Goal: Information Seeking & Learning: Learn about a topic

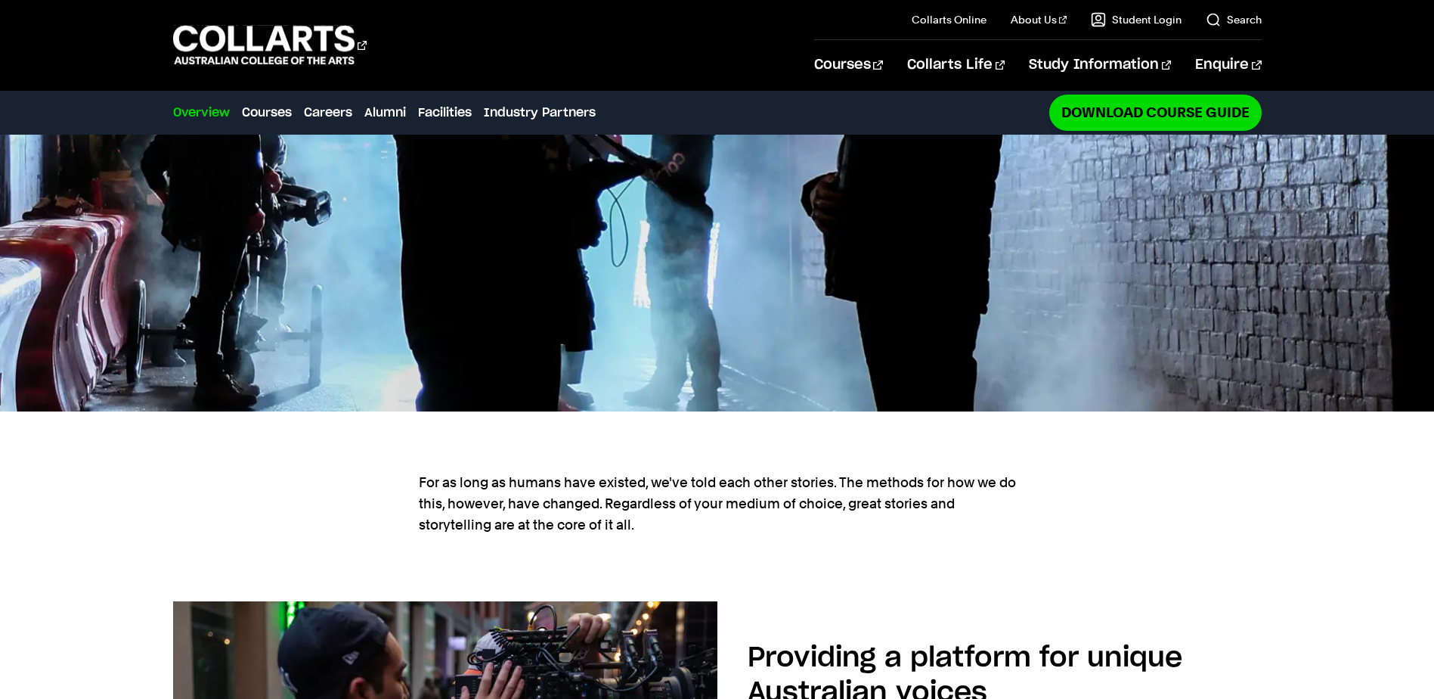
scroll to position [529, 0]
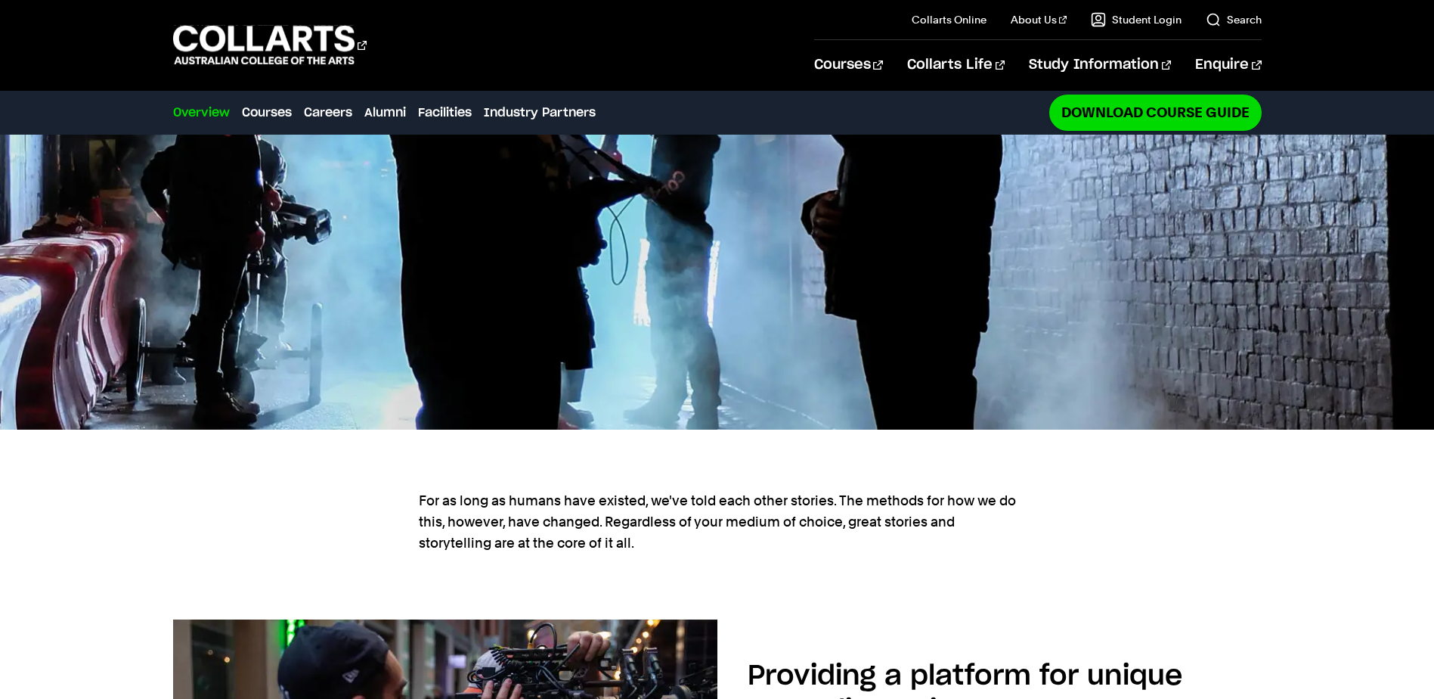
drag, startPoint x: 776, startPoint y: 422, endPoint x: 836, endPoint y: 427, distance: 60.0
click at [776, 490] on p "For as long as humans have existed, we've told each other stories. The methods …" at bounding box center [717, 522] width 597 height 64
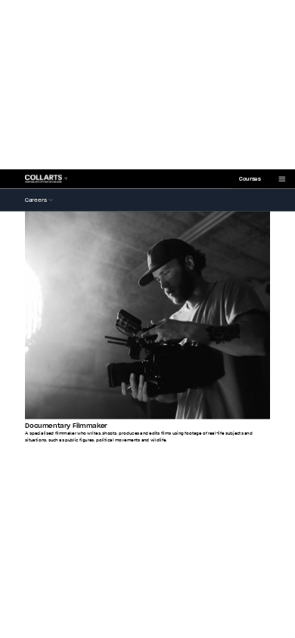
scroll to position [3173, 0]
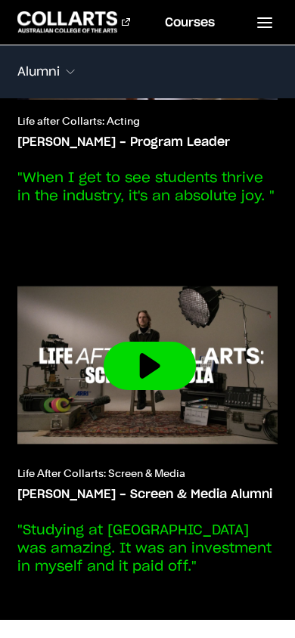
click at [104, 319] on img at bounding box center [149, 366] width 308 height 173
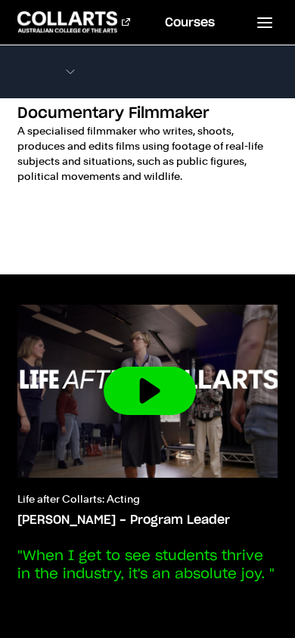
click at [114, 317] on img at bounding box center [149, 391] width 308 height 173
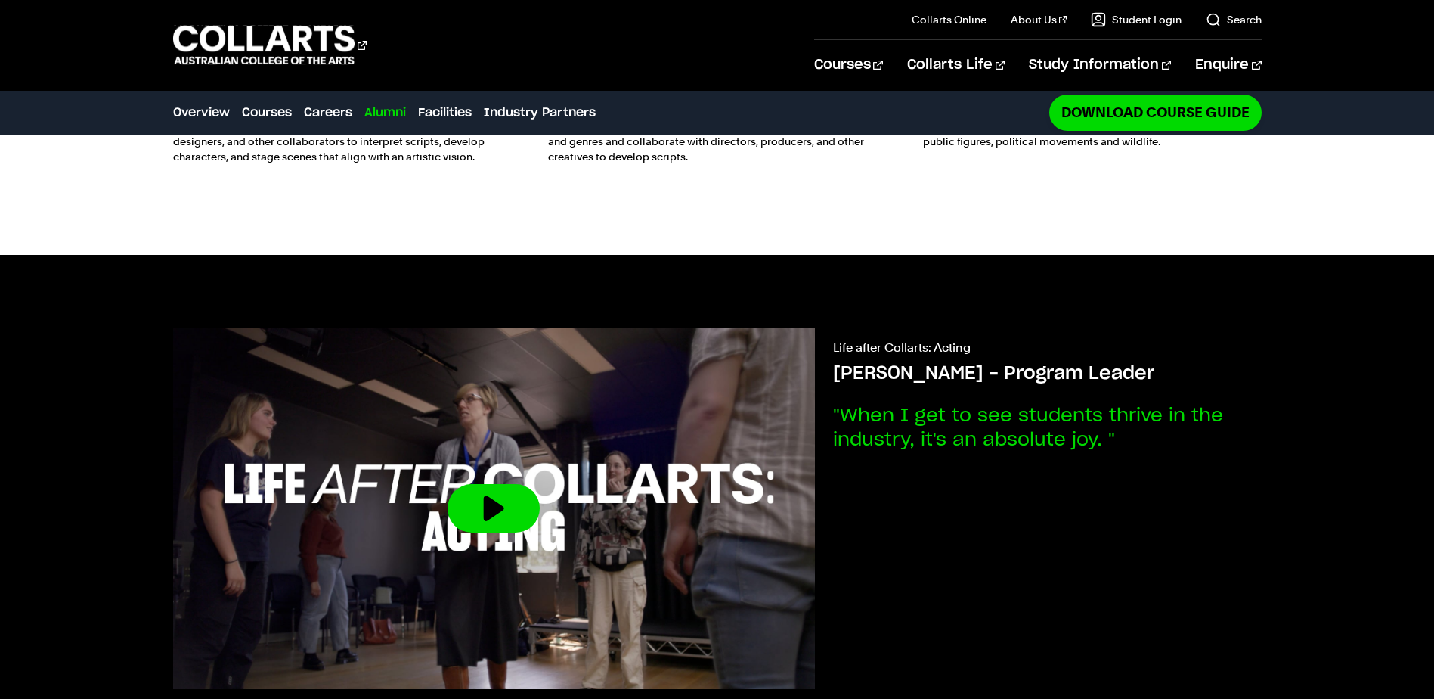
scroll to position [2692, 0]
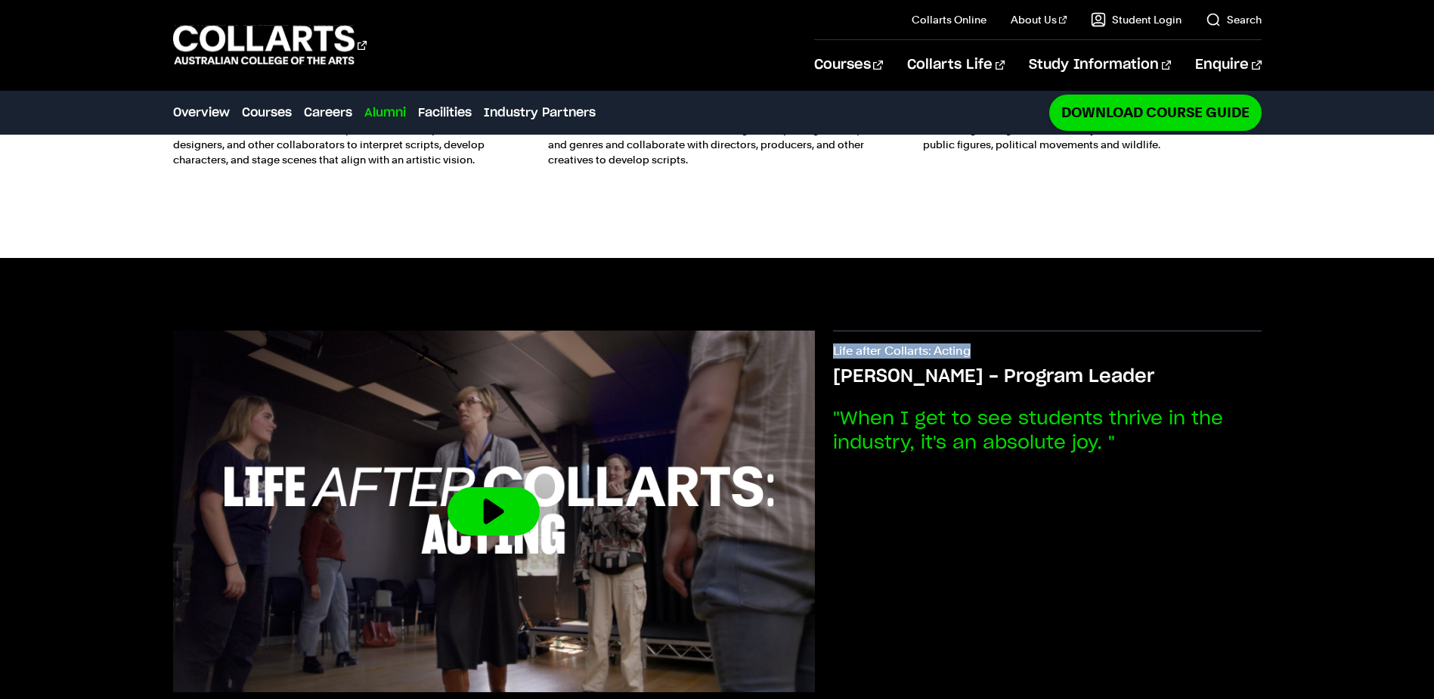
drag, startPoint x: 833, startPoint y: 255, endPoint x: 1148, endPoint y: 275, distance: 315.2
click at [1148, 275] on div "Life after Collarts: Acting Justin - Program Leader "When I get to see students…" at bounding box center [717, 519] width 1089 height 522
drag, startPoint x: 1148, startPoint y: 275, endPoint x: 1094, endPoint y: 321, distance: 70.3
click at [1148, 343] on p "Life after Collarts: Acting" at bounding box center [1047, 353] width 428 height 21
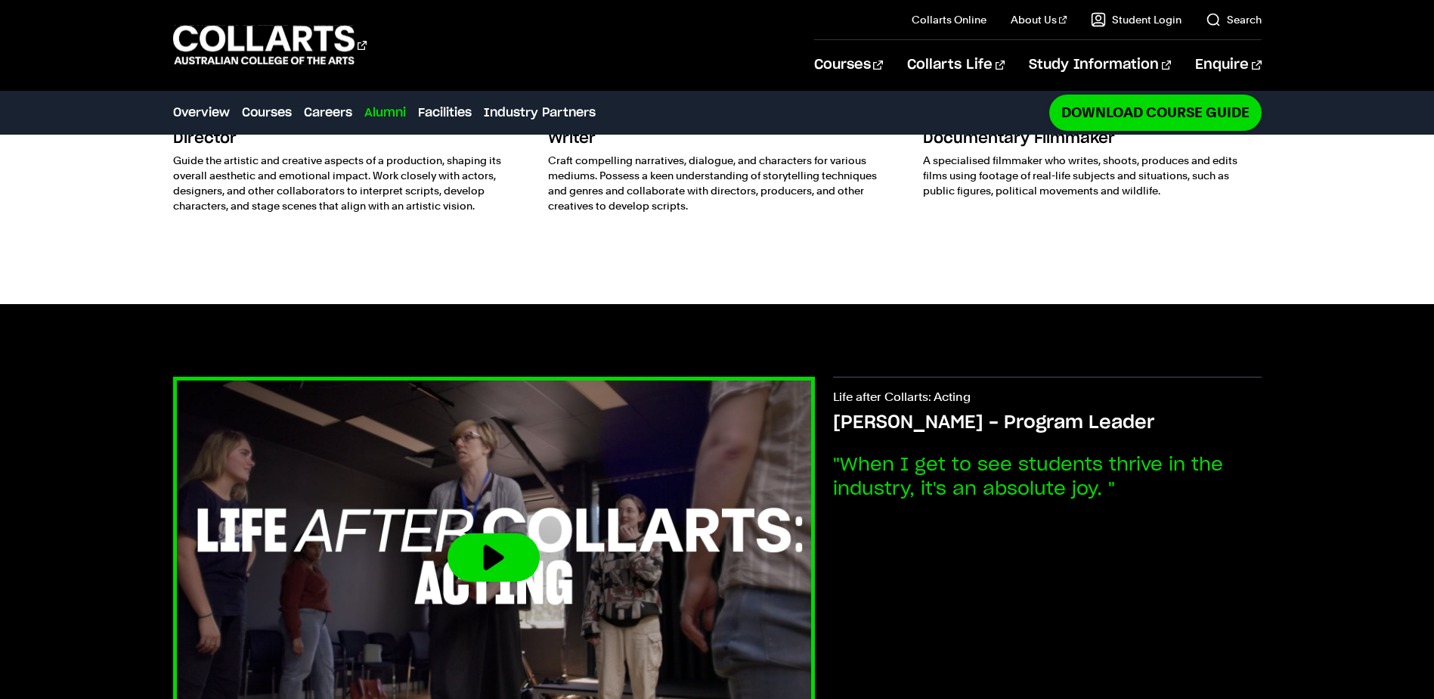
scroll to position [2722, 0]
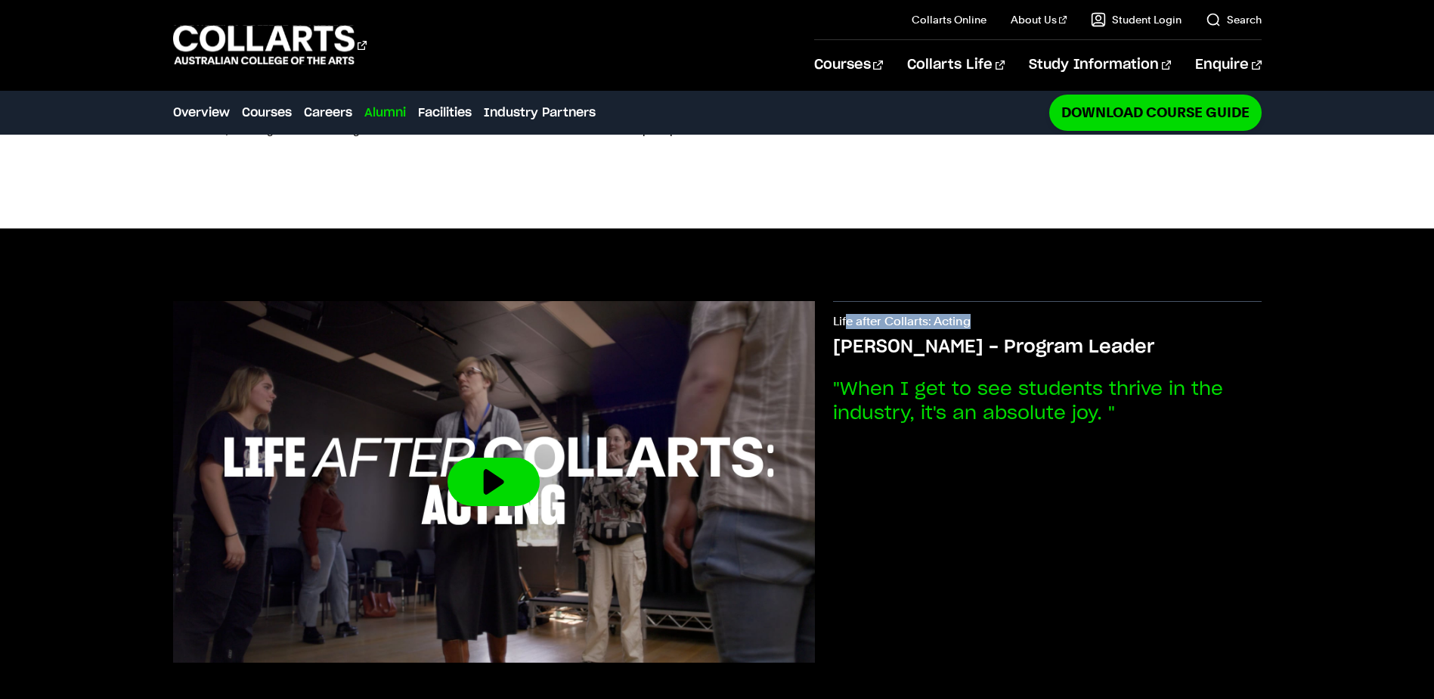
drag, startPoint x: 910, startPoint y: 253, endPoint x: 976, endPoint y: 255, distance: 65.8
click at [976, 314] on p "Life after Collarts: Acting" at bounding box center [1047, 324] width 428 height 21
drag, startPoint x: 976, startPoint y: 255, endPoint x: 989, endPoint y: 255, distance: 12.9
click at [976, 314] on p "Life after Collarts: Acting" at bounding box center [1047, 324] width 428 height 21
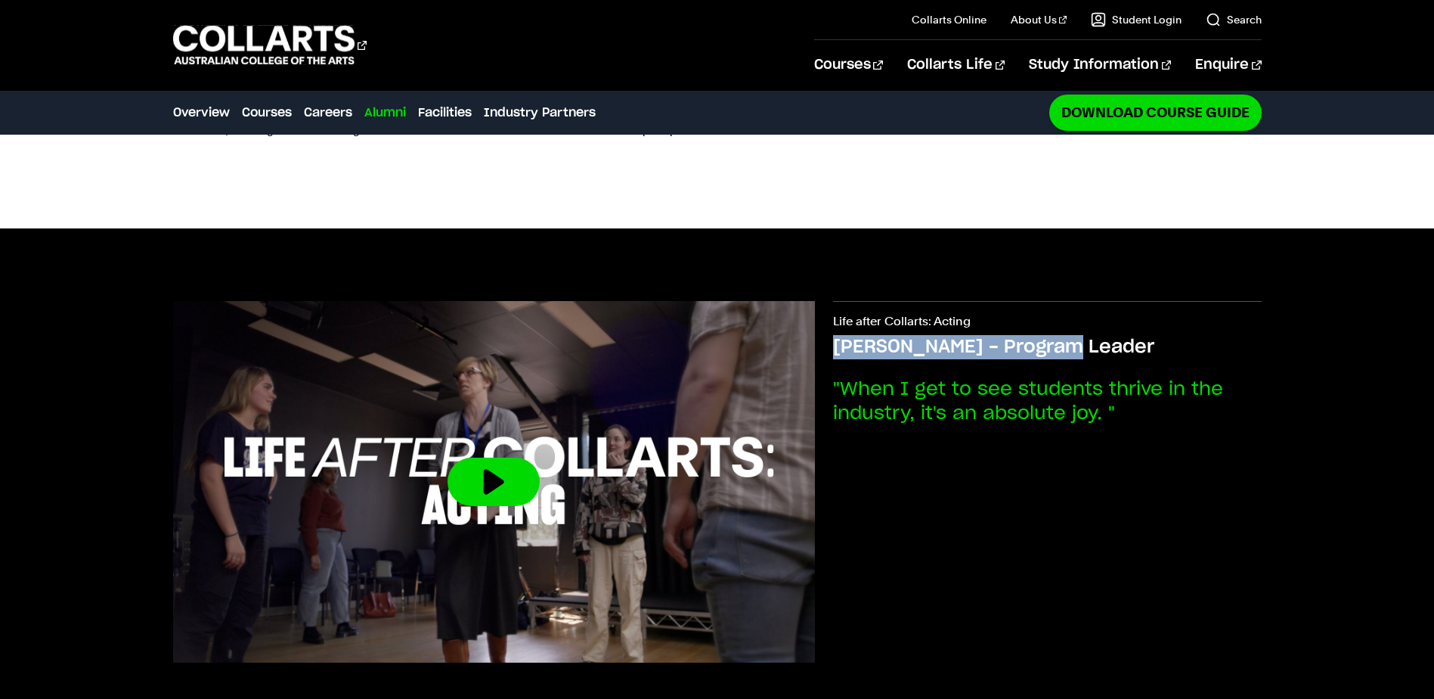
drag, startPoint x: 835, startPoint y: 280, endPoint x: 1090, endPoint y: 278, distance: 255.6
click at [1090, 335] on h3 "[PERSON_NAME] - Program Leader" at bounding box center [1047, 347] width 428 height 24
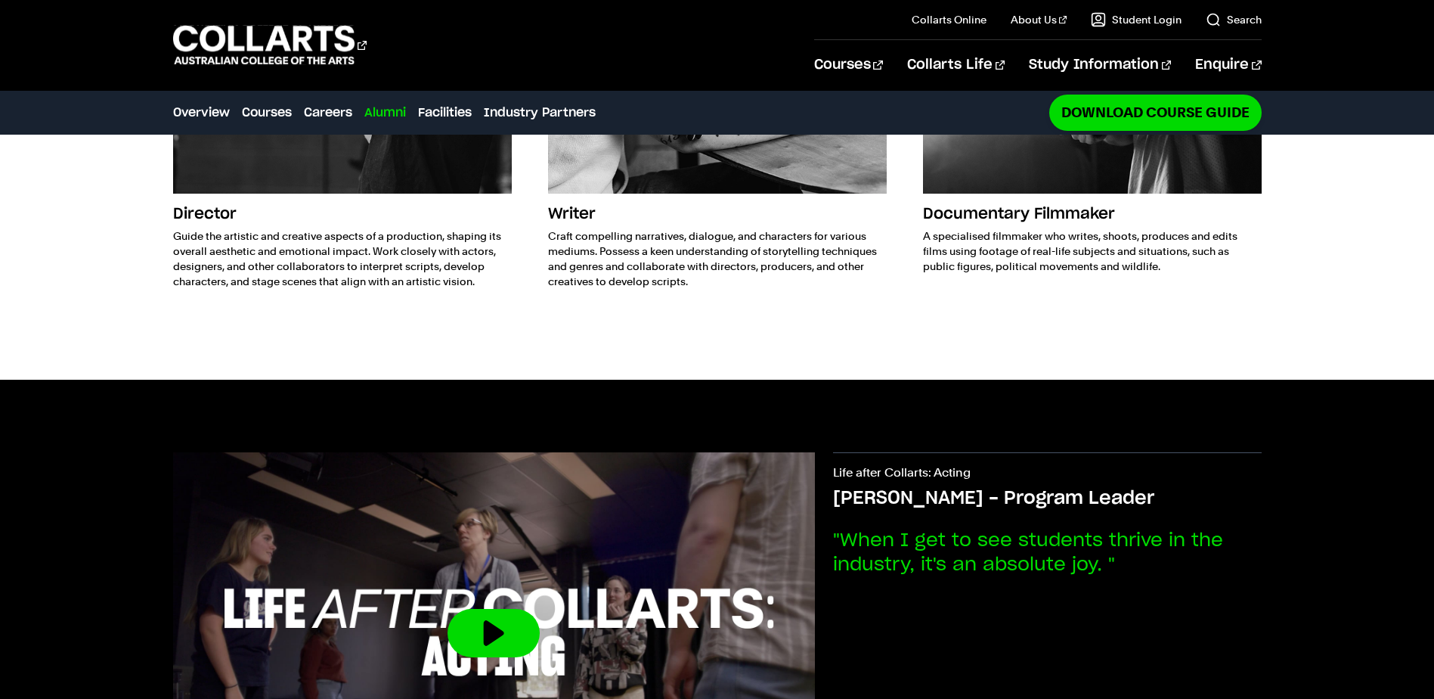
click at [1167, 528] on p ""When I get to see students thrive in the industry, it's an absolute joy. "" at bounding box center [1047, 552] width 428 height 48
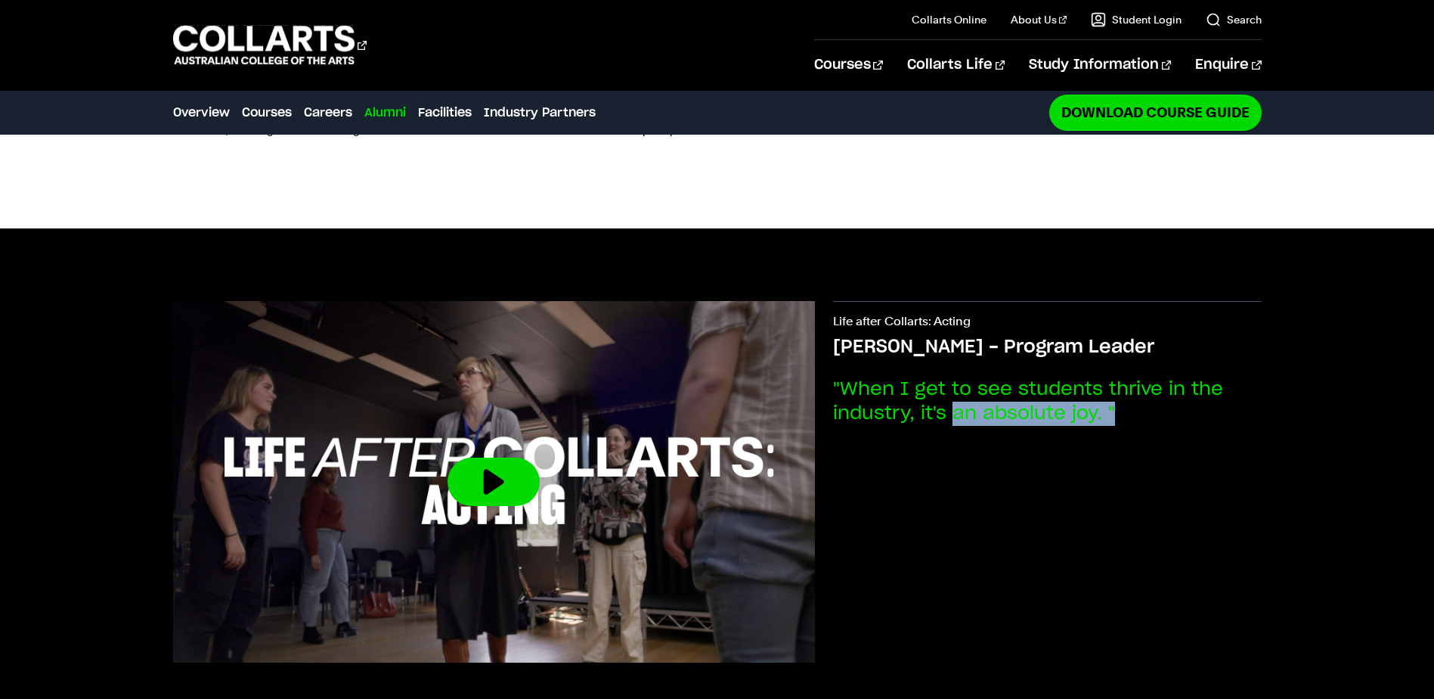
drag, startPoint x: 972, startPoint y: 341, endPoint x: 1168, endPoint y: 346, distance: 195.9
click at [1168, 377] on p ""When I get to see students thrive in the industry, it's an absolute joy. "" at bounding box center [1047, 401] width 428 height 48
click at [1169, 377] on p ""When I get to see students thrive in the industry, it's an absolute joy. "" at bounding box center [1047, 401] width 428 height 48
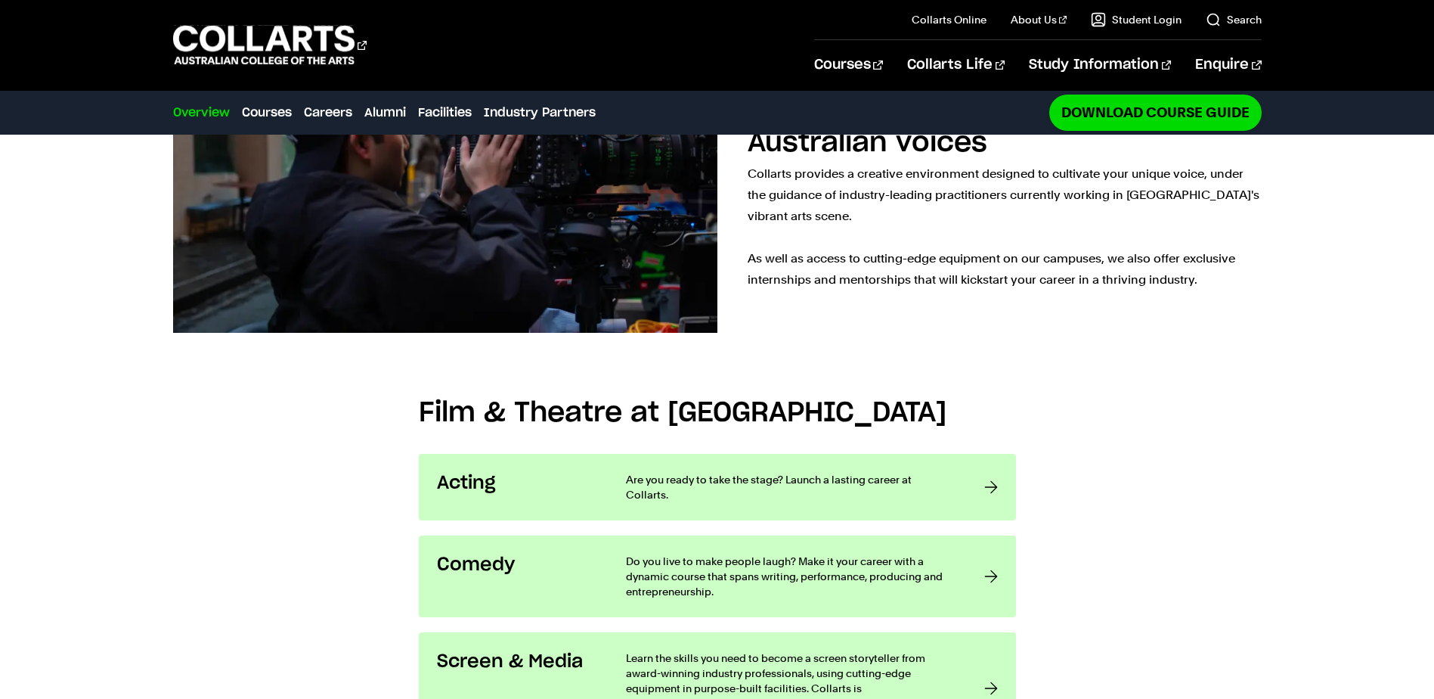
scroll to position [1134, 0]
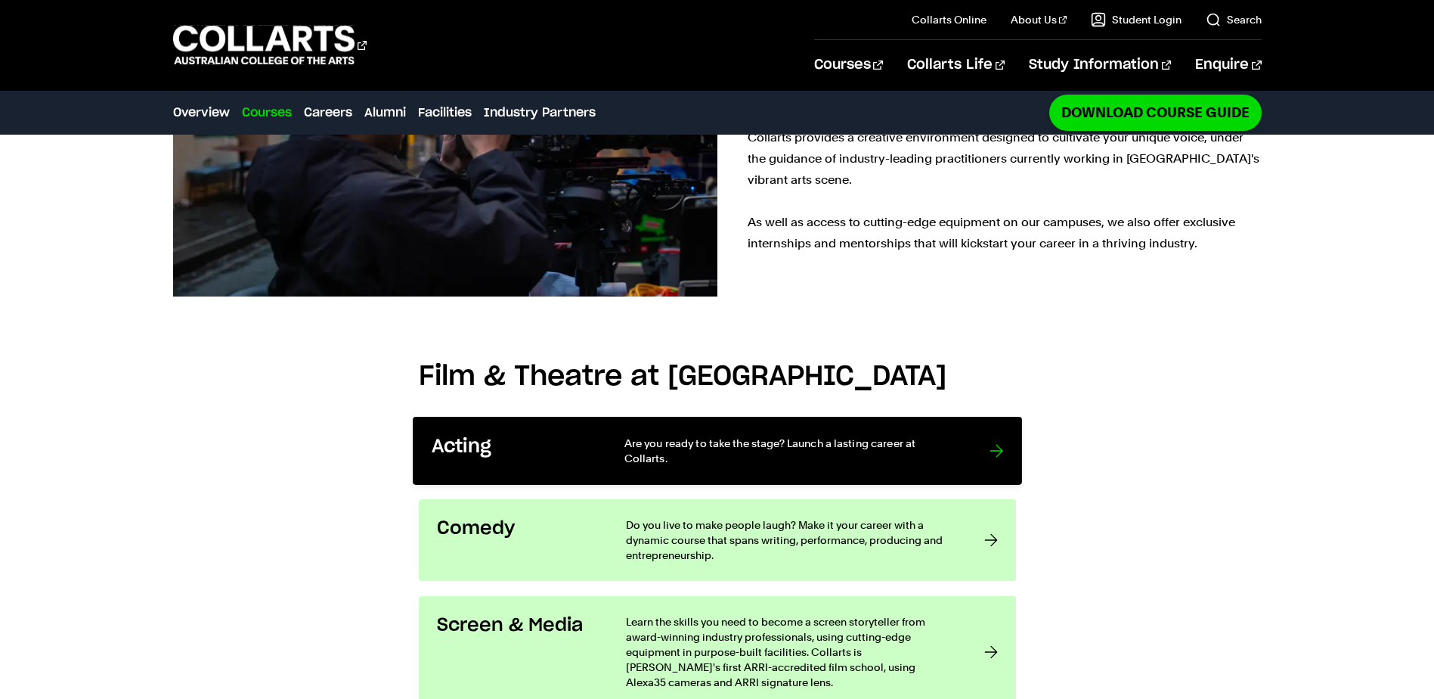
click at [780, 435] on p "Are you ready to take the stage? Launch a lasting career at Collarts." at bounding box center [791, 450] width 335 height 31
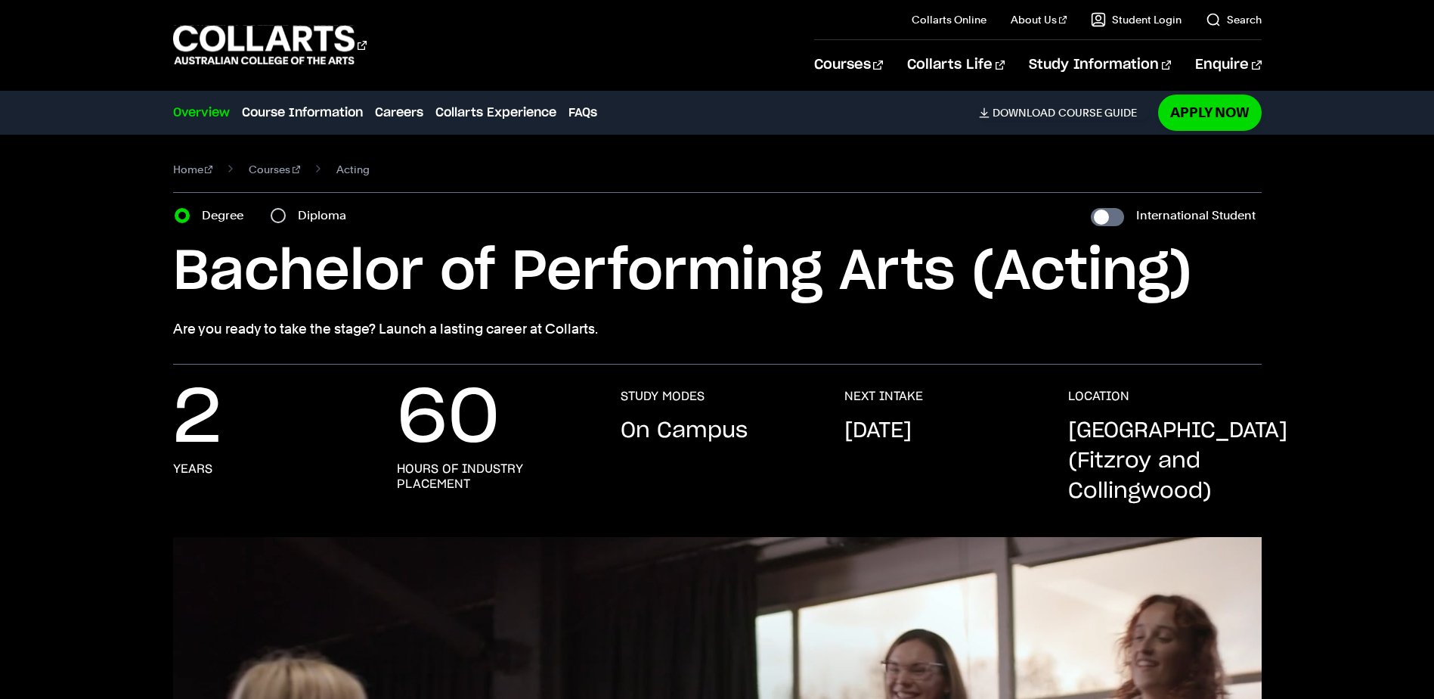
click at [749, 274] on h1 "Bachelor of Performing Arts (Acting)" at bounding box center [717, 272] width 1089 height 68
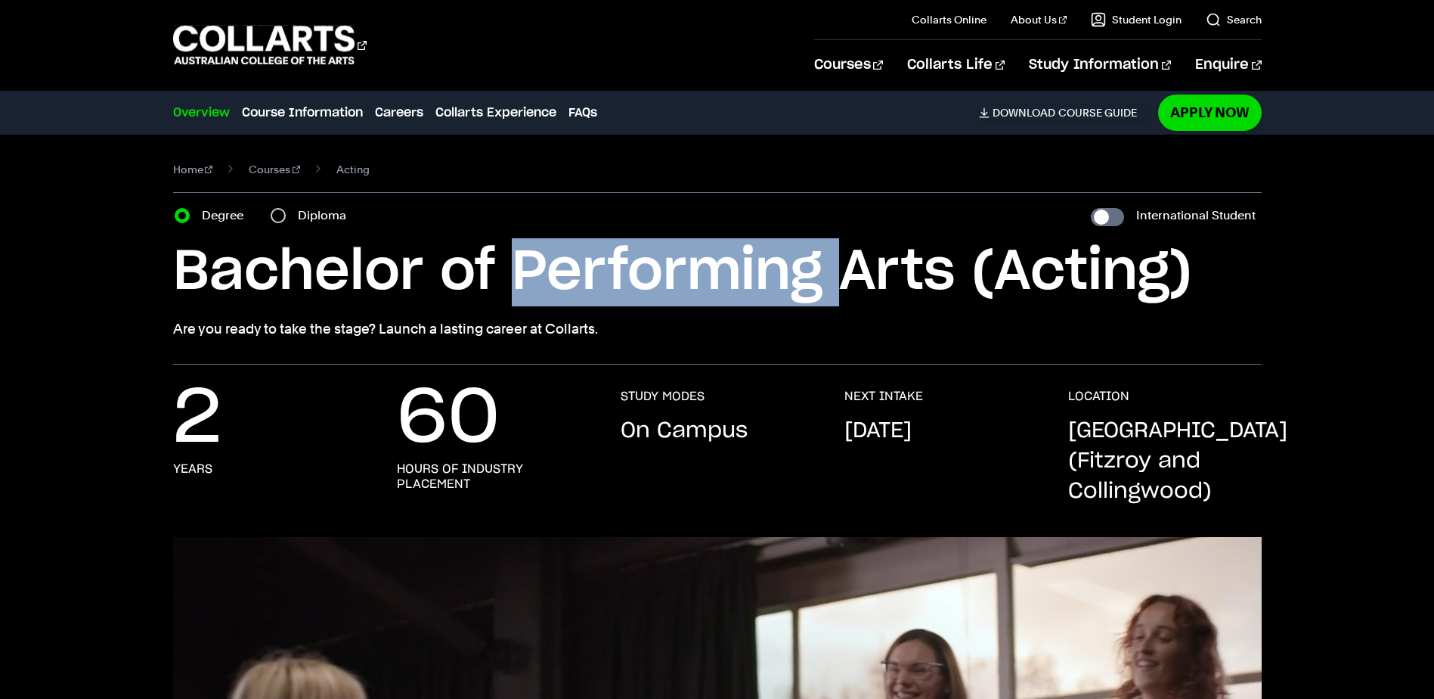
click at [749, 274] on h1 "Bachelor of Performing Arts (Acting)" at bounding box center [717, 272] width 1089 height 68
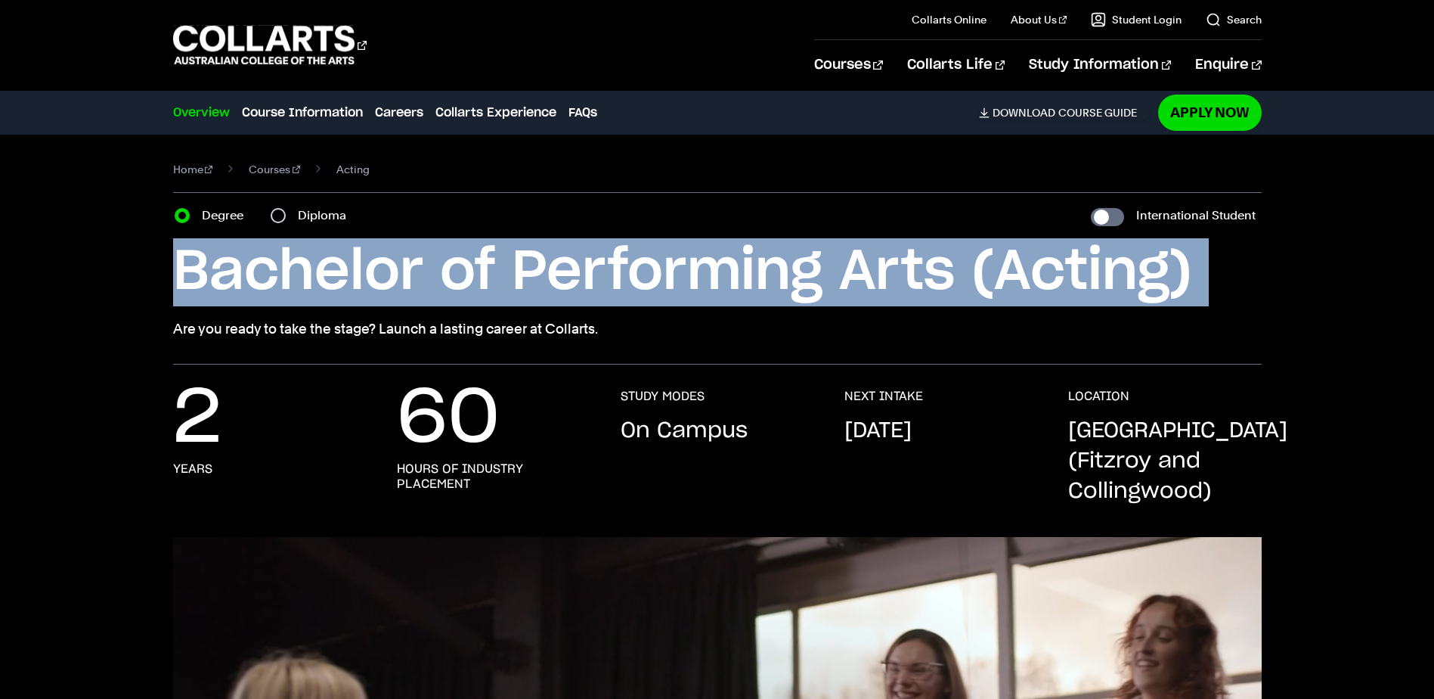
click at [749, 274] on h1 "Bachelor of Performing Arts (Acting)" at bounding box center [717, 272] width 1089 height 68
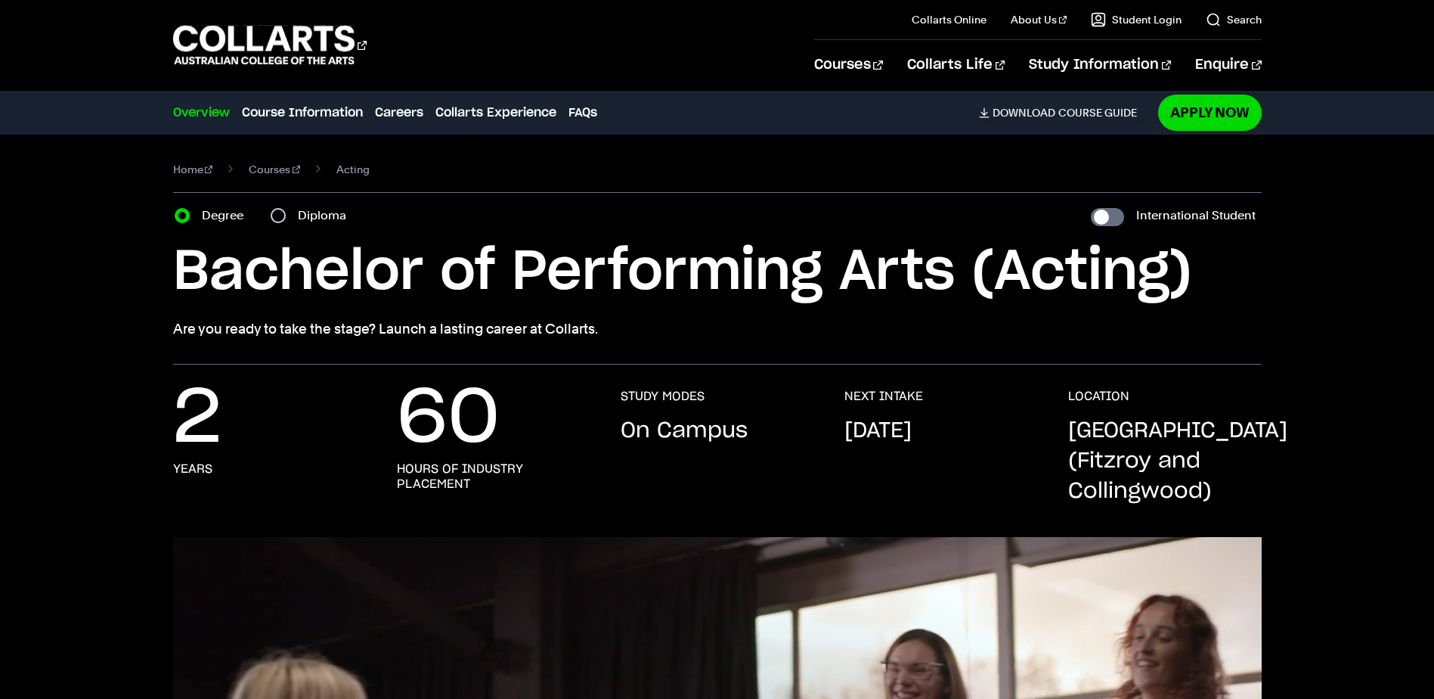
drag, startPoint x: 749, startPoint y: 274, endPoint x: 823, endPoint y: 308, distance: 81.5
click at [823, 308] on div "Bachelor of Performing Arts (Acting) Are you ready to take the stage? Launch a …" at bounding box center [717, 288] width 1089 height 101
click at [315, 209] on label "Diploma" at bounding box center [326, 215] width 57 height 21
click at [286, 209] on input "Diploma" at bounding box center [278, 215] width 15 height 15
radio input "true"
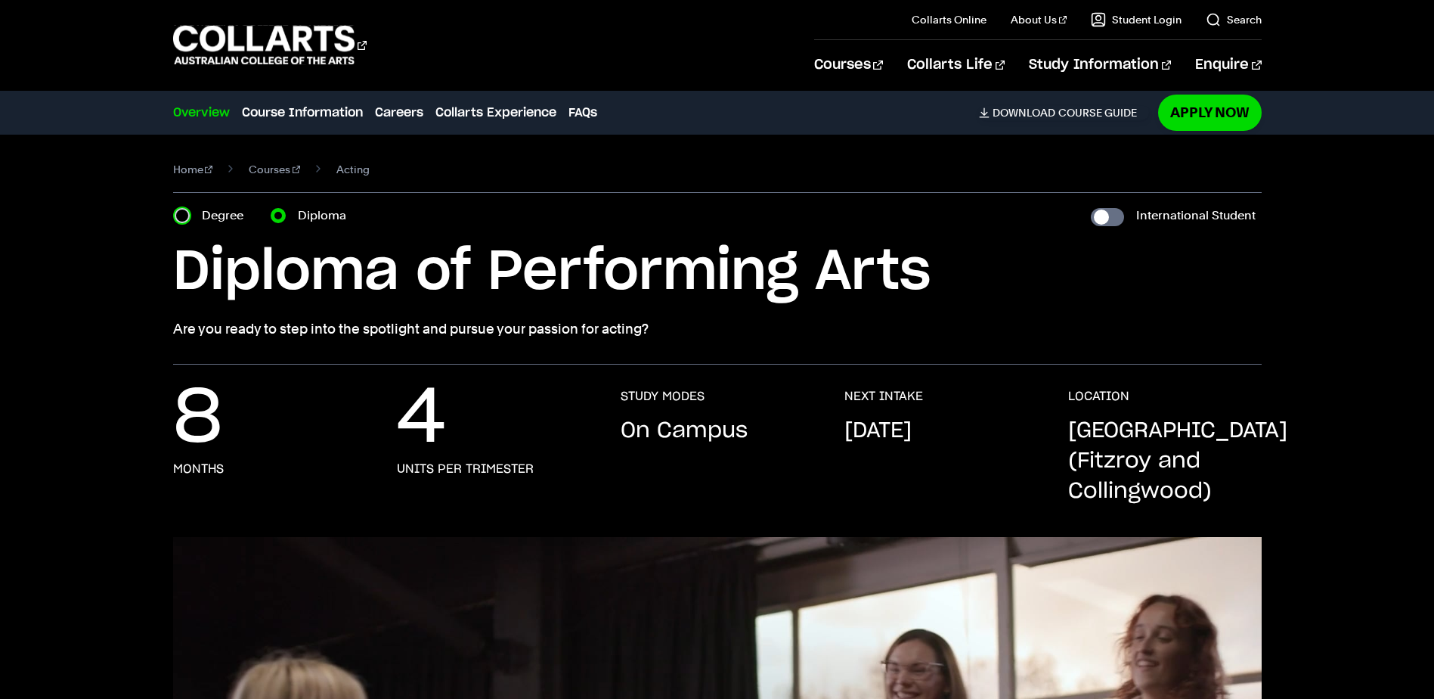
click at [188, 215] on input "Degree" at bounding box center [182, 215] width 15 height 15
radio input "true"
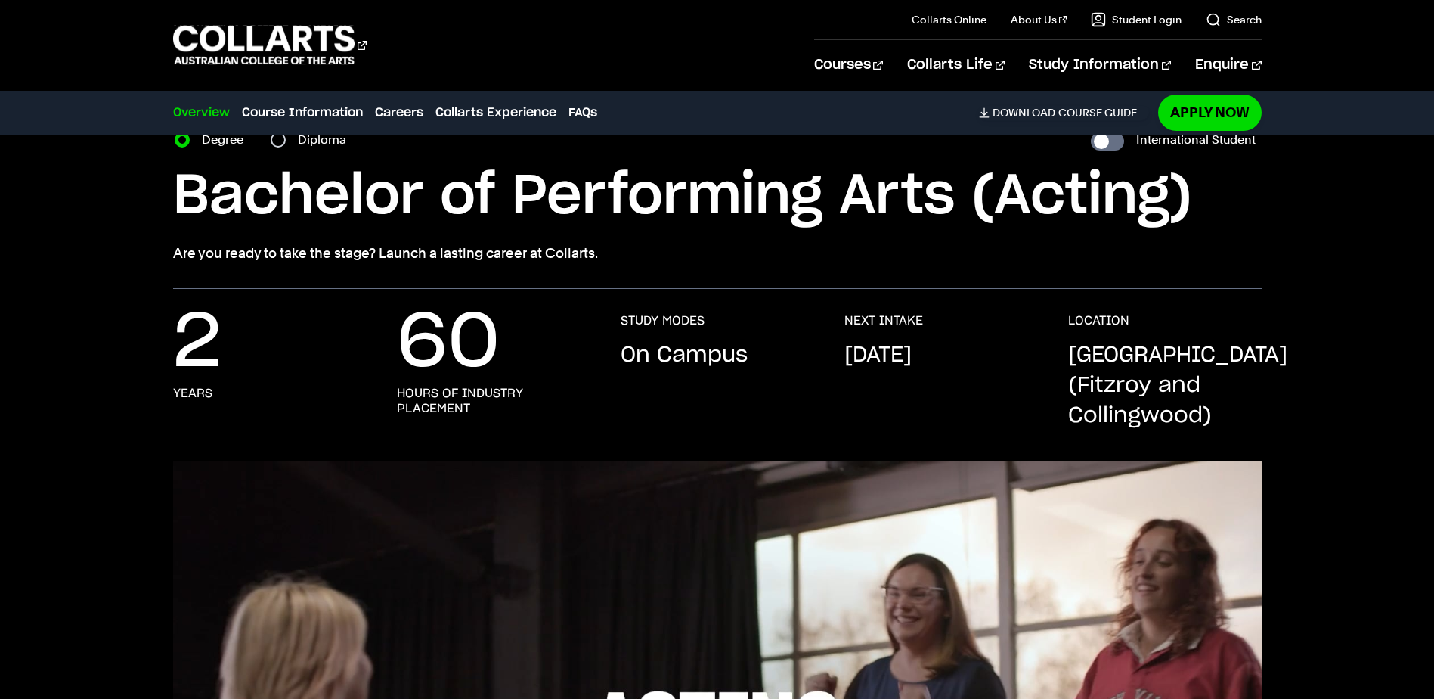
click at [879, 281] on section "Home Courses Acting Course variant Degree Diploma International Student Bachelo…" at bounding box center [717, 174] width 1089 height 230
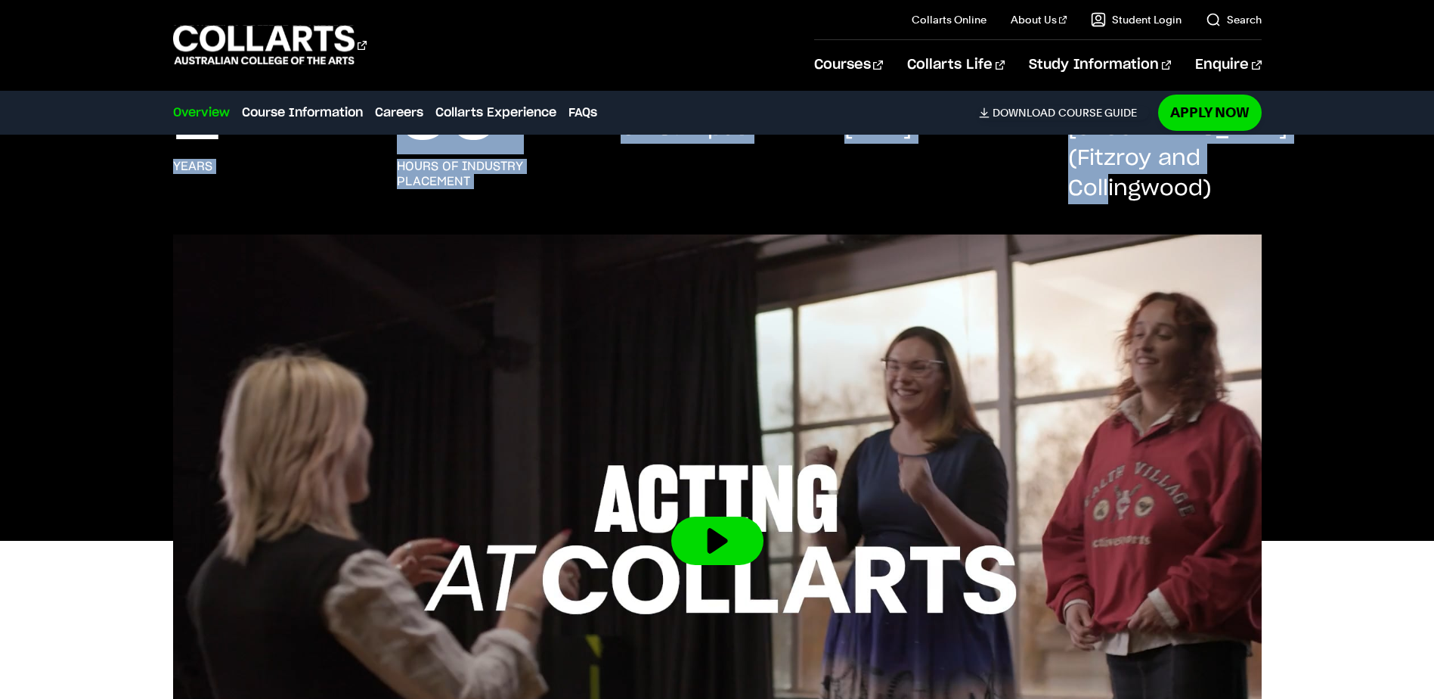
drag, startPoint x: 783, startPoint y: 184, endPoint x: 1225, endPoint y: 191, distance: 442.3
click at [1225, 191] on div "2 years 60 hours of industry placement STUDY MODES On Campus NEXT INTAKE Februa…" at bounding box center [717, 160] width 1089 height 148
click at [1227, 193] on p "Melbourne (Fitzroy and Collingwood)" at bounding box center [1177, 158] width 219 height 91
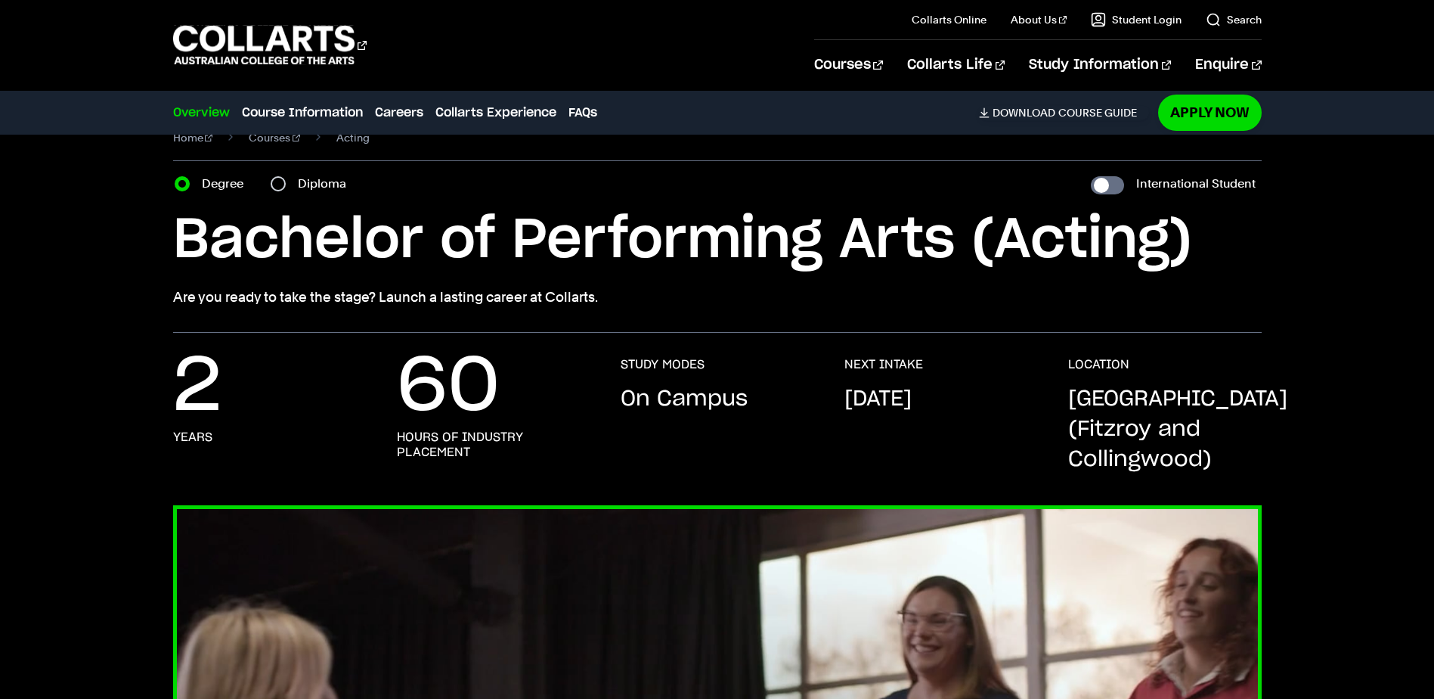
scroll to position [0, 0]
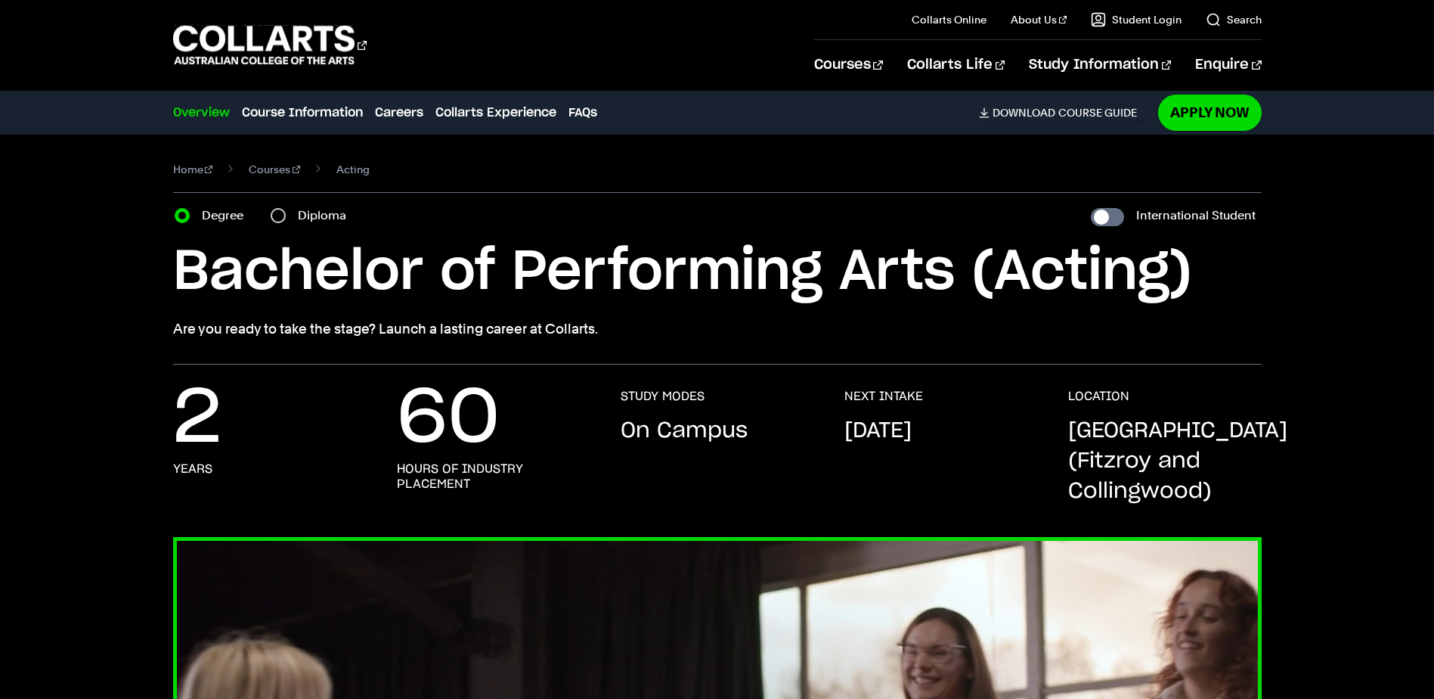
click at [706, 324] on p "Are you ready to take the stage? Launch a lasting career at Collarts." at bounding box center [717, 328] width 1089 height 21
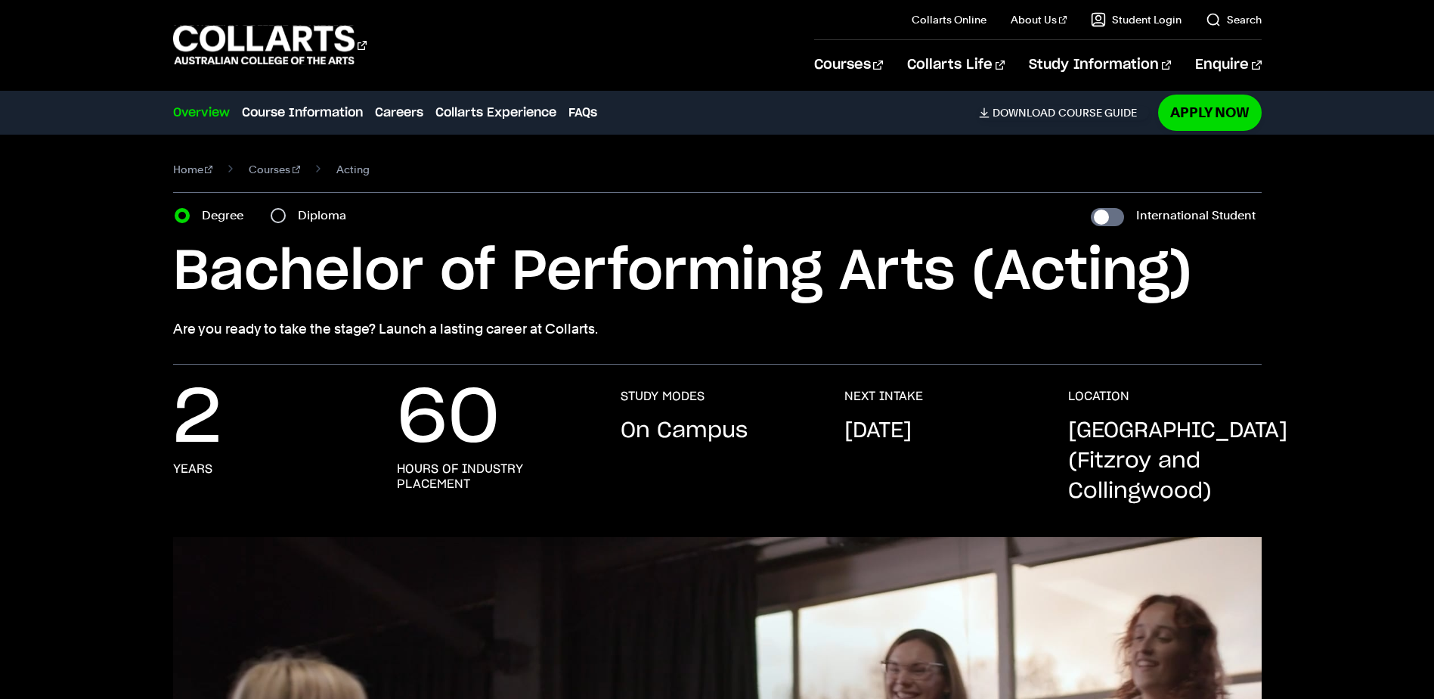
drag, startPoint x: 748, startPoint y: 175, endPoint x: 730, endPoint y: 203, distance: 32.9
click at [748, 176] on nav "Home Courses Acting" at bounding box center [717, 176] width 1089 height 34
click at [730, 195] on section "Home Courses Acting Course variant Degree Diploma International Student Bachelo…" at bounding box center [717, 250] width 1089 height 230
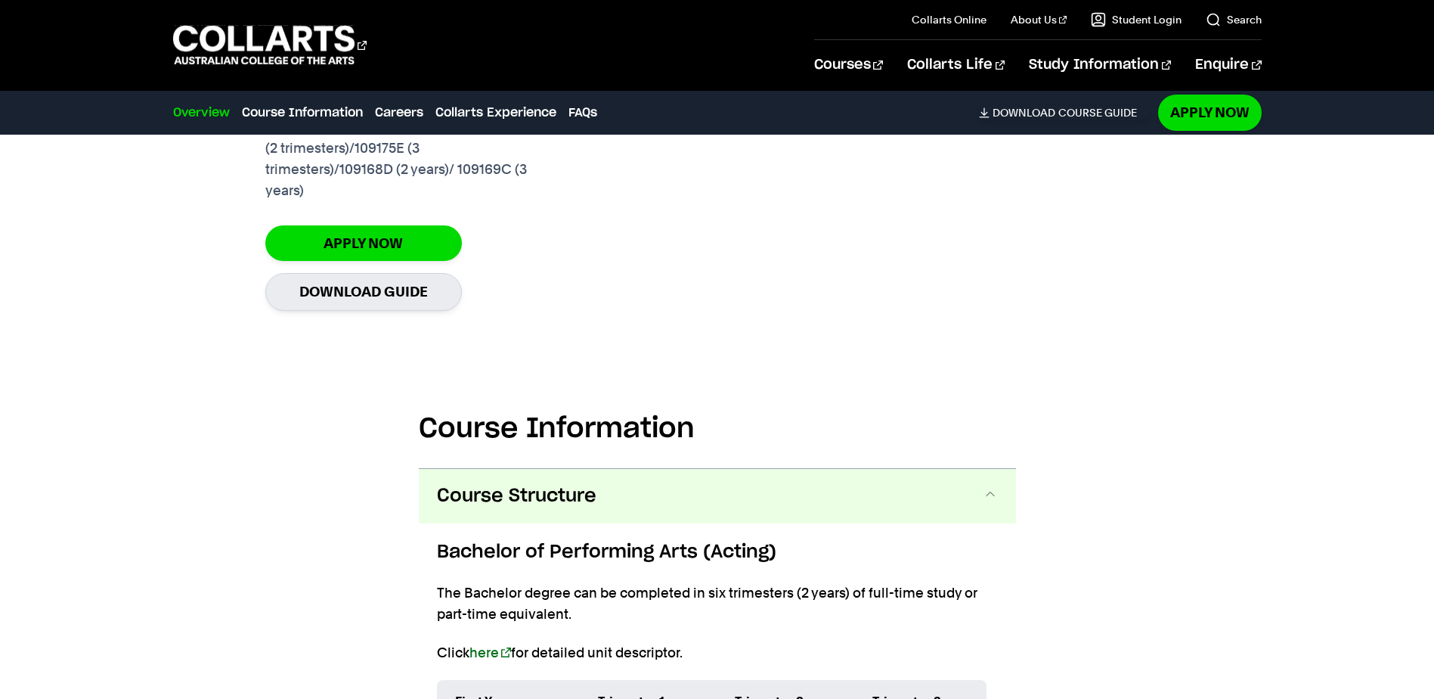
scroll to position [1361, 0]
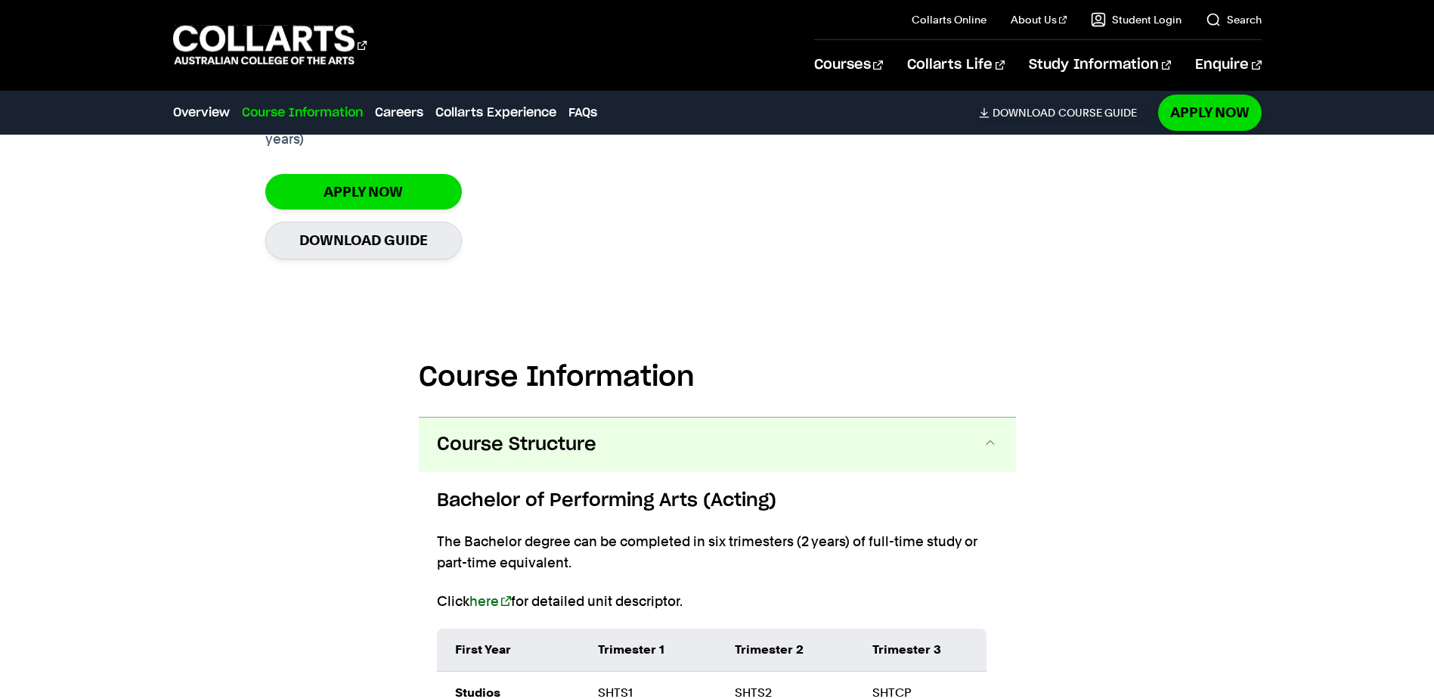
click at [993, 441] on span at bounding box center [990, 445] width 15 height 20
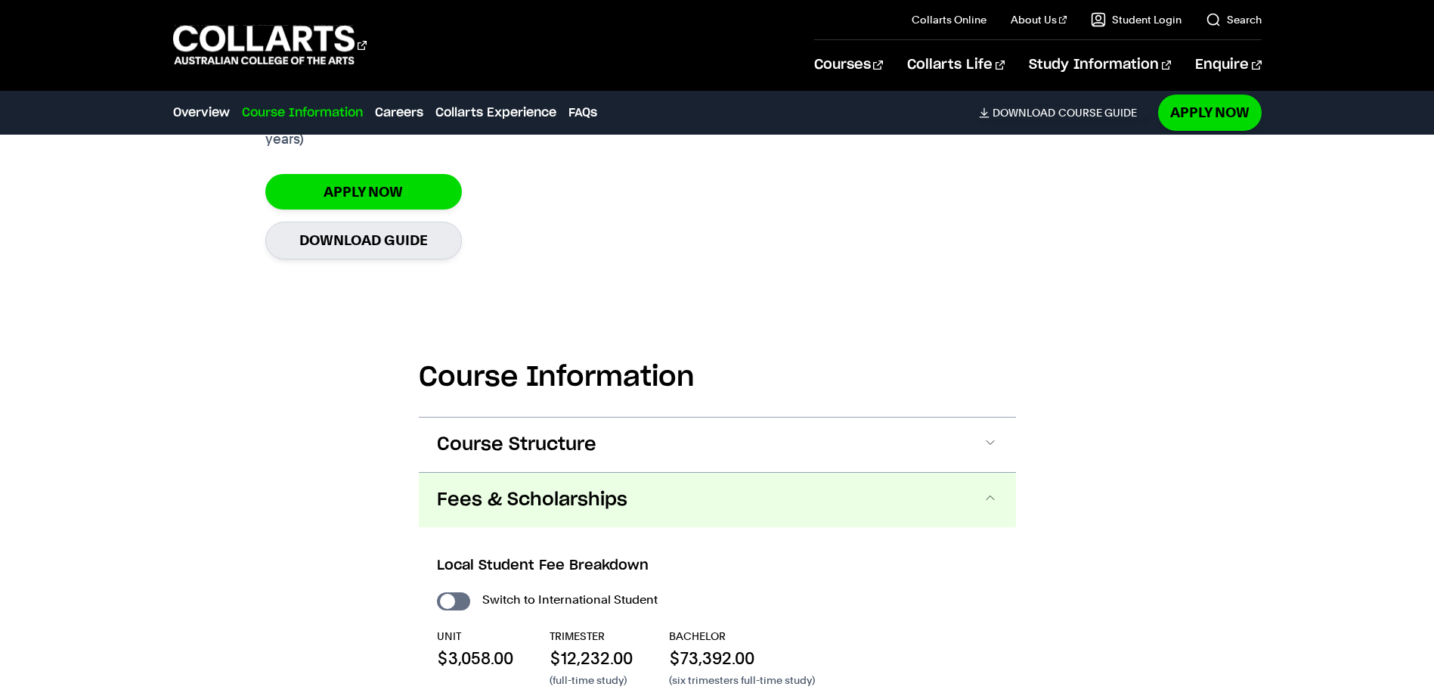
click at [989, 496] on span at bounding box center [990, 500] width 15 height 20
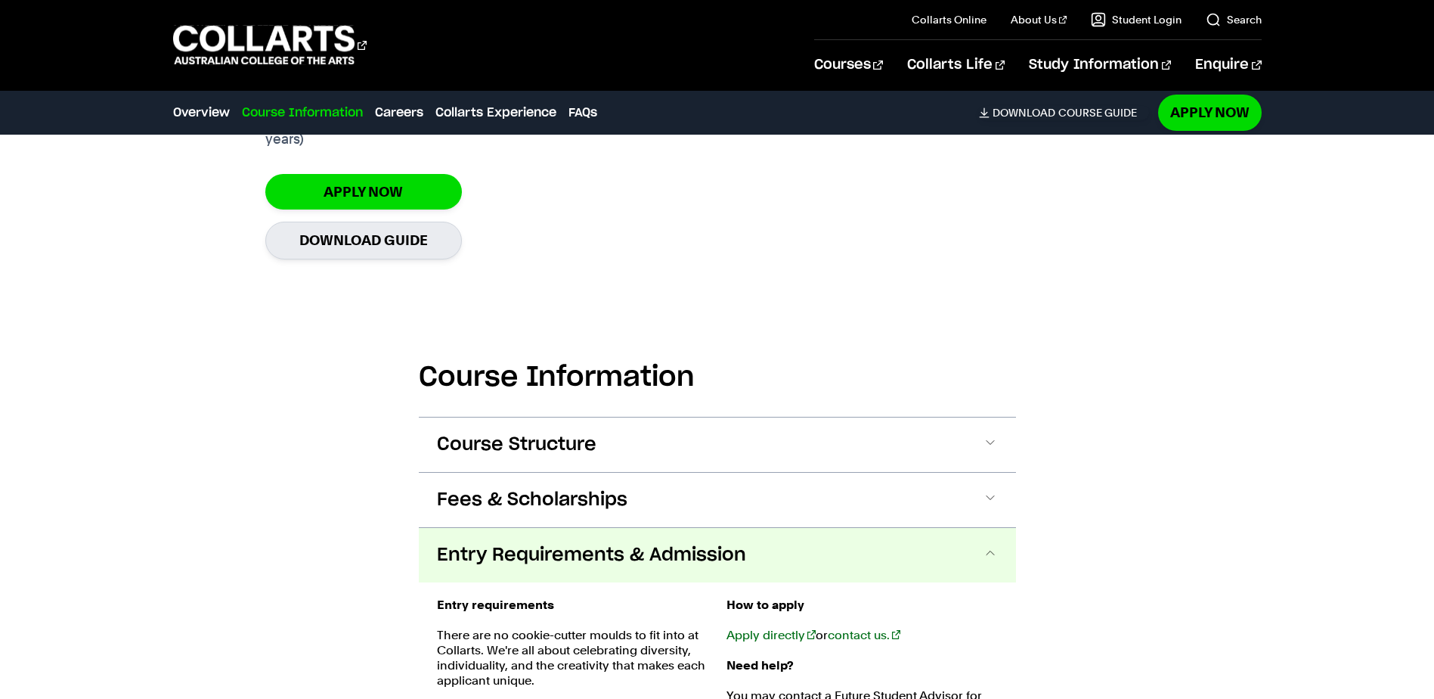
click at [990, 553] on span at bounding box center [990, 555] width 15 height 20
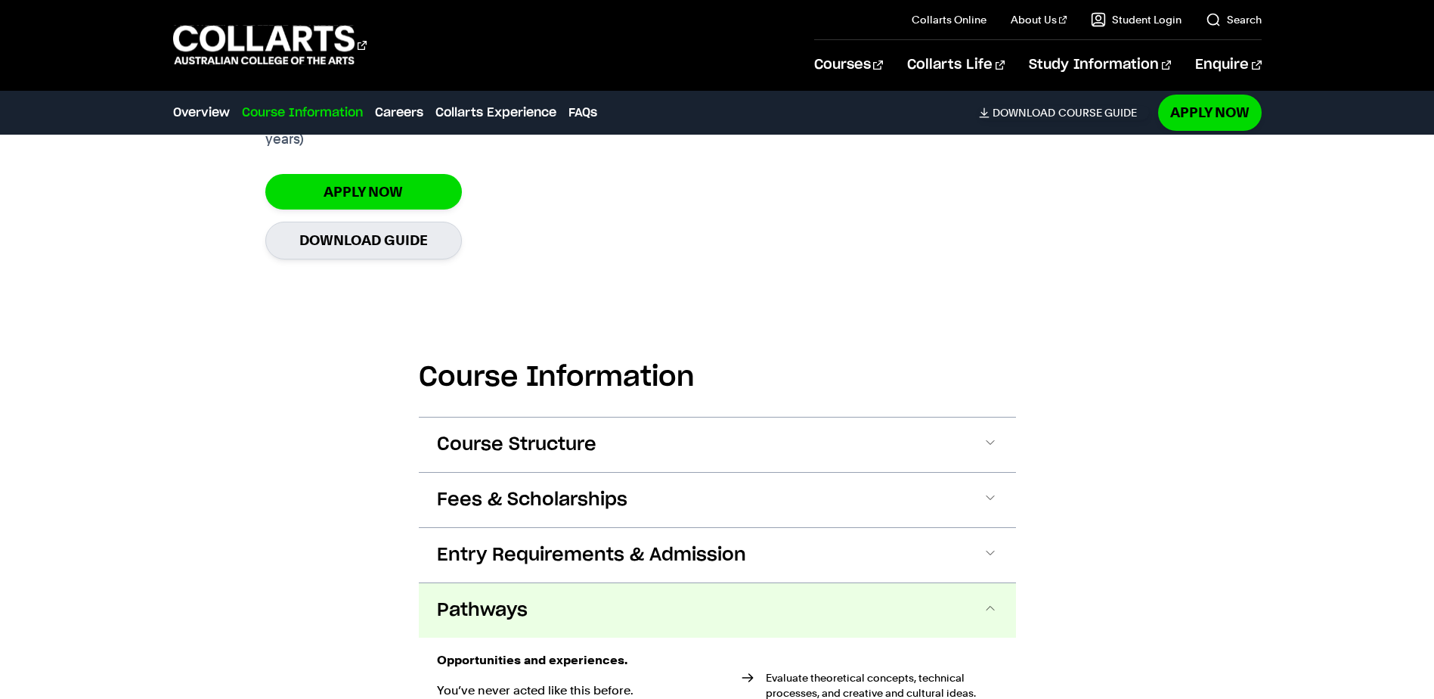
click at [998, 611] on button "Pathways" at bounding box center [717, 610] width 597 height 54
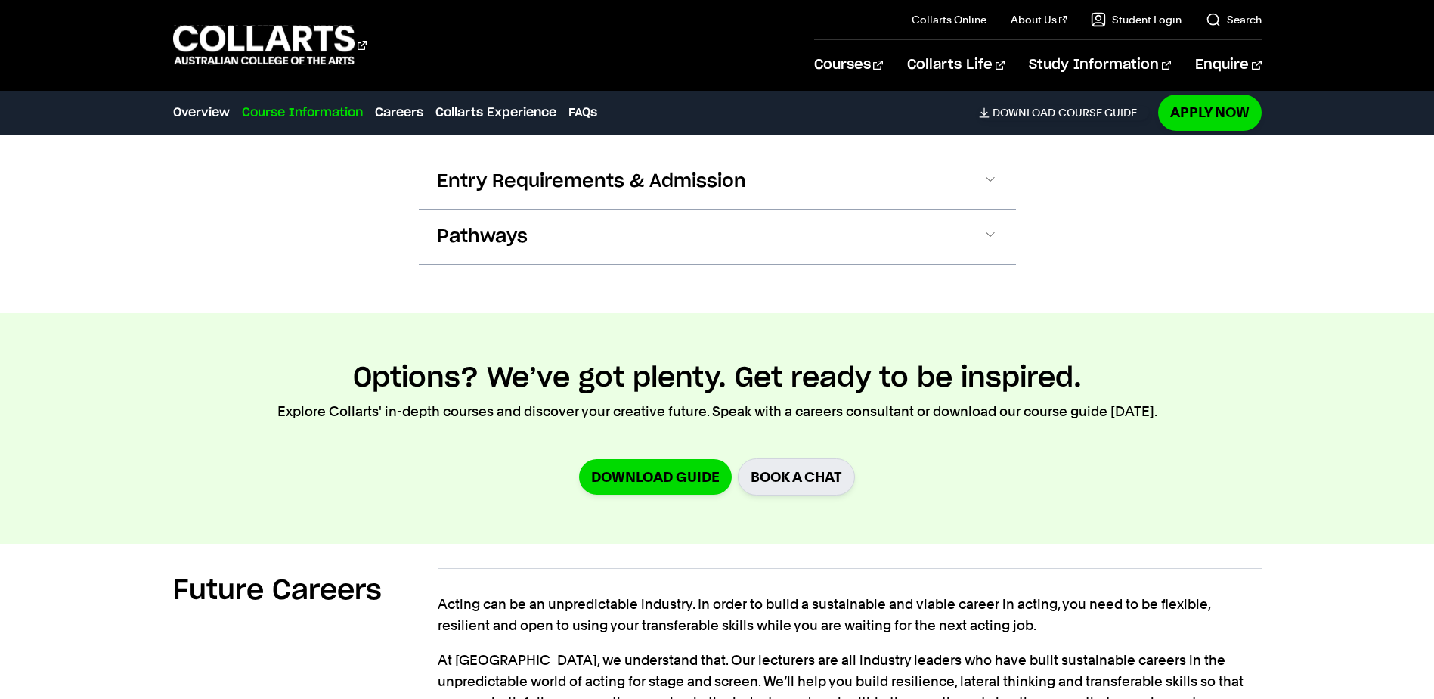
scroll to position [1739, 0]
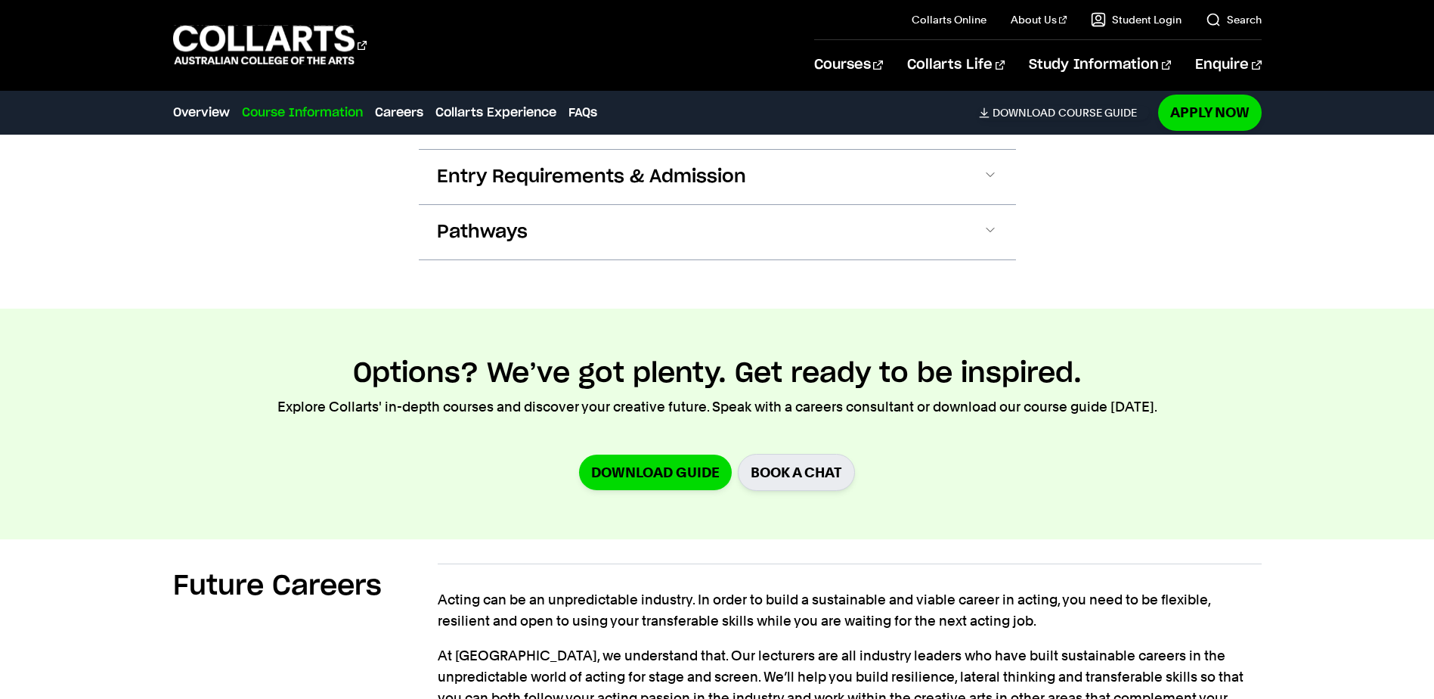
click at [1068, 520] on section "Options? We’ve got plenty. Get ready to be inspired. Explore Collarts' in-depth…" at bounding box center [717, 423] width 1434 height 231
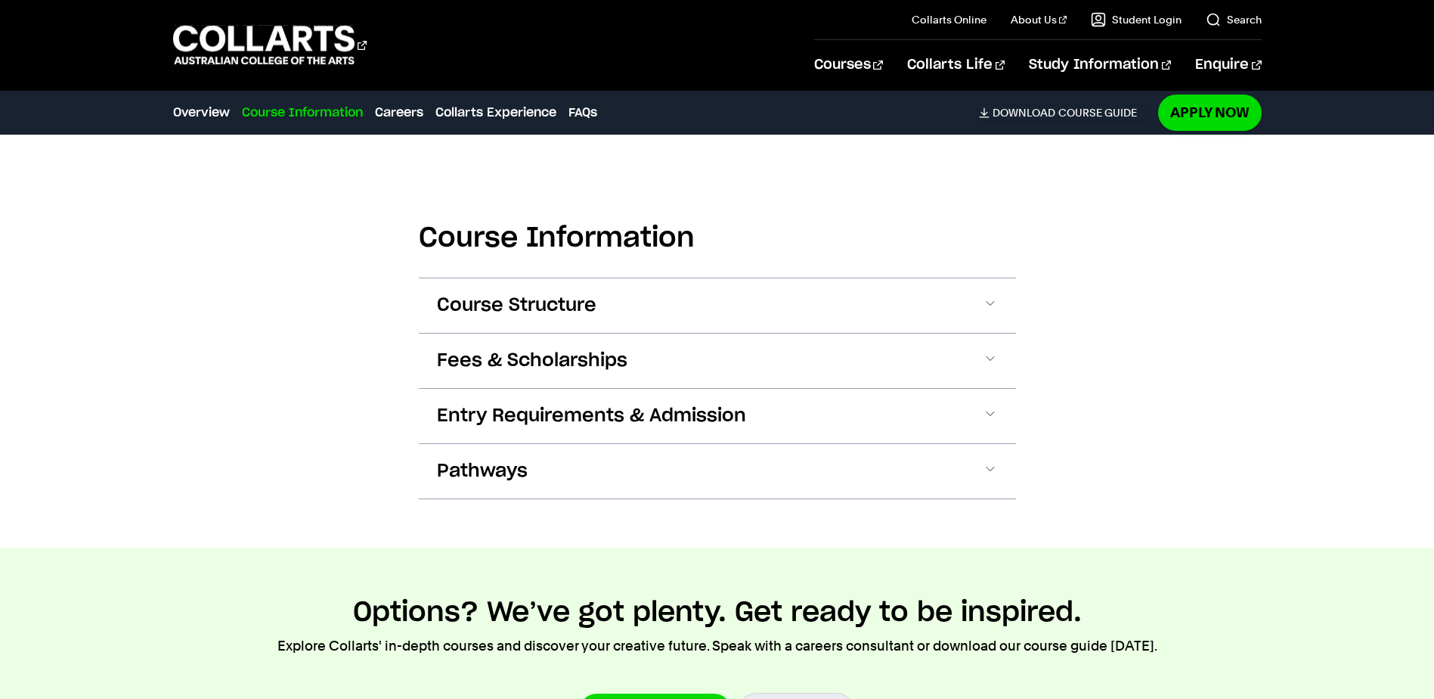
scroll to position [1437, 0]
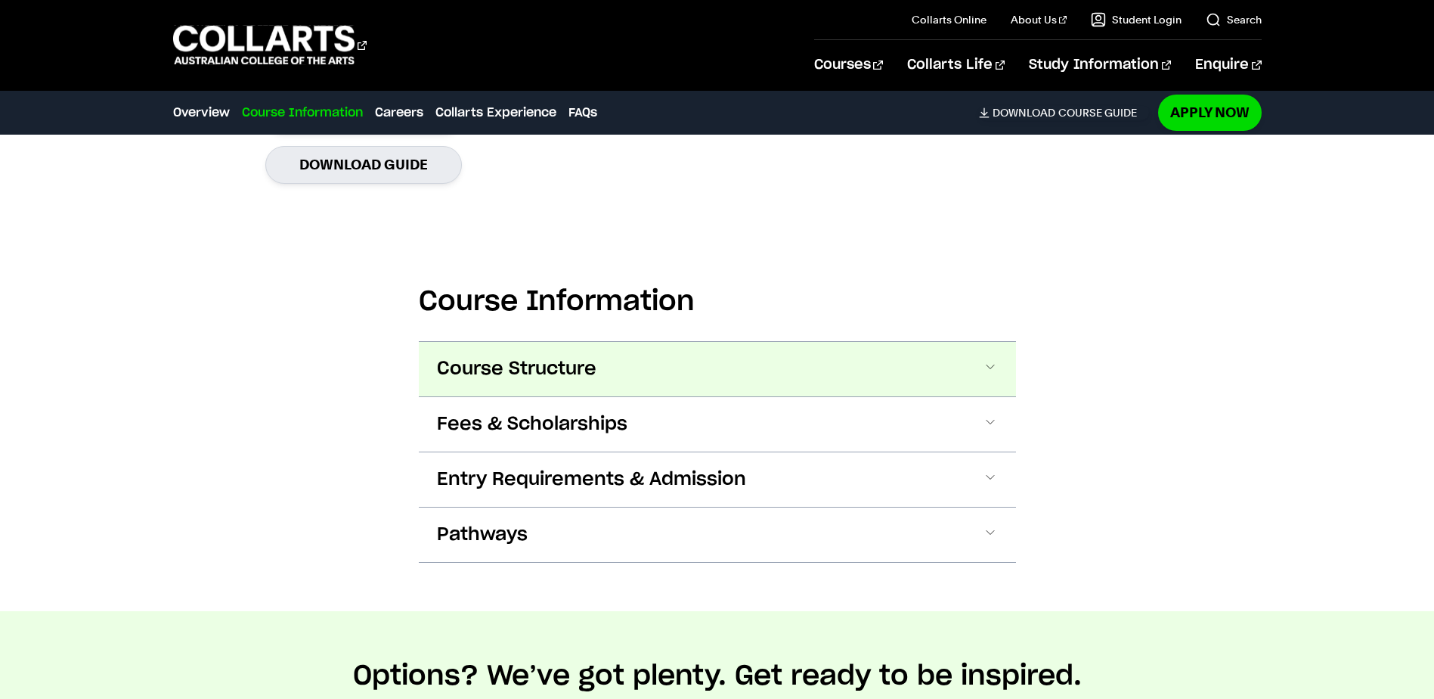
click at [538, 375] on span "Course Structure" at bounding box center [517, 369] width 160 height 24
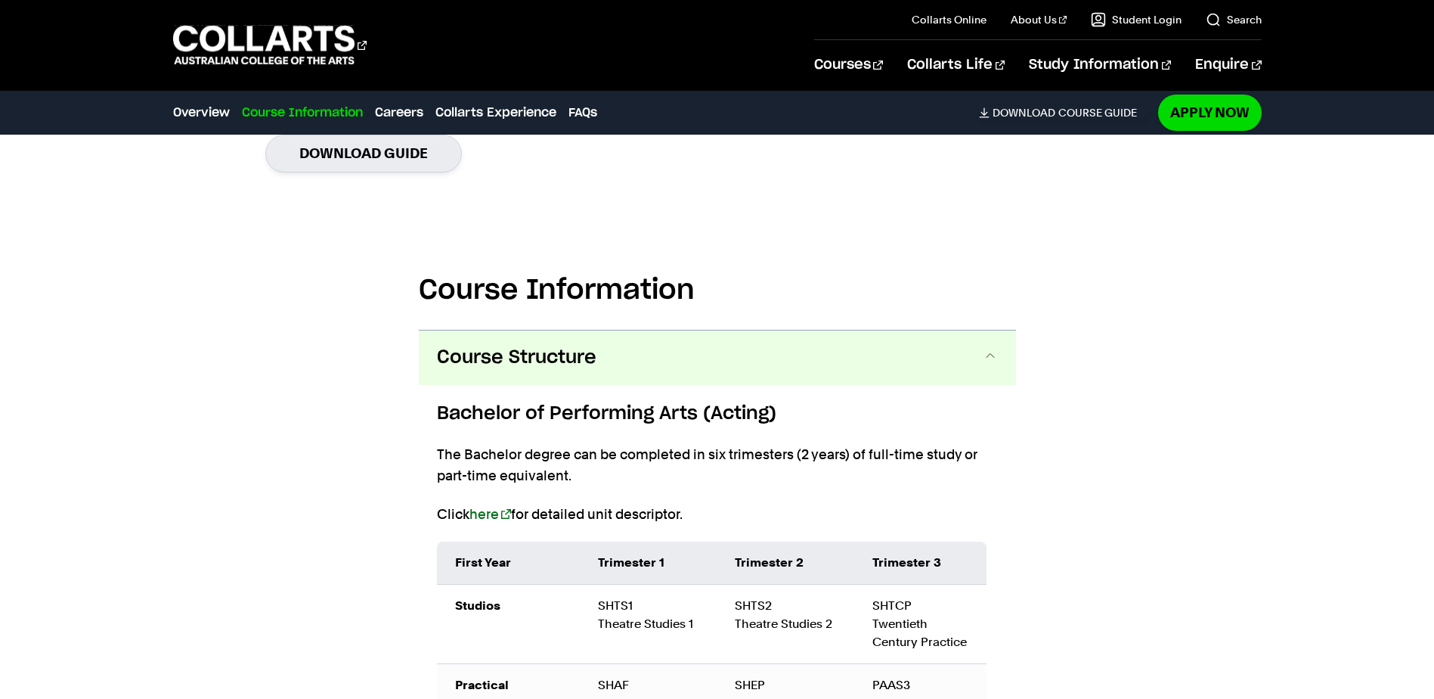
scroll to position [1415, 0]
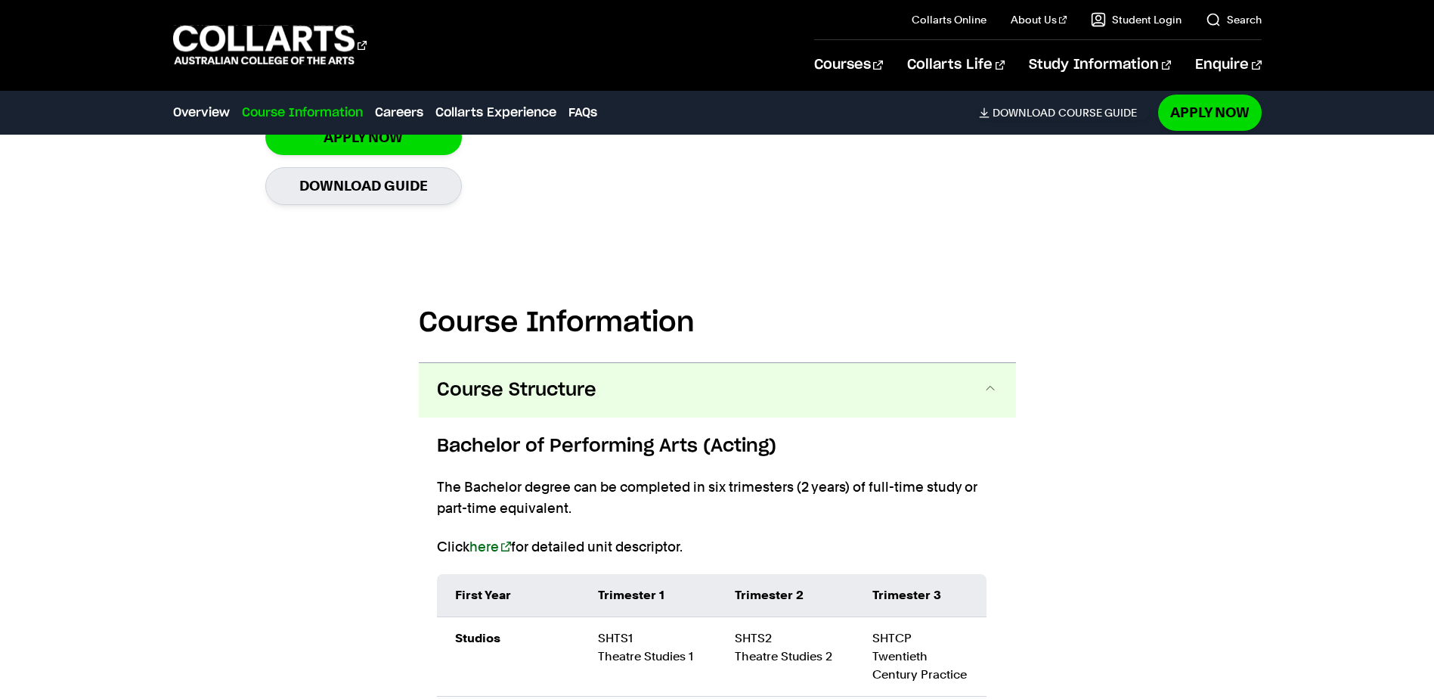
click at [640, 384] on button "Course Structure" at bounding box center [717, 390] width 597 height 54
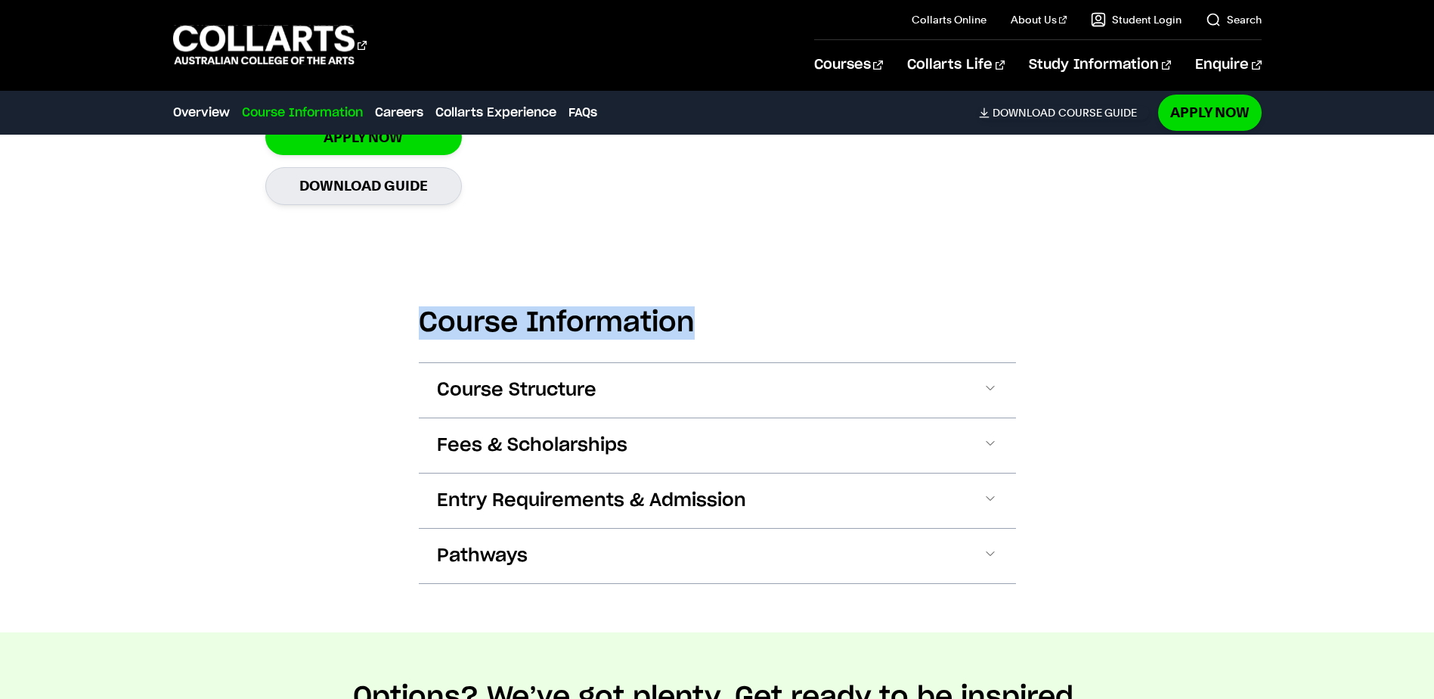
drag, startPoint x: 721, startPoint y: 322, endPoint x: 412, endPoint y: 320, distance: 309.2
click at [412, 320] on div "Course Information Course Structure Bachelor of Performing Arts (Acting) The Ba…" at bounding box center [717, 433] width 1332 height 397
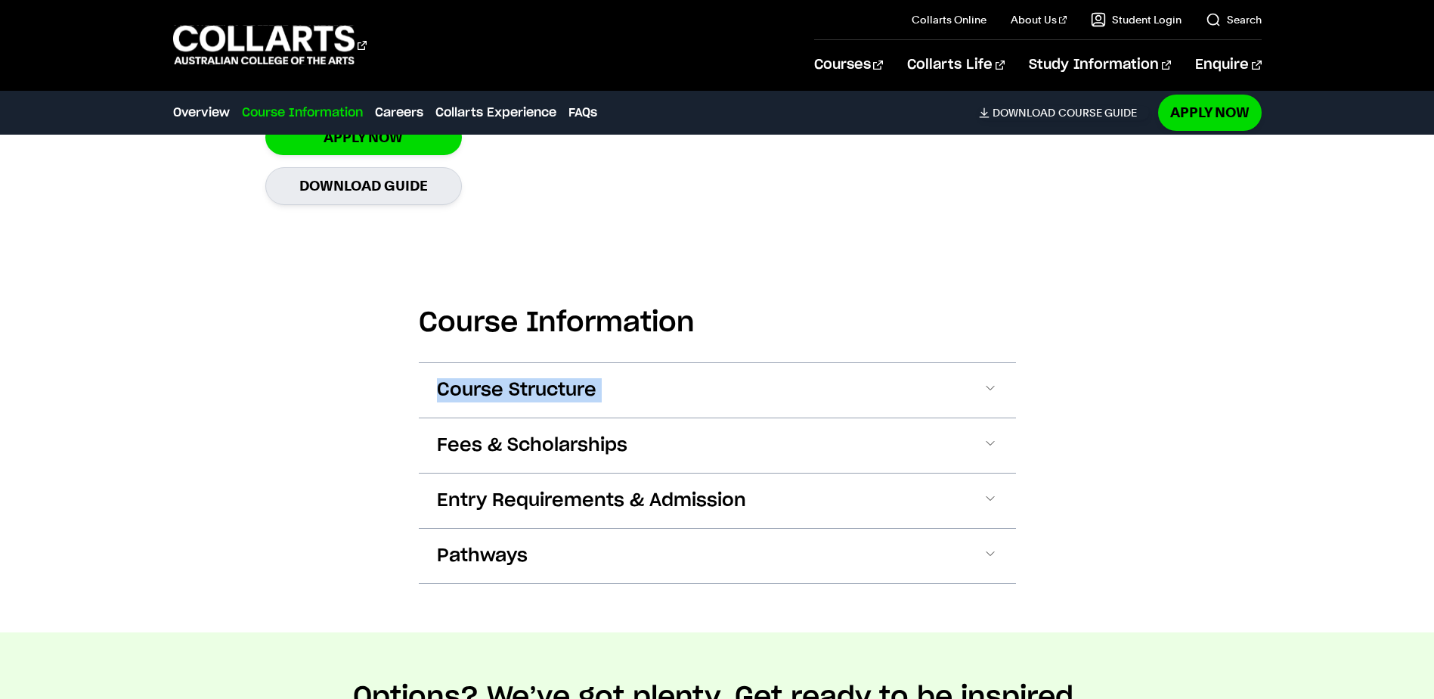
drag, startPoint x: 414, startPoint y: 358, endPoint x: 937, endPoint y: 350, distance: 523.3
click at [937, 350] on div "Course Information Course Structure Bachelor of Performing Arts (Acting) The Ba…" at bounding box center [717, 433] width 1332 height 397
drag, startPoint x: 937, startPoint y: 350, endPoint x: 940, endPoint y: 337, distance: 13.2
click at [940, 337] on h2 "Course Information" at bounding box center [717, 322] width 597 height 33
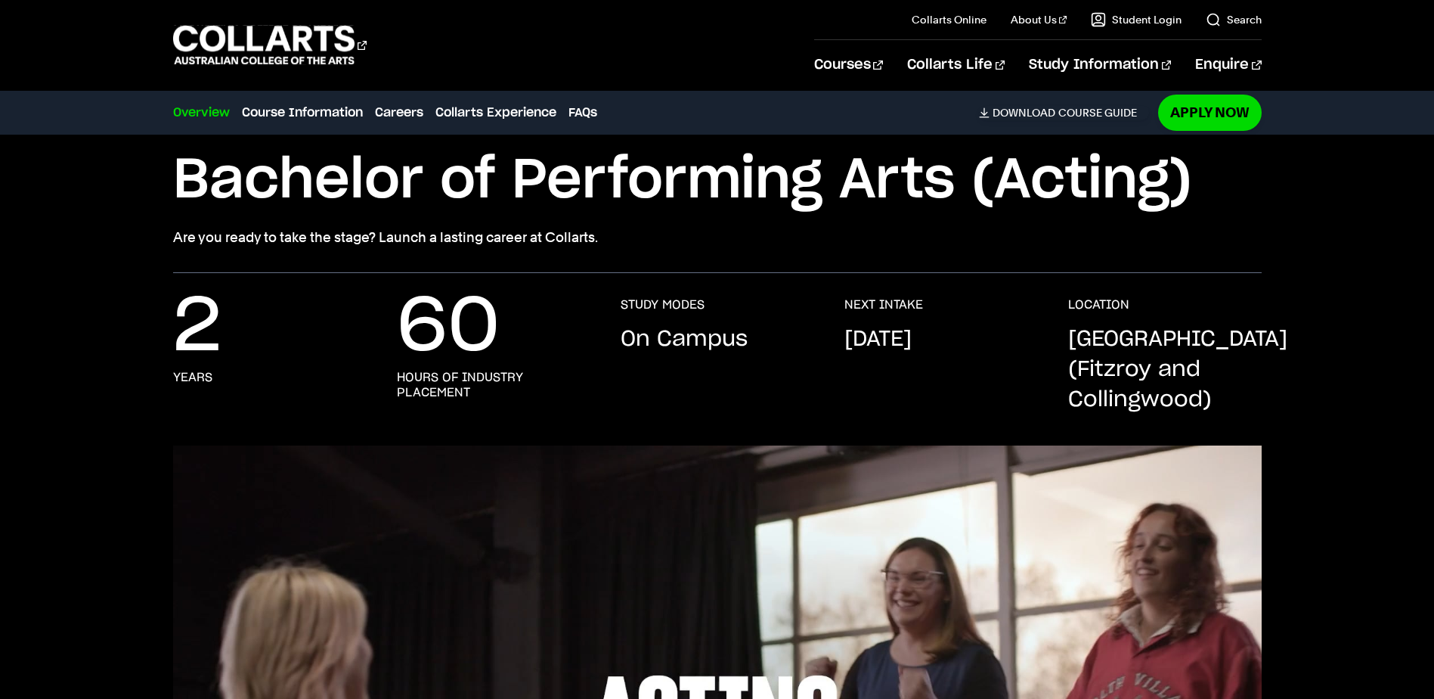
scroll to position [0, 0]
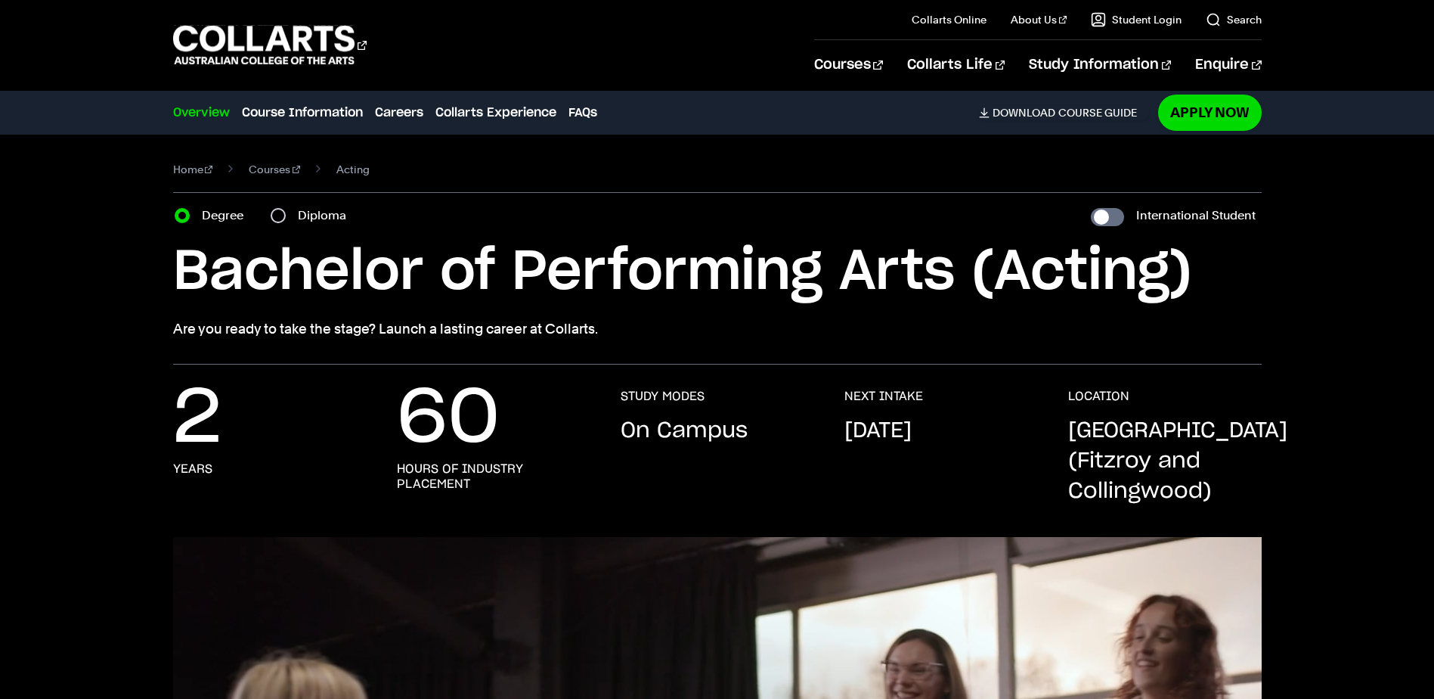
click at [1160, 531] on div "2 years 60 hours of industry placement STUDY MODES On Campus NEXT INTAKE Februa…" at bounding box center [717, 463] width 1089 height 148
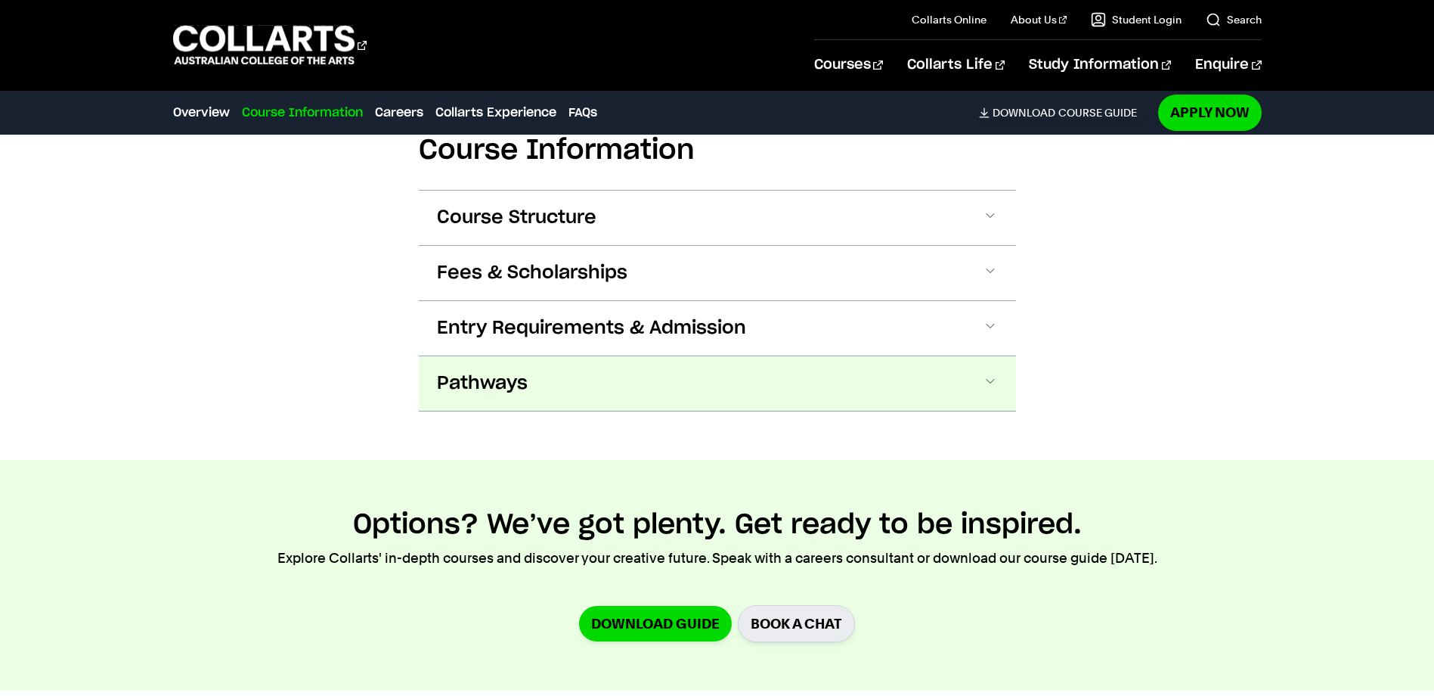
click at [1000, 378] on button "Pathways" at bounding box center [717, 383] width 597 height 54
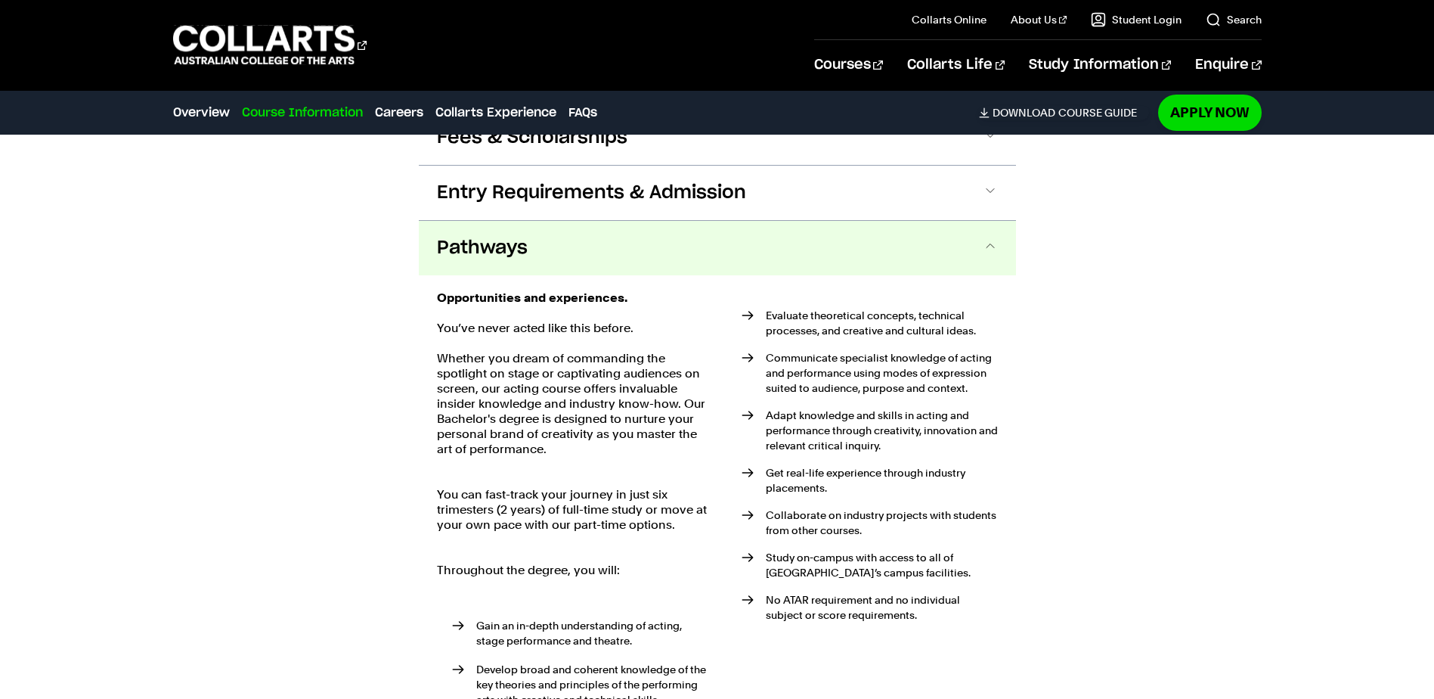
scroll to position [1657, 0]
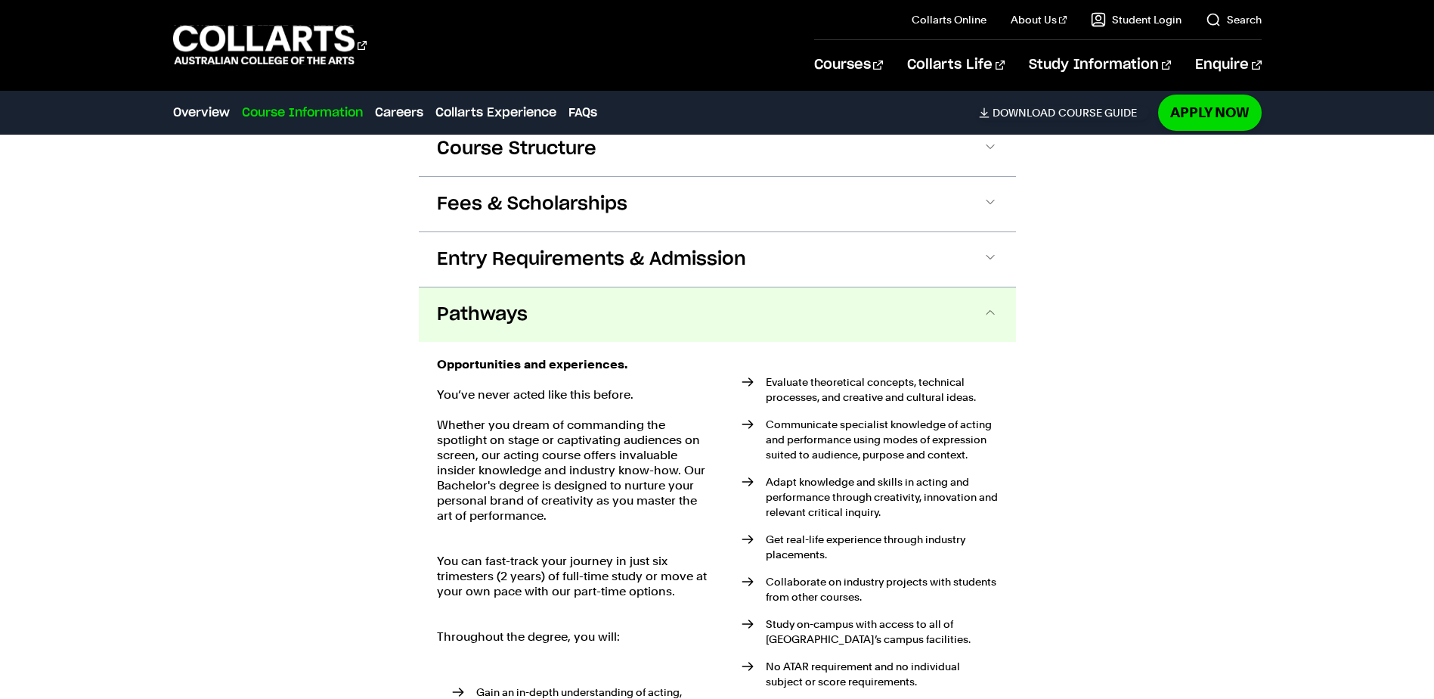
click at [997, 317] on span at bounding box center [990, 315] width 15 height 20
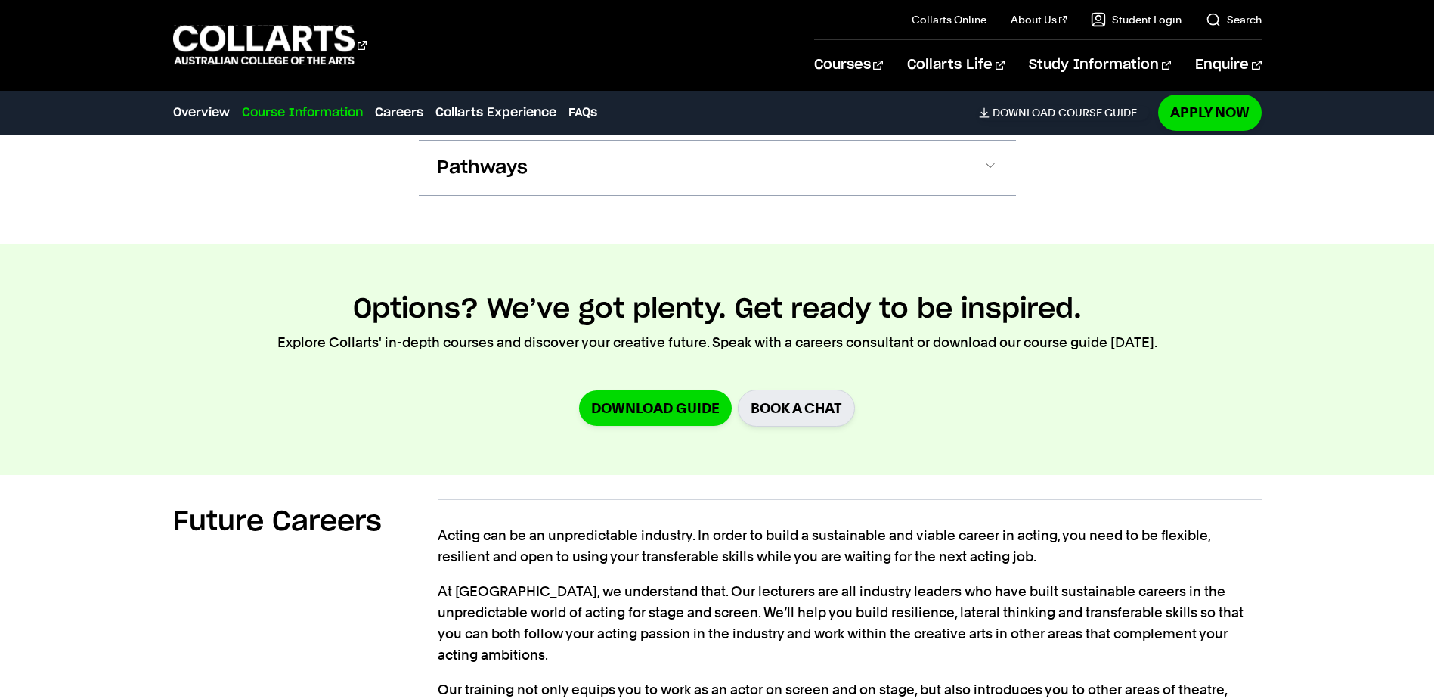
scroll to position [1808, 0]
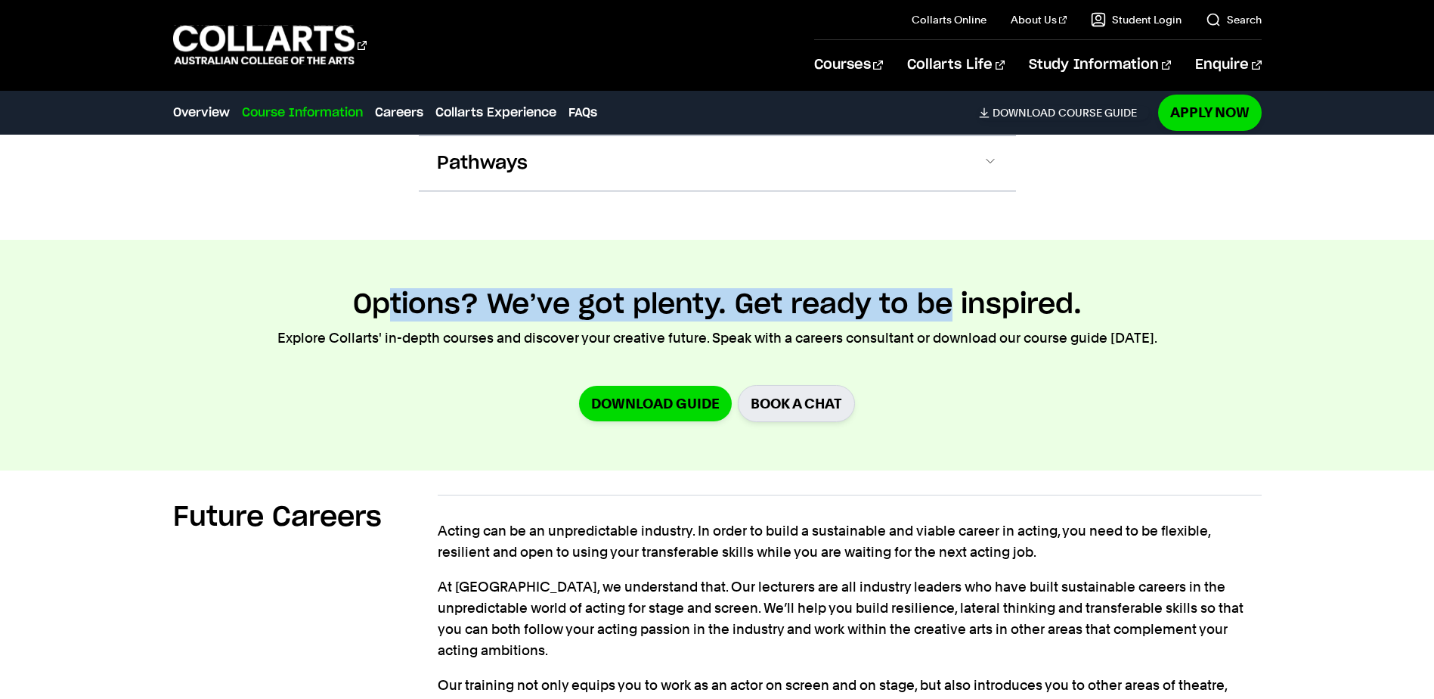
drag, startPoint x: 951, startPoint y: 321, endPoint x: 383, endPoint y: 277, distance: 570.3
click at [383, 277] on section "Options? We’ve got plenty. Get ready to be inspired. Explore Collarts' in-depth…" at bounding box center [717, 355] width 1434 height 231
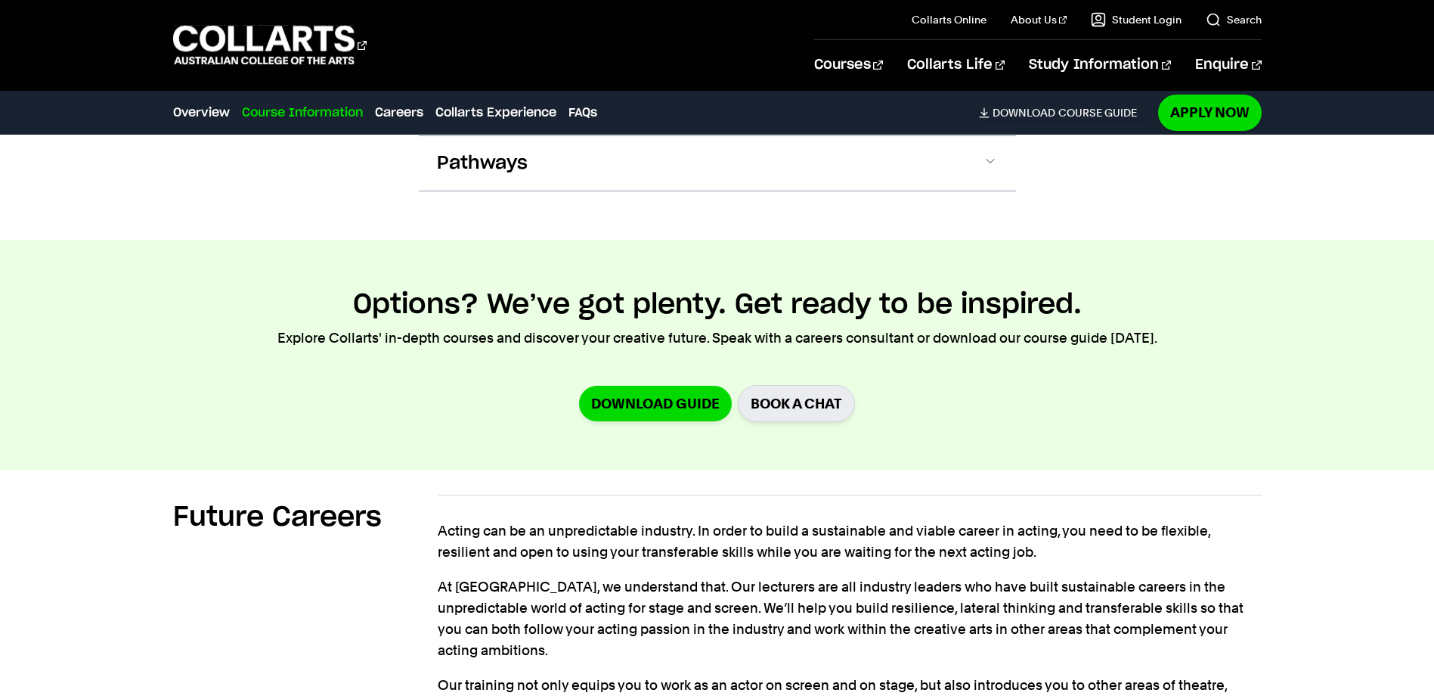
drag, startPoint x: 383, startPoint y: 277, endPoint x: 387, endPoint y: 300, distance: 23.9
click at [358, 274] on section "Options? We’ve got plenty. Get ready to be inspired. Explore Collarts' in-depth…" at bounding box center [717, 355] width 1434 height 231
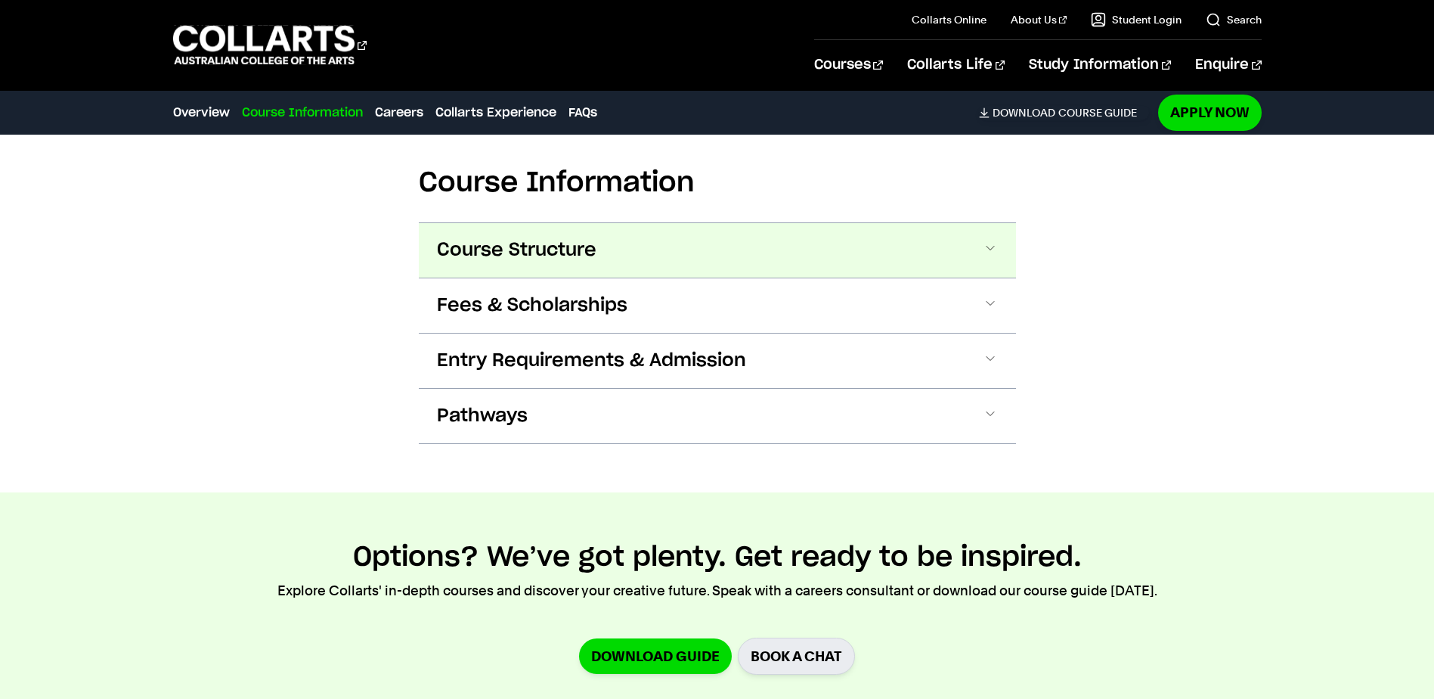
scroll to position [1556, 0]
click at [1001, 249] on button "Course Structure" at bounding box center [717, 249] width 597 height 54
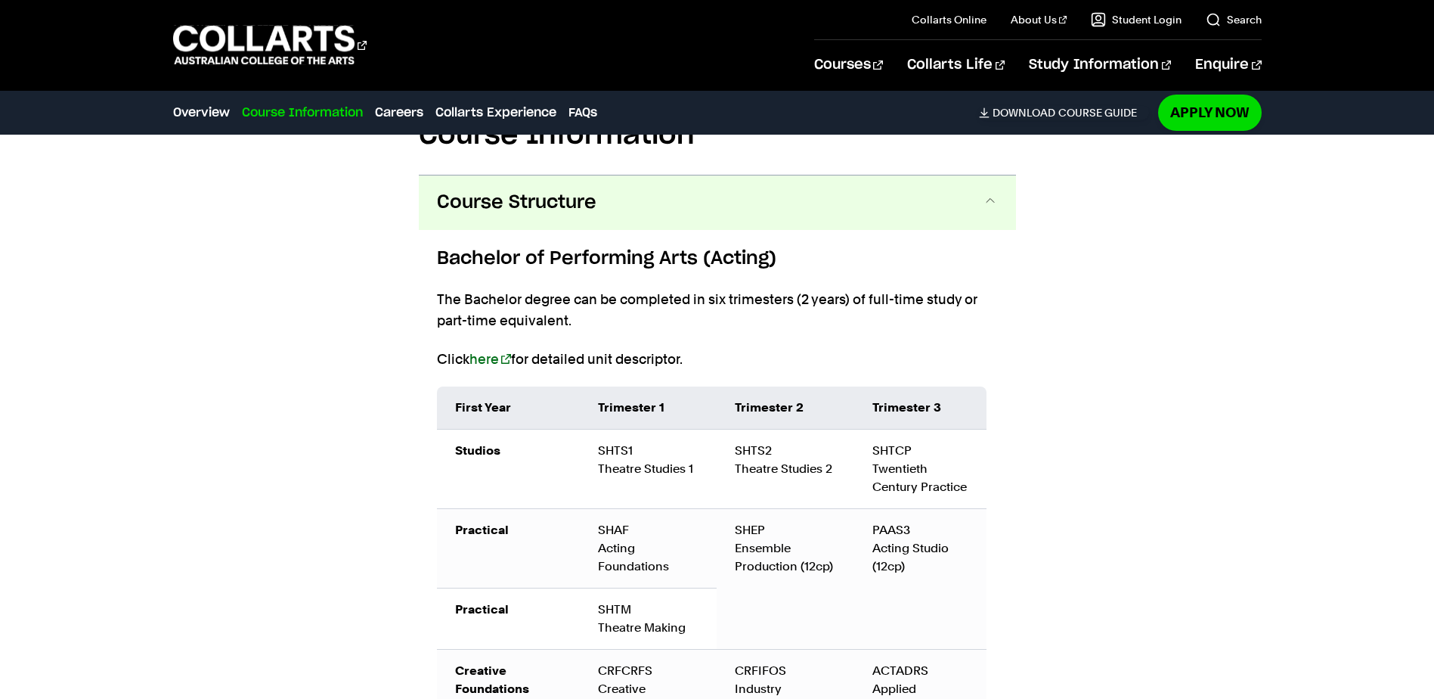
scroll to position [1642, 0]
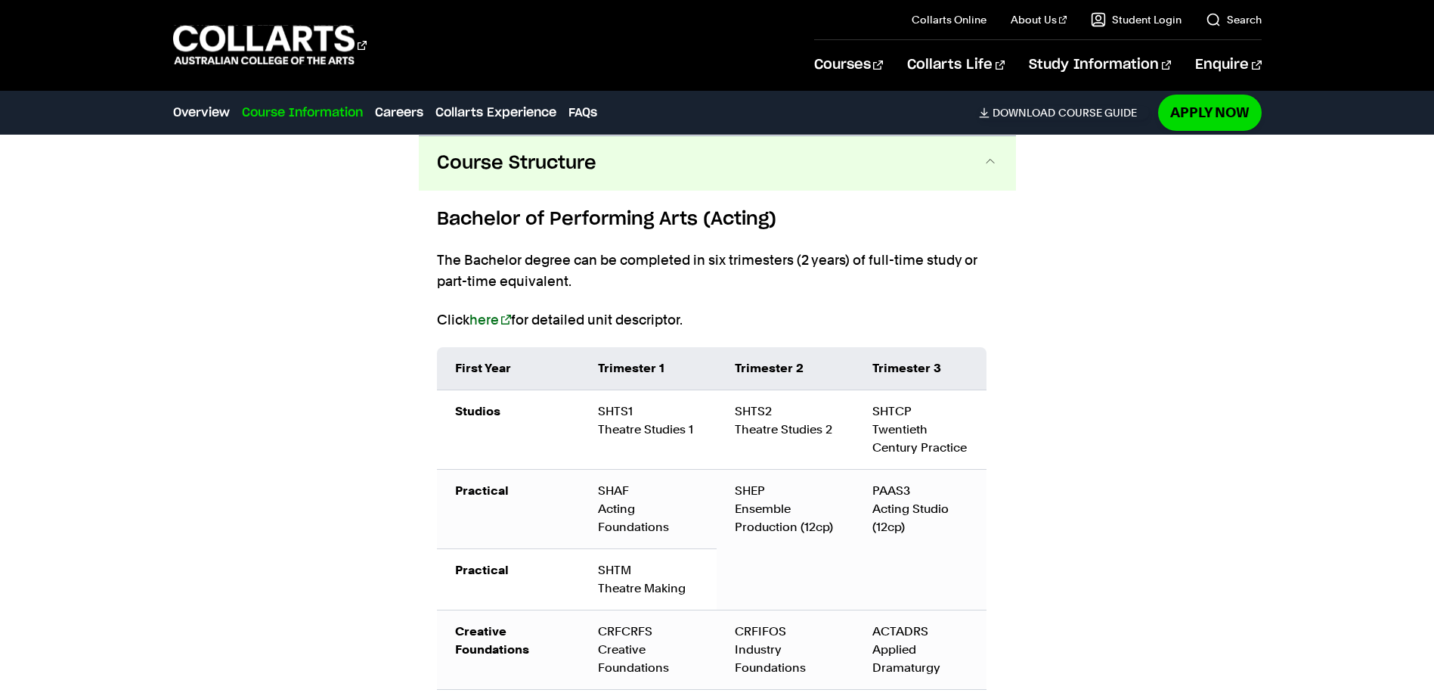
click at [983, 160] on span at bounding box center [990, 163] width 15 height 20
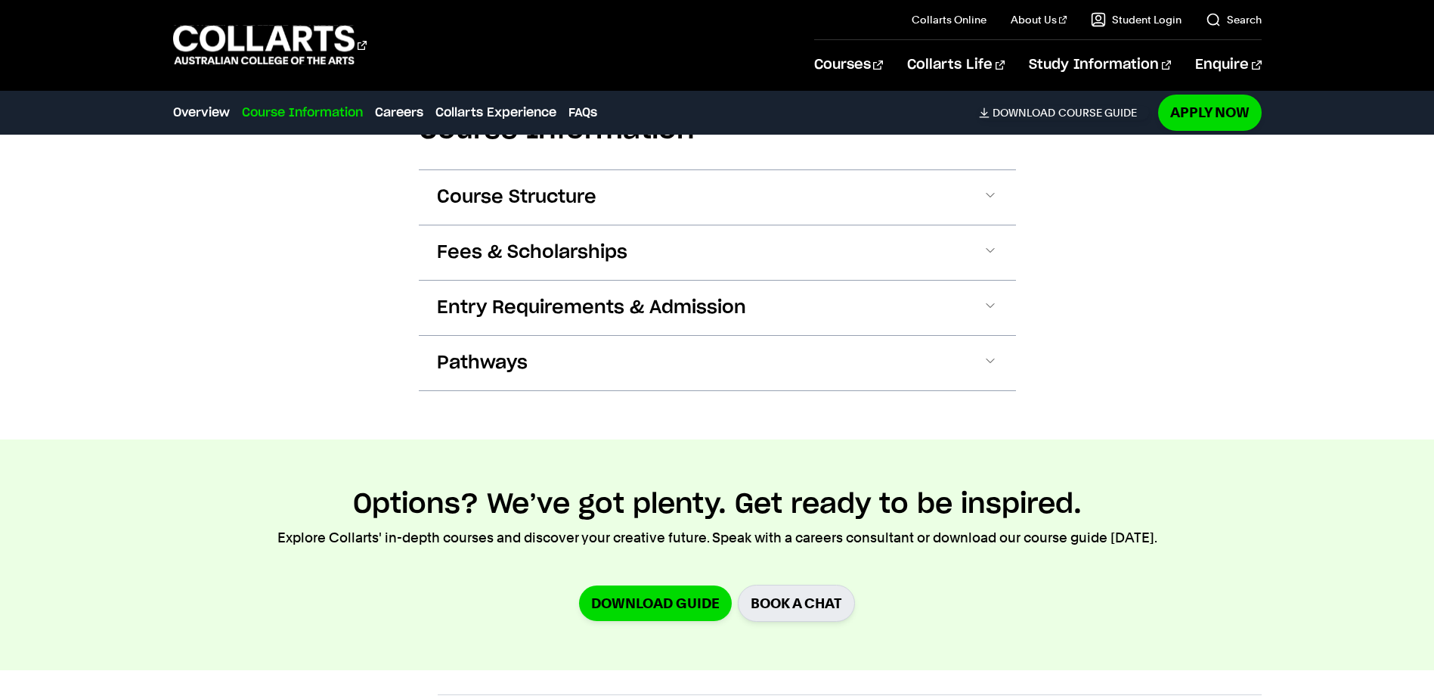
scroll to position [1567, 0]
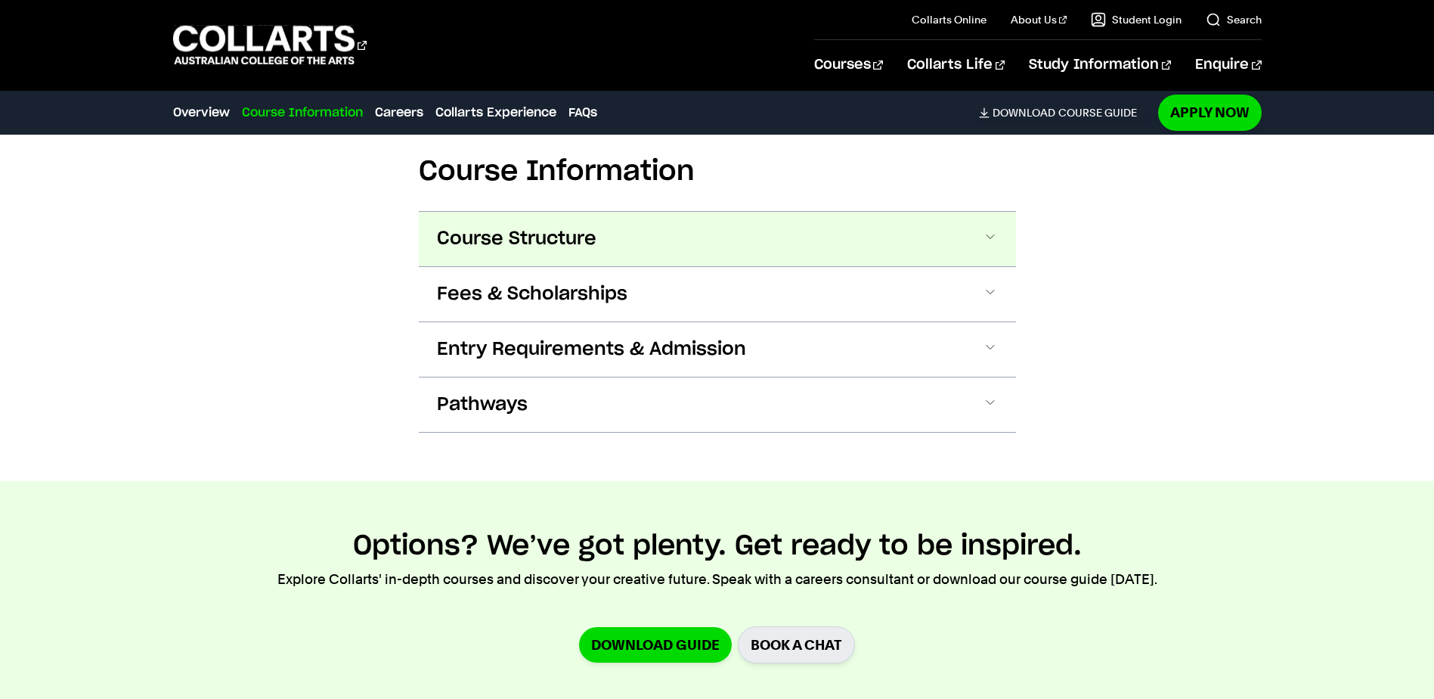
click at [1000, 237] on button "Course Structure" at bounding box center [717, 239] width 597 height 54
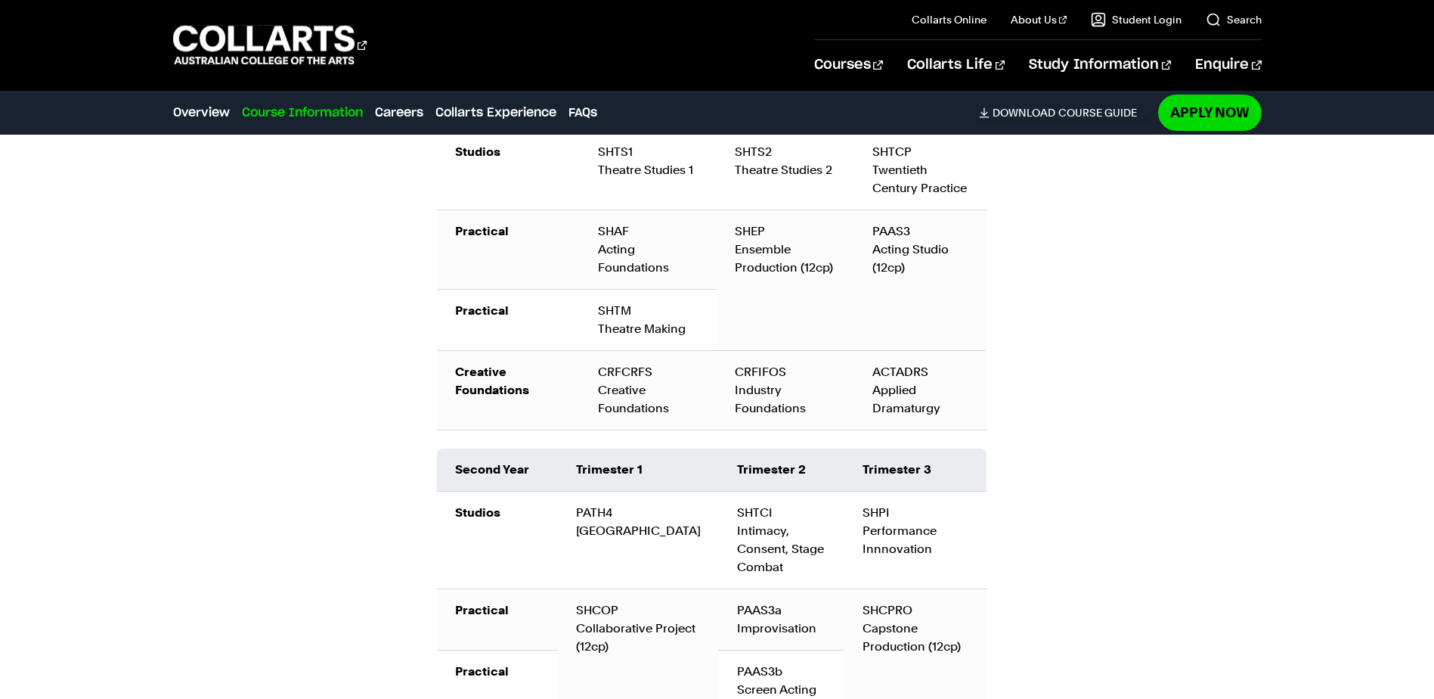
scroll to position [1642, 0]
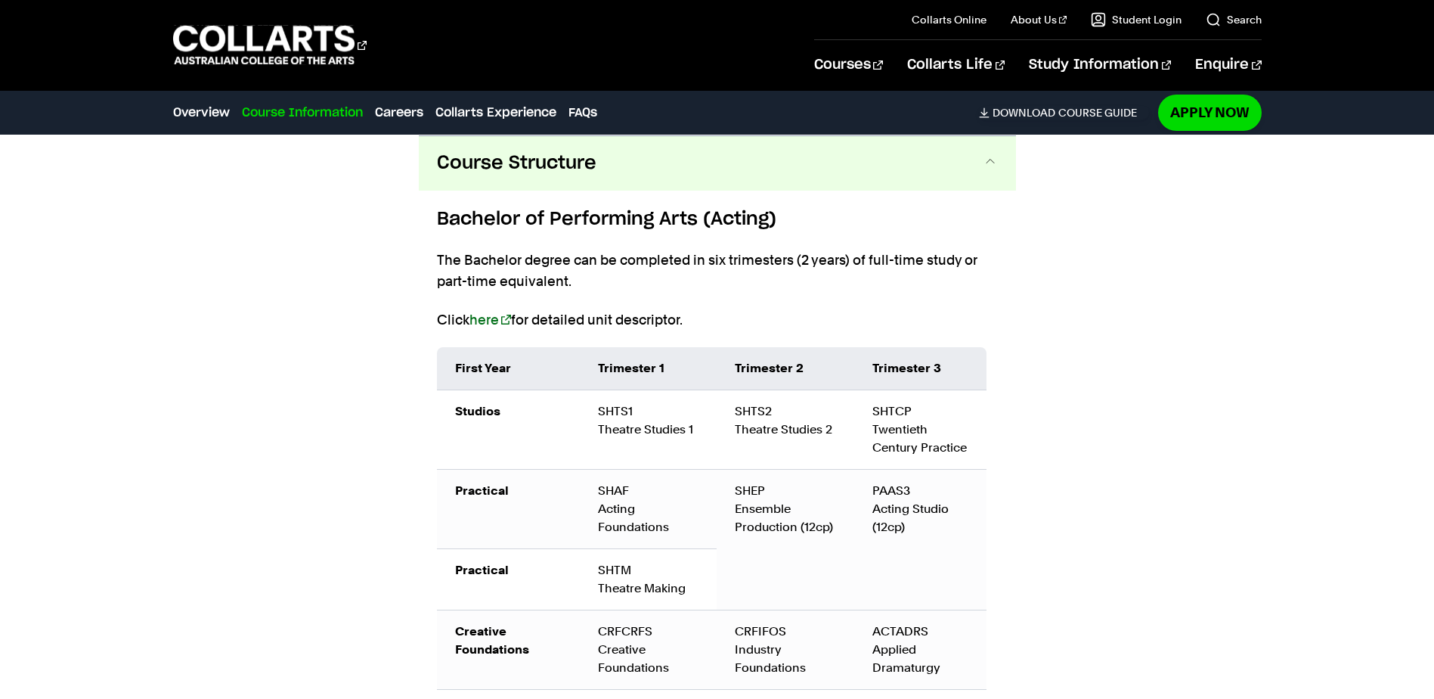
click at [1000, 169] on button "Course Structure" at bounding box center [717, 163] width 597 height 54
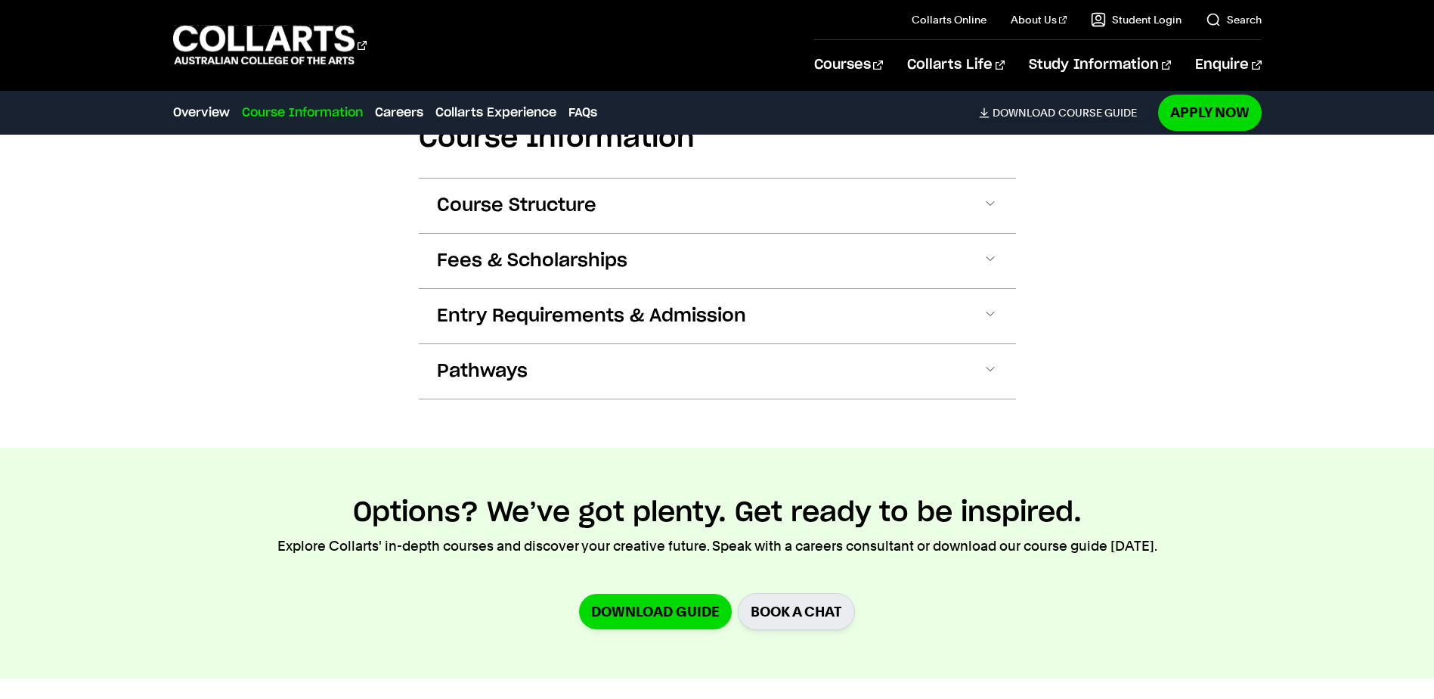
scroll to position [1567, 0]
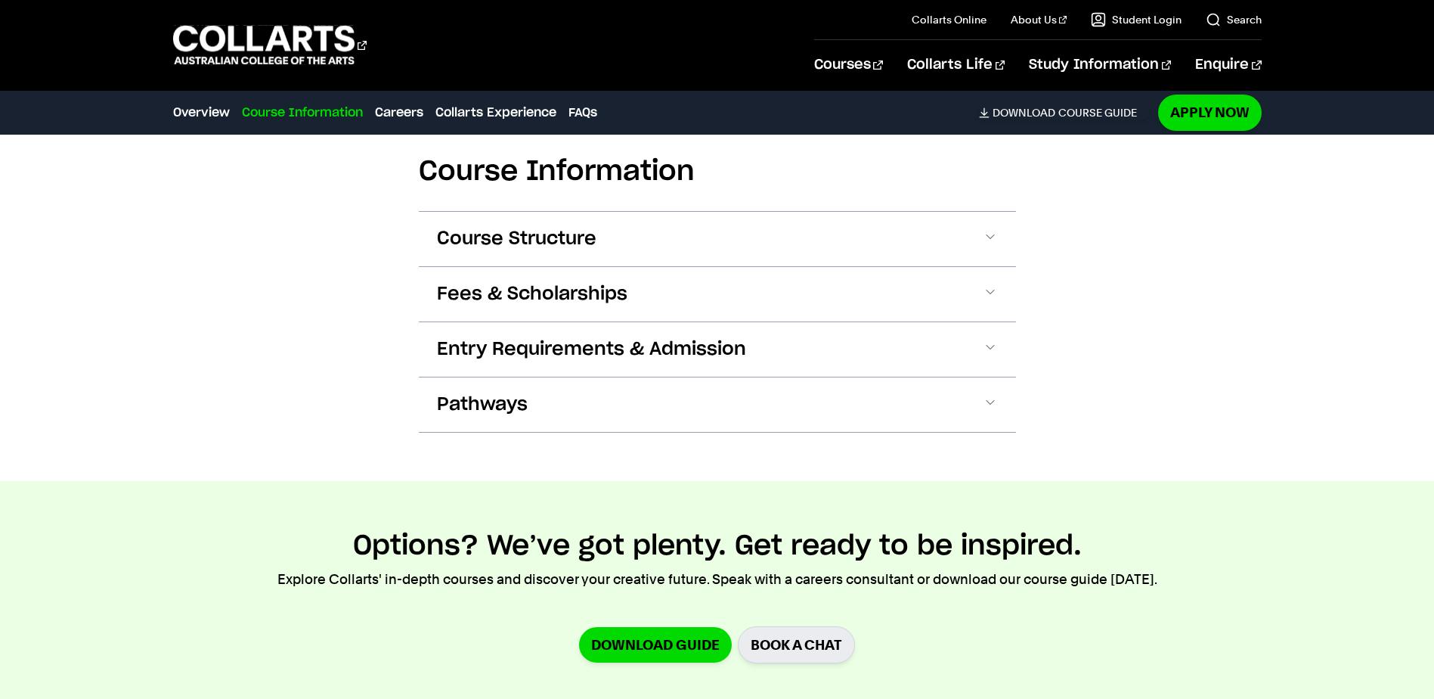
click at [1002, 236] on button "Course Structure" at bounding box center [717, 239] width 597 height 54
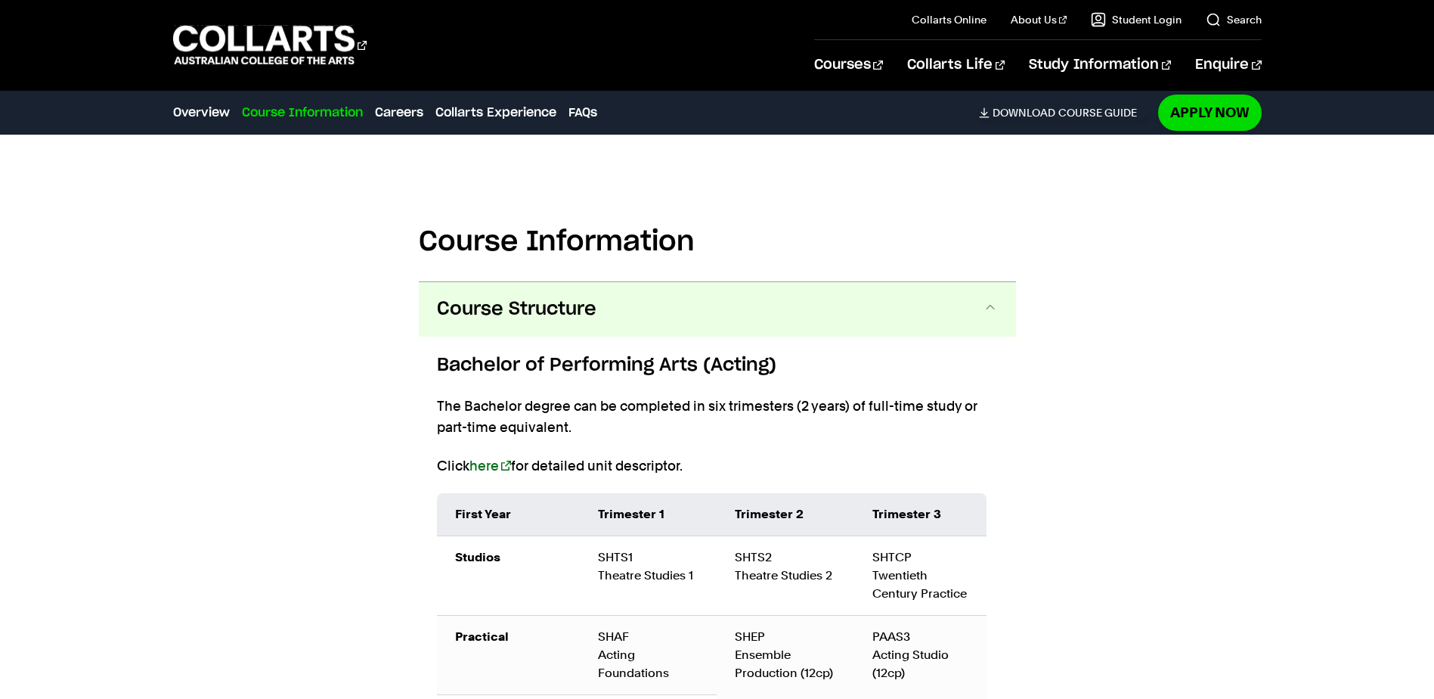
scroll to position [1491, 0]
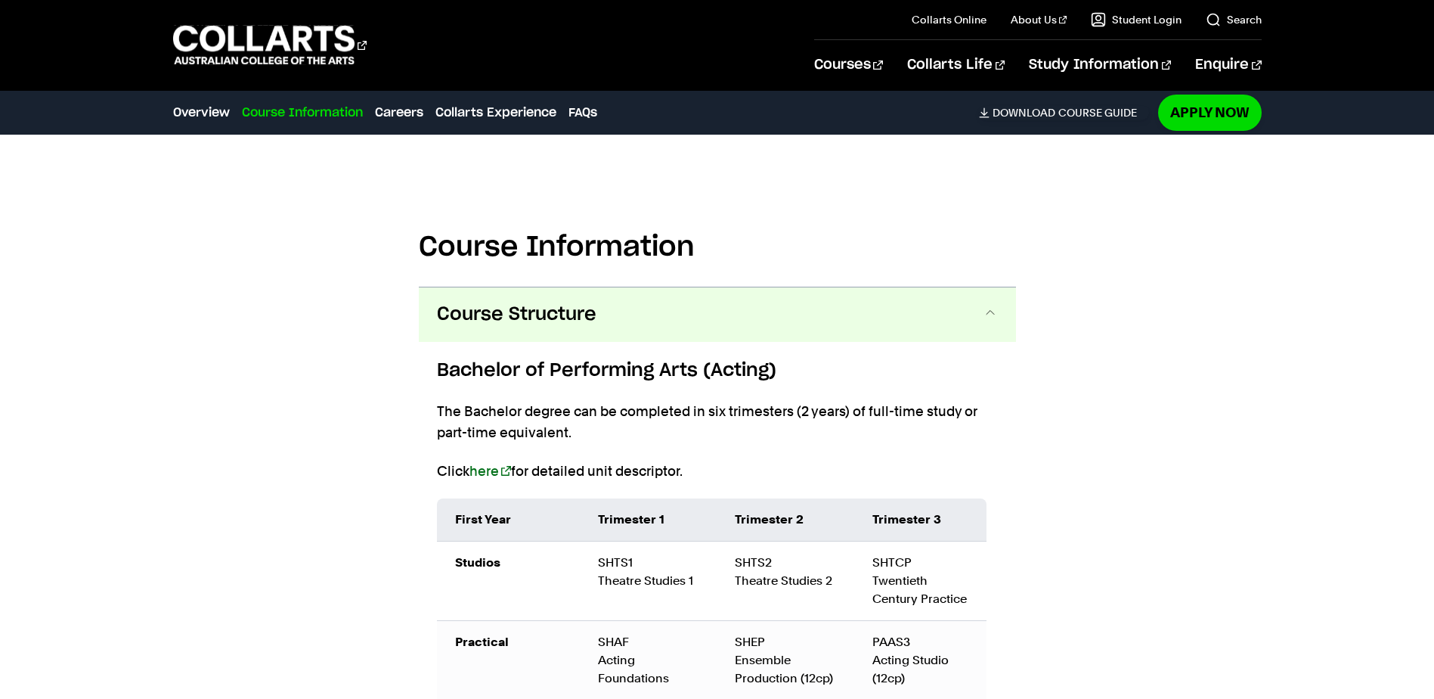
click at [995, 308] on span at bounding box center [990, 315] width 15 height 20
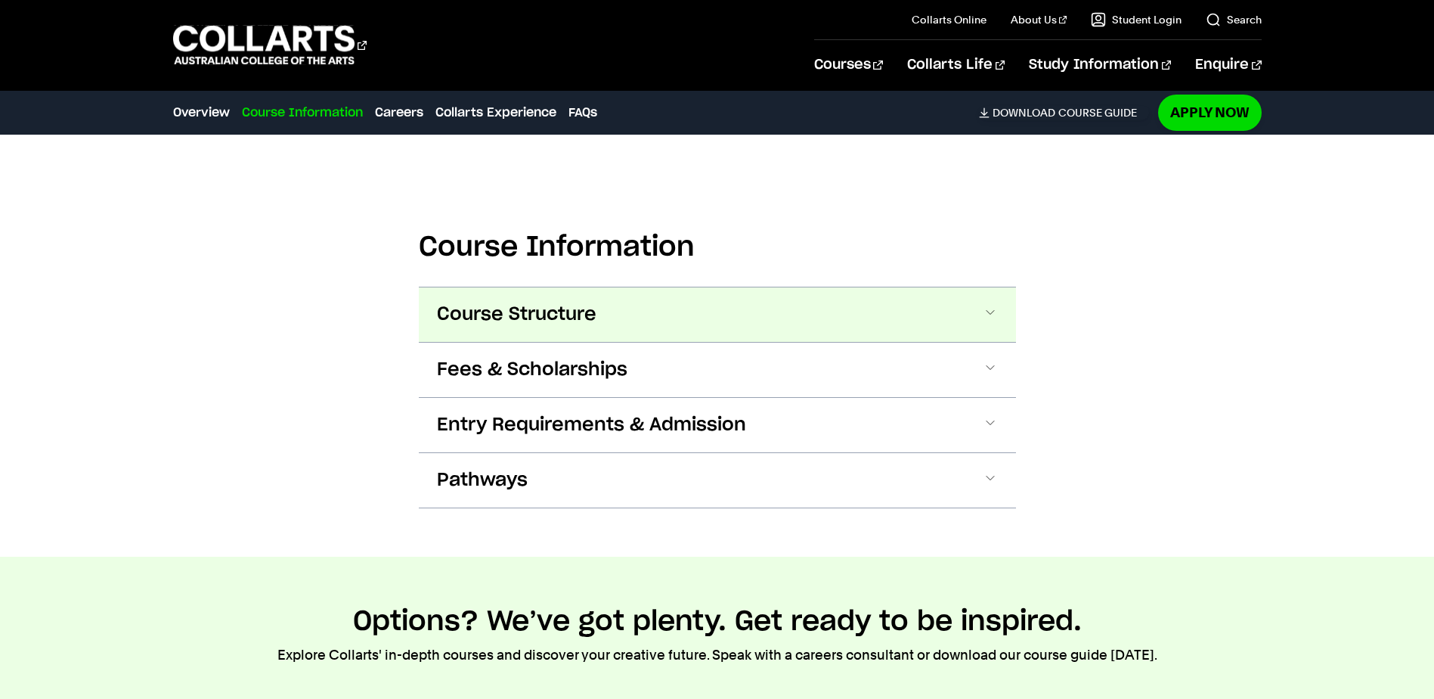
click at [699, 296] on button "Course Structure" at bounding box center [717, 314] width 597 height 54
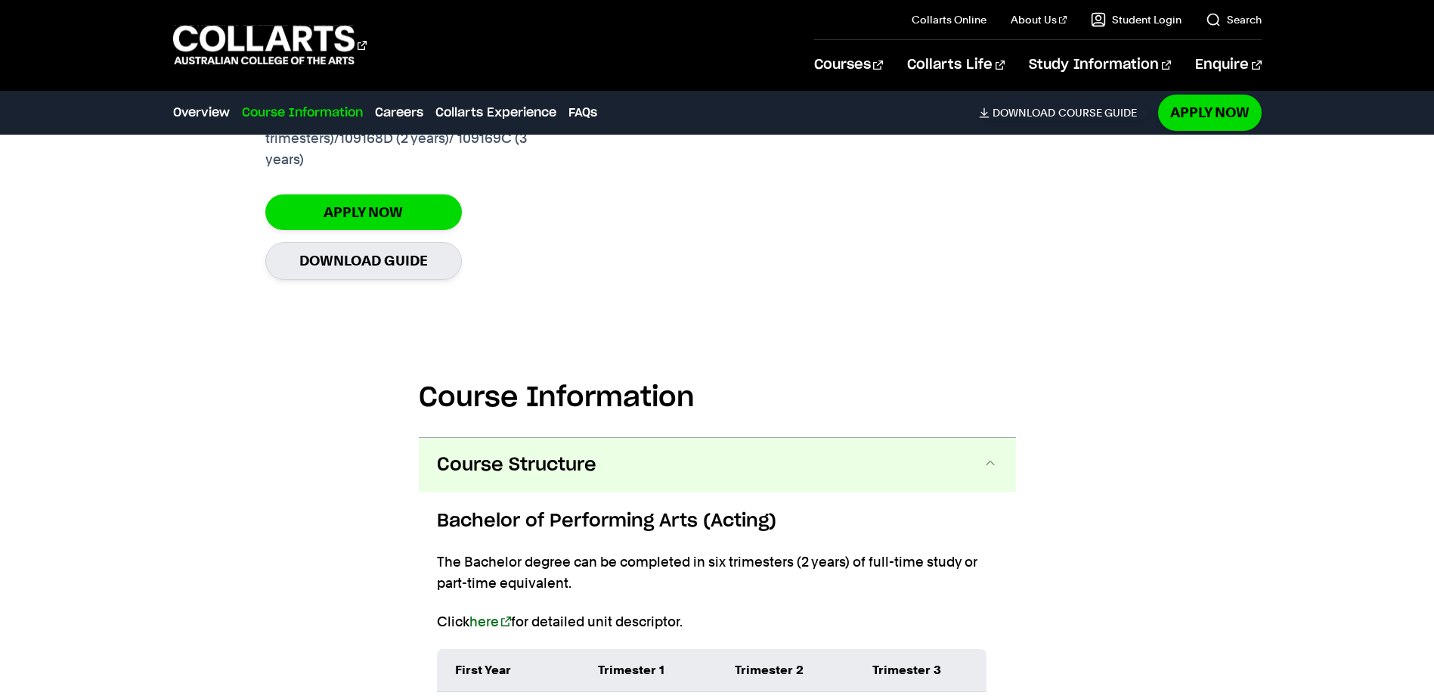
scroll to position [1340, 0]
click at [987, 467] on span at bounding box center [990, 466] width 15 height 20
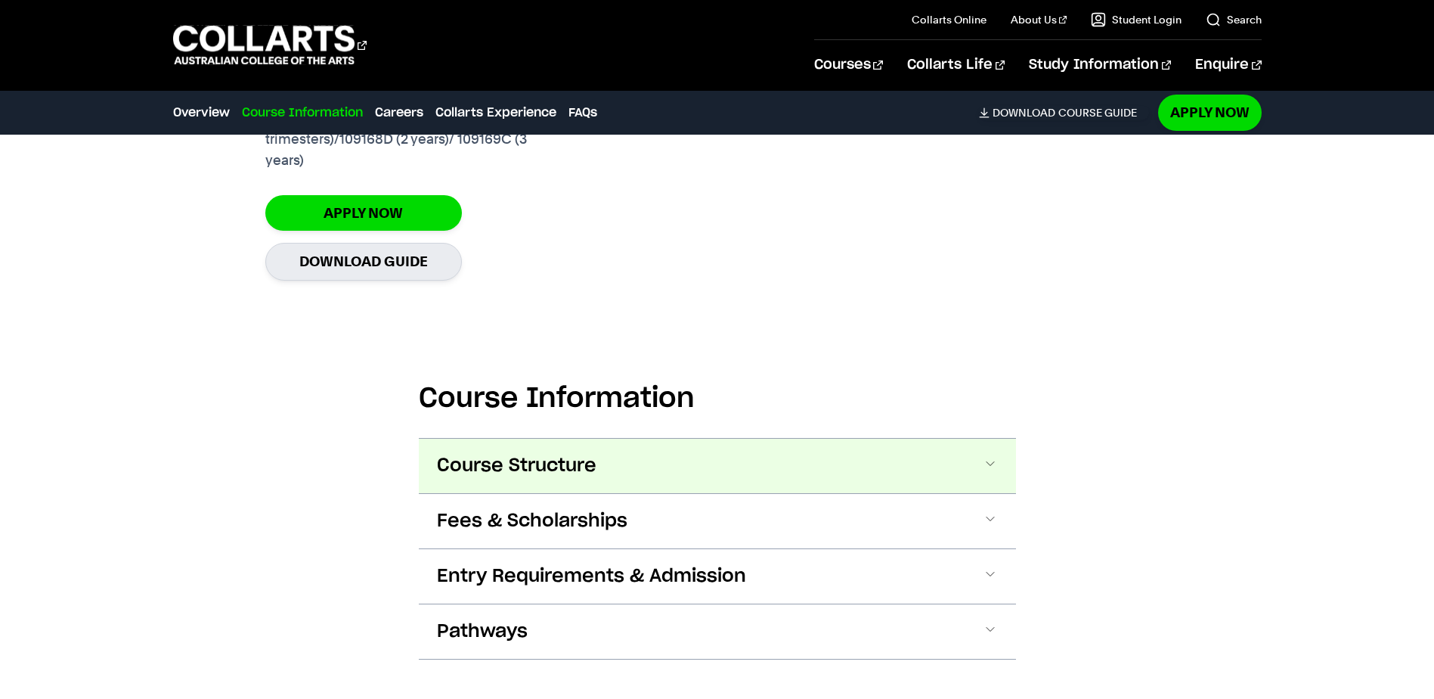
click at [928, 472] on button "Course Structure" at bounding box center [717, 466] width 597 height 54
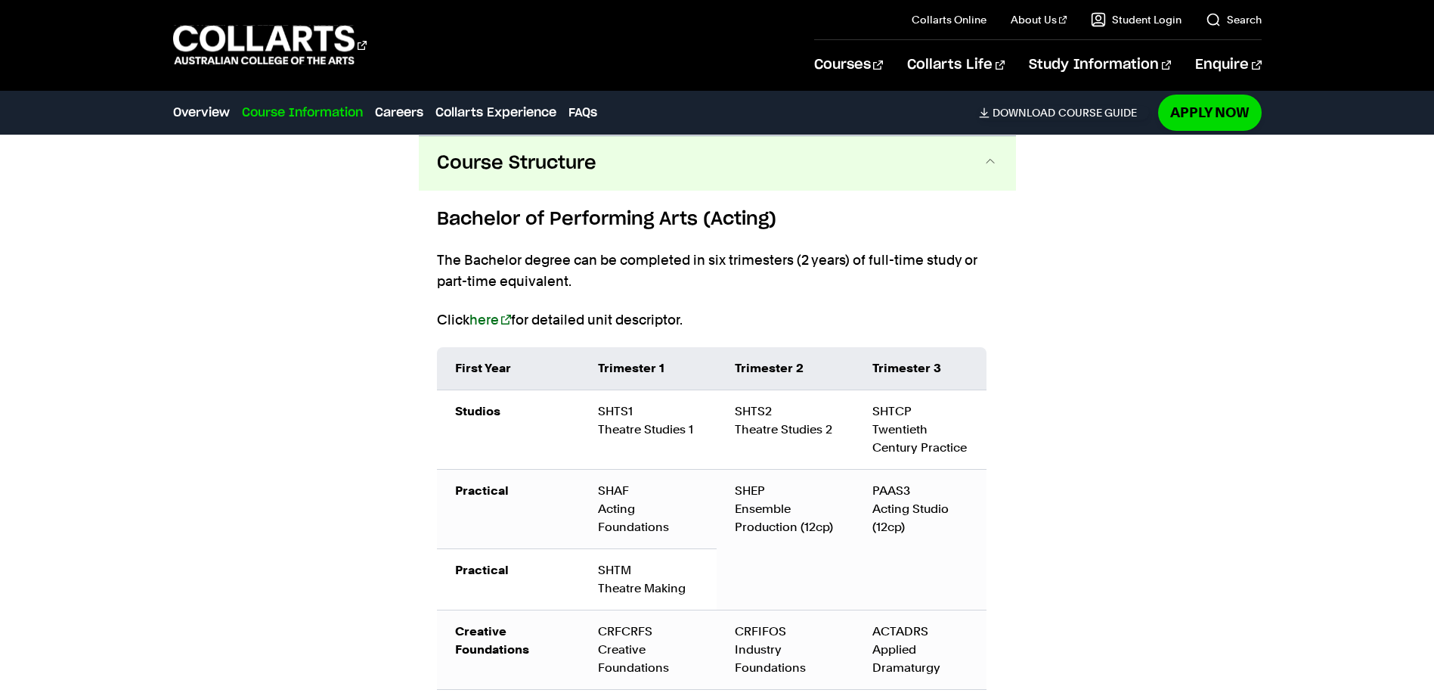
scroll to position [1491, 0]
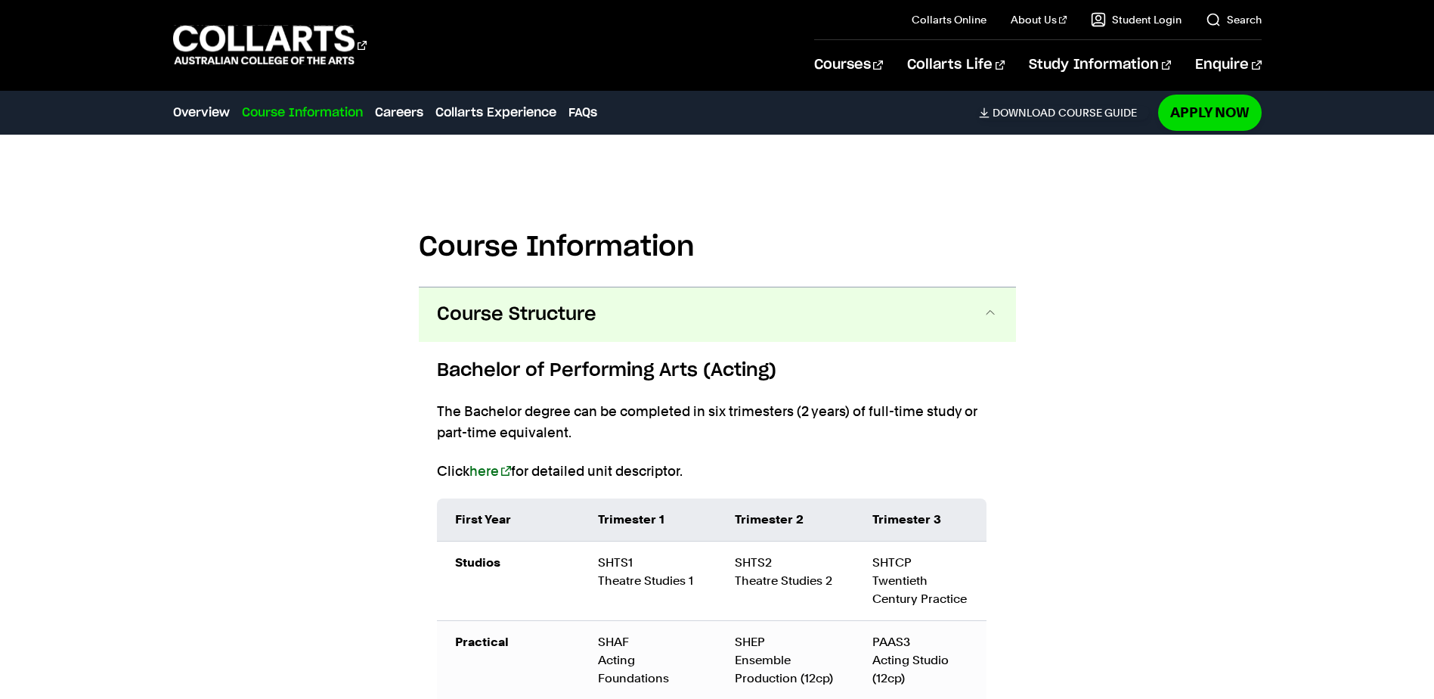
click at [985, 316] on span at bounding box center [990, 315] width 15 height 20
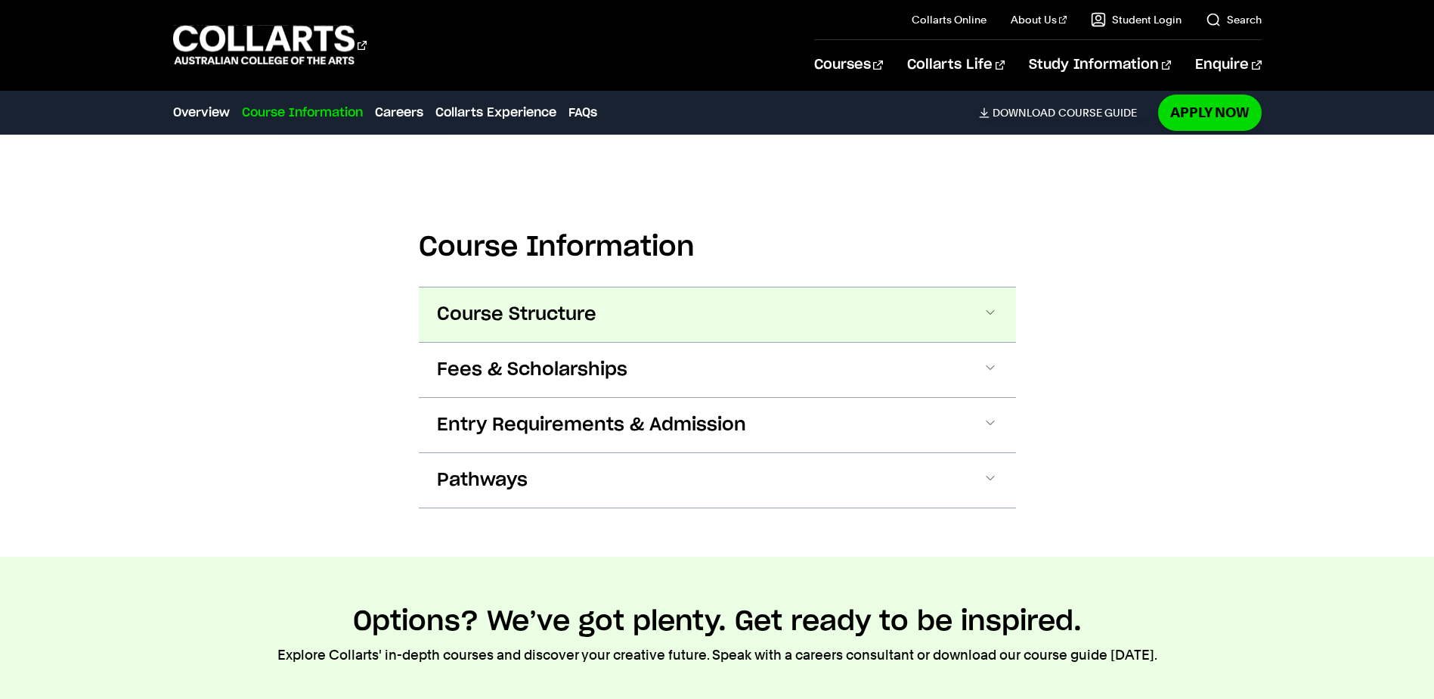
click at [696, 300] on button "Course Structure" at bounding box center [717, 314] width 597 height 54
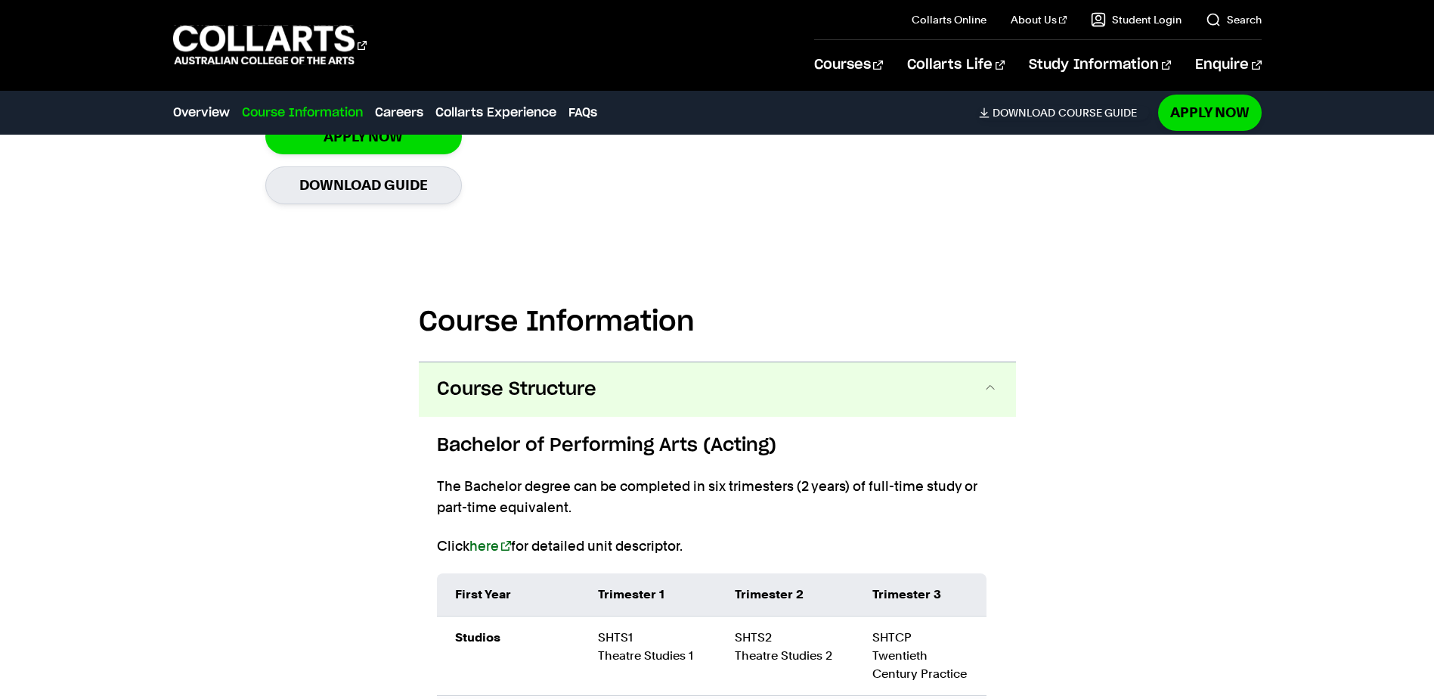
scroll to position [1415, 0]
click at [805, 394] on button "Course Structure" at bounding box center [717, 390] width 597 height 54
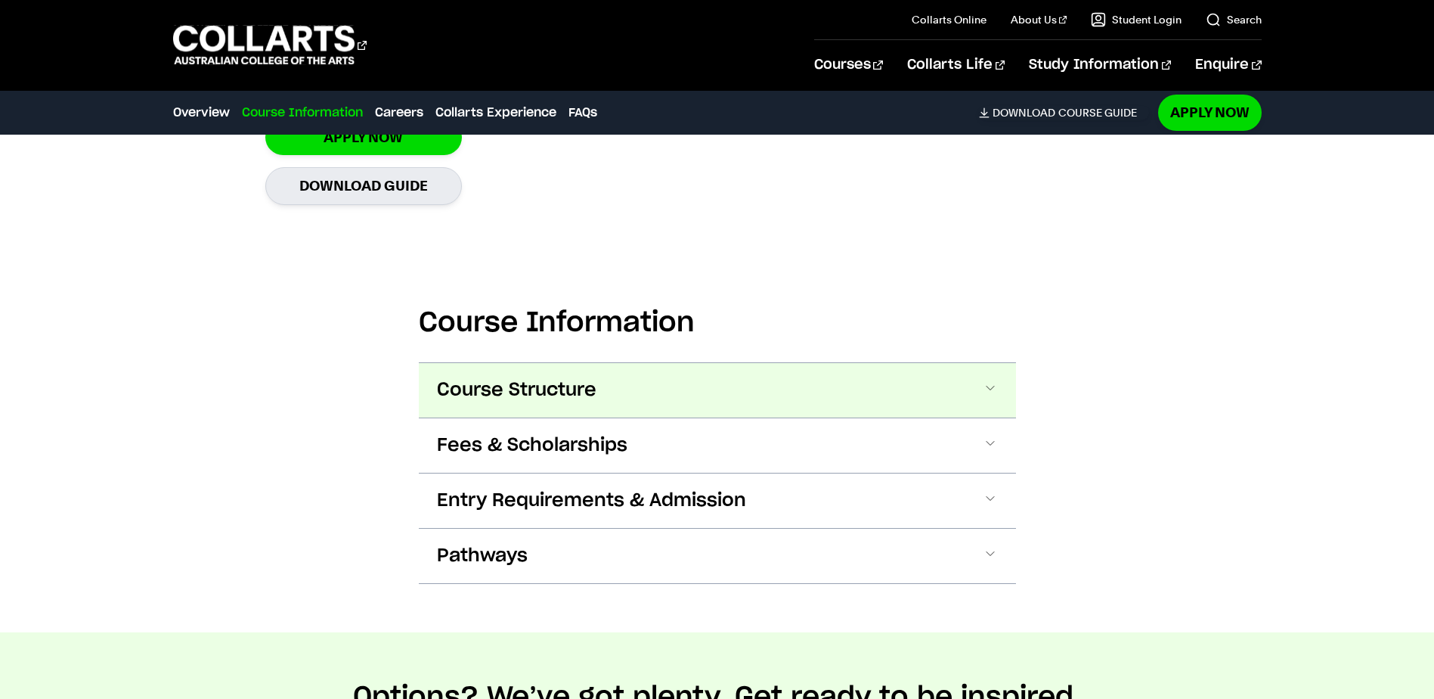
click at [805, 394] on button "Course Structure" at bounding box center [717, 390] width 597 height 54
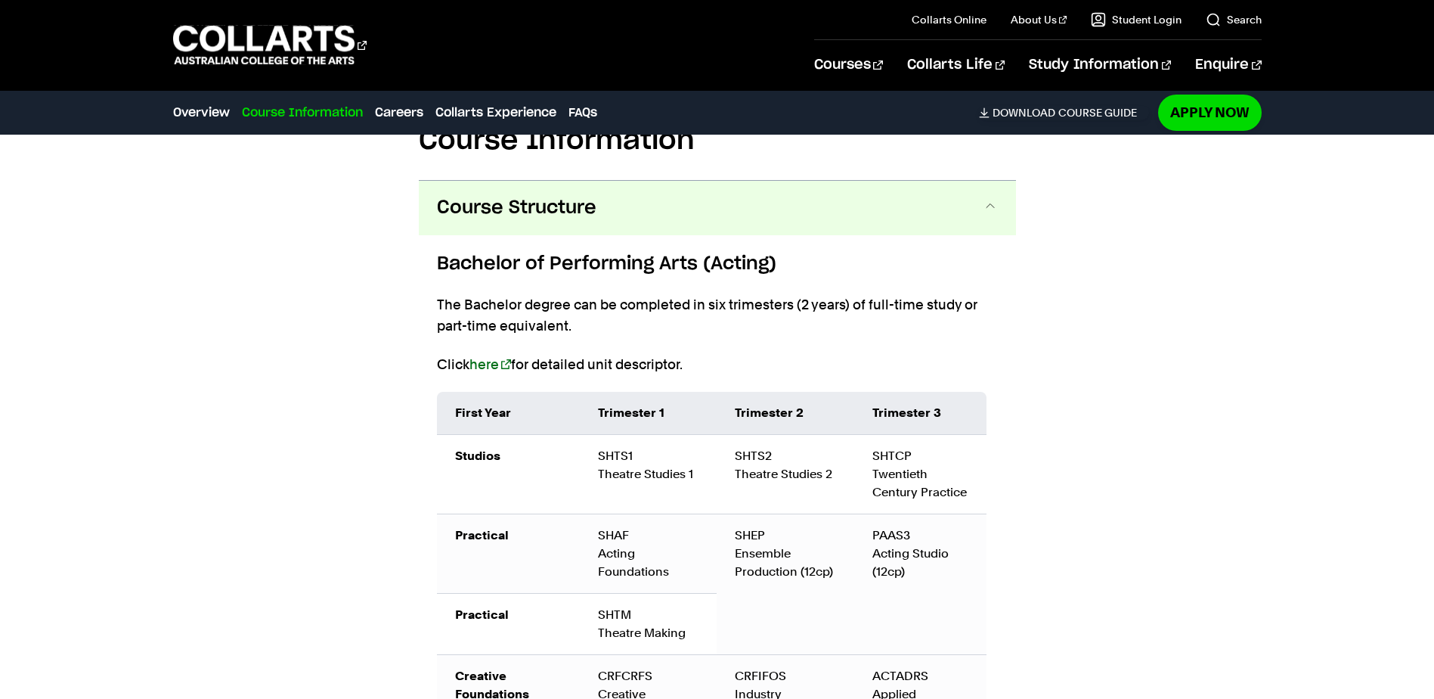
scroll to position [1642, 0]
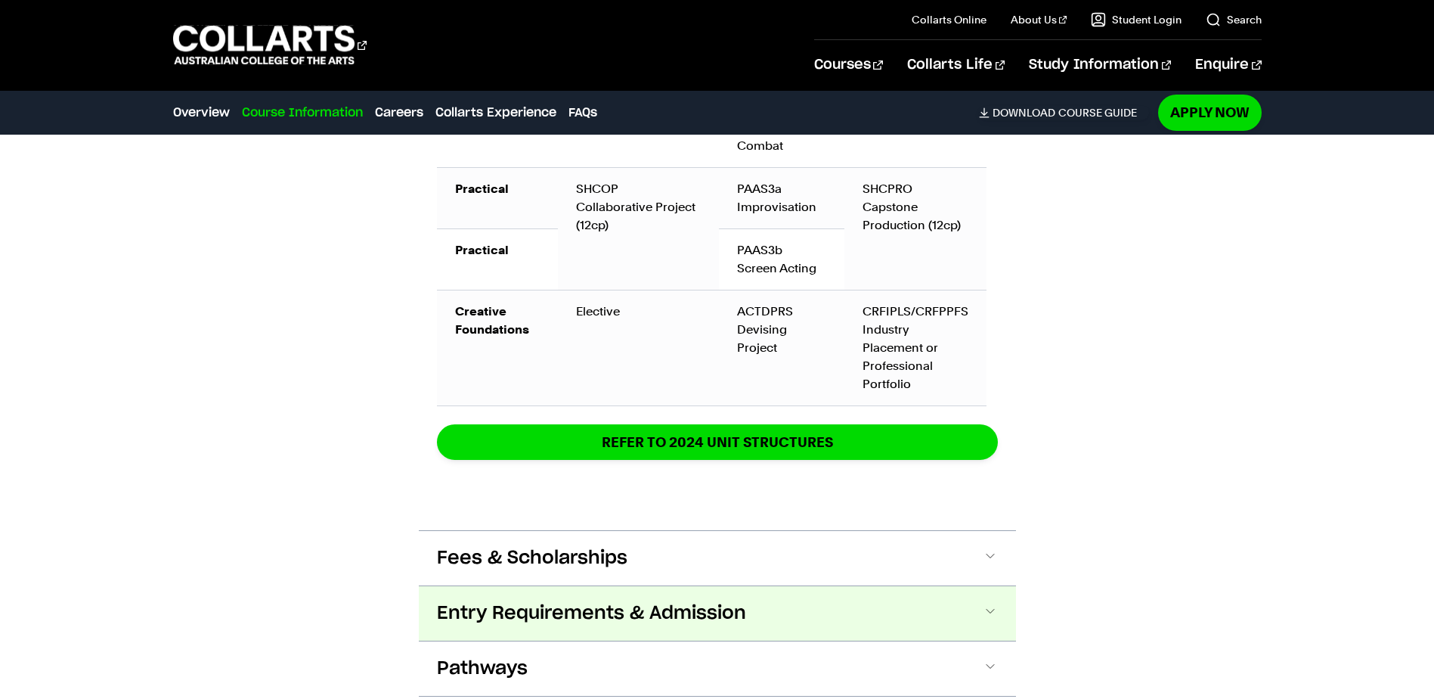
click at [959, 594] on button "Entry Requirements & Admission" at bounding box center [717, 613] width 597 height 54
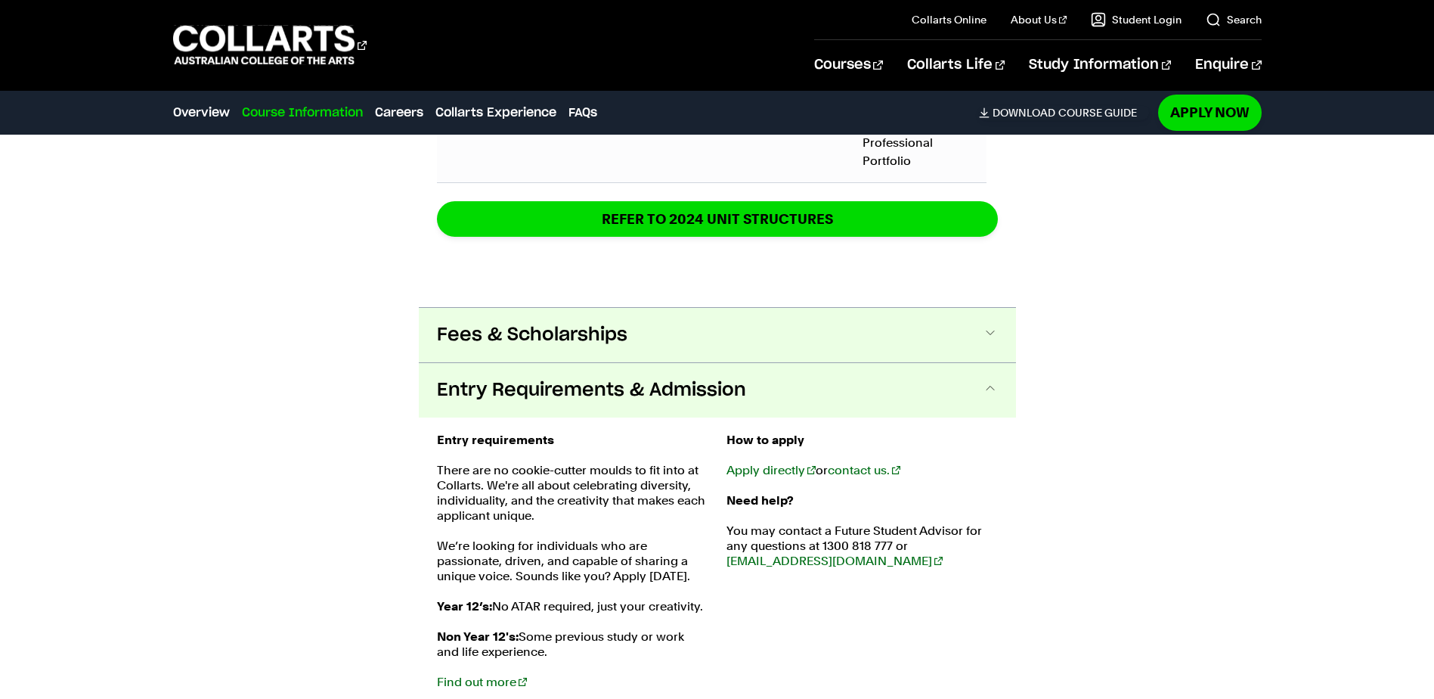
click at [779, 327] on button "Fees & Scholarships" at bounding box center [717, 335] width 597 height 54
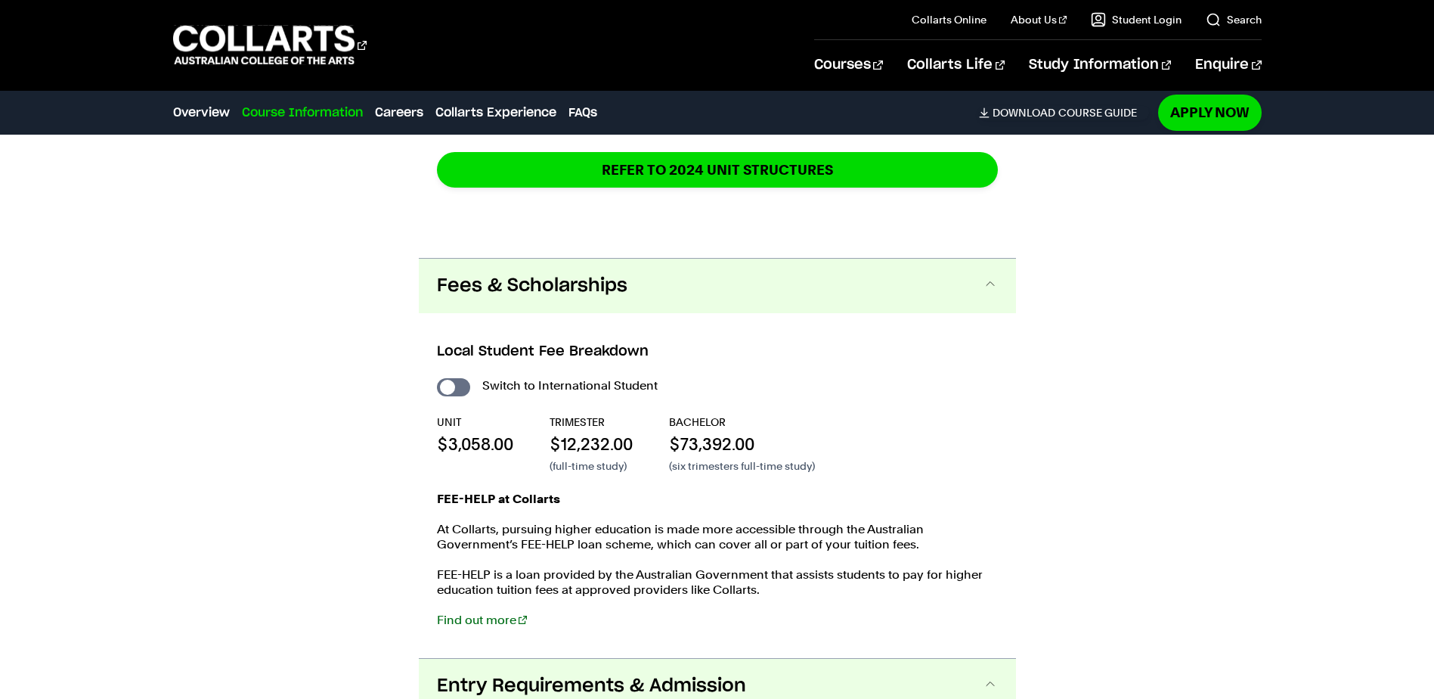
scroll to position [2566, 0]
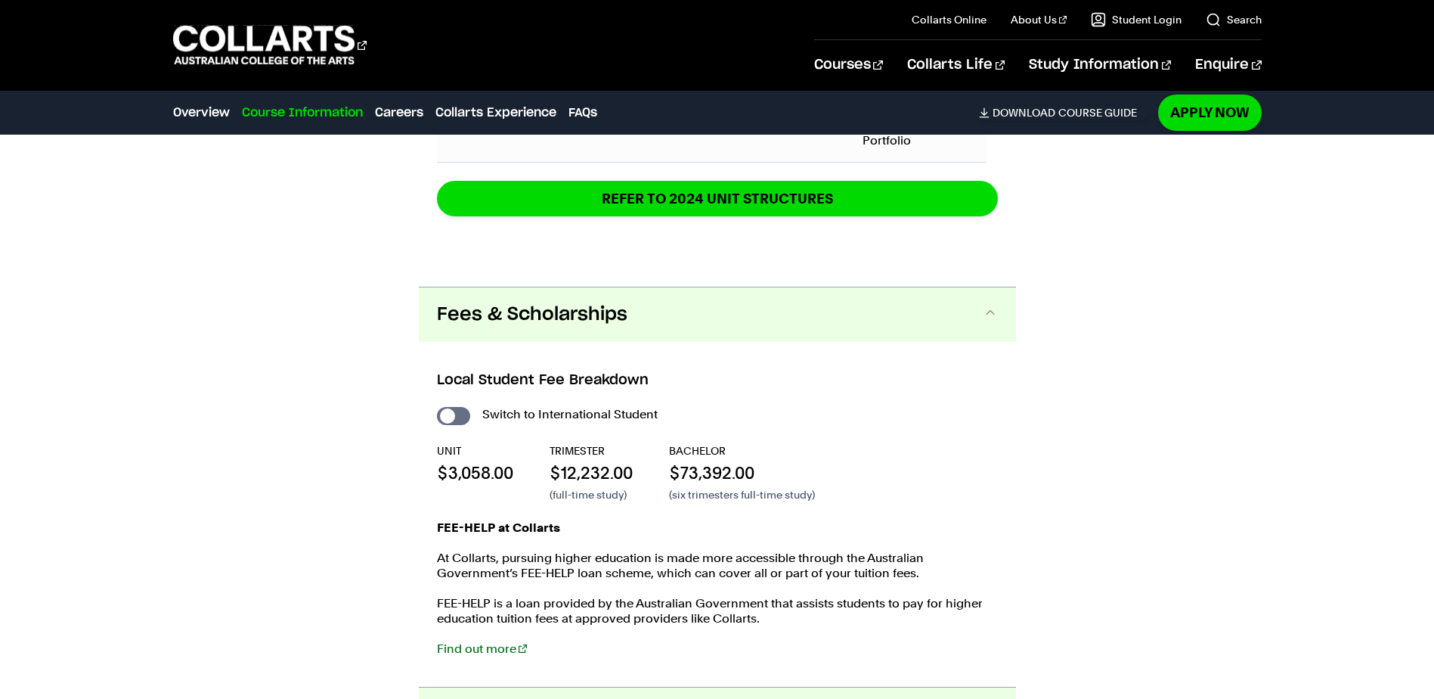
click at [599, 323] on span "Fees & Scholarships" at bounding box center [532, 314] width 191 height 24
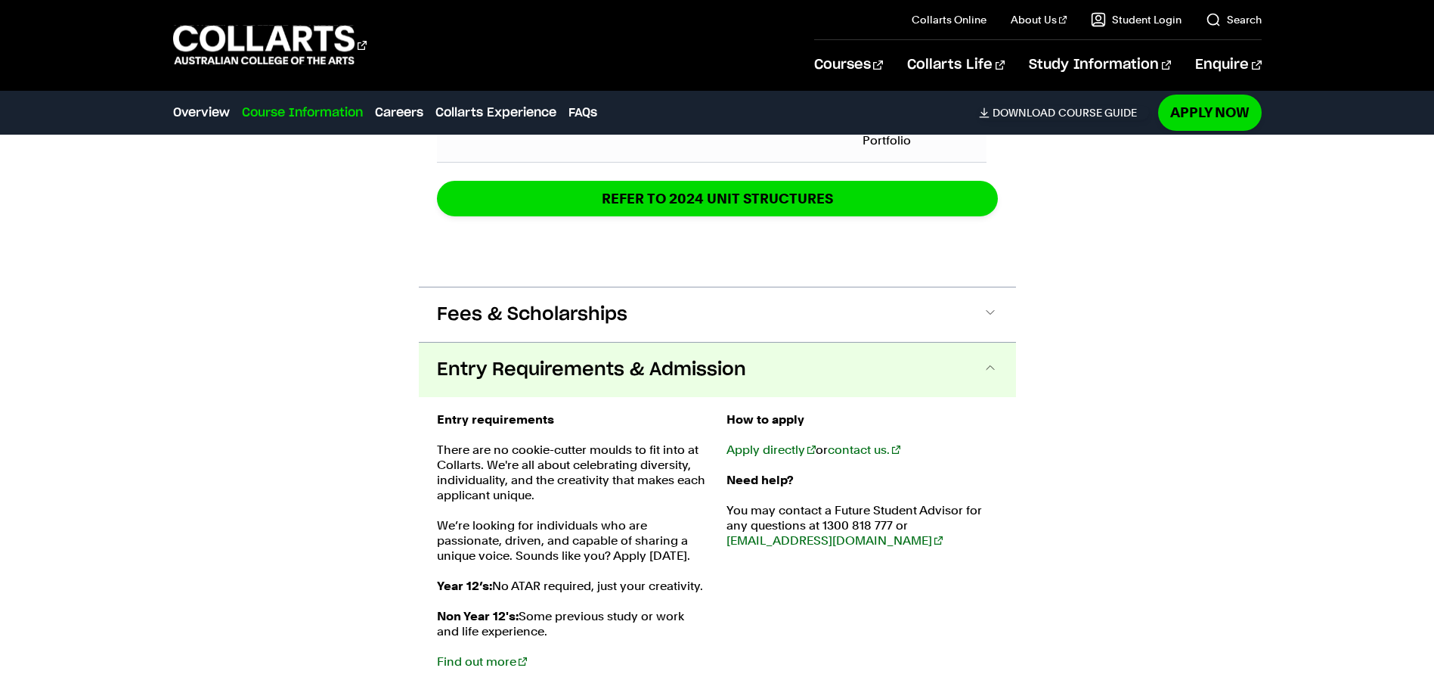
click at [624, 367] on span "Entry Requirements & Admission" at bounding box center [591, 370] width 309 height 24
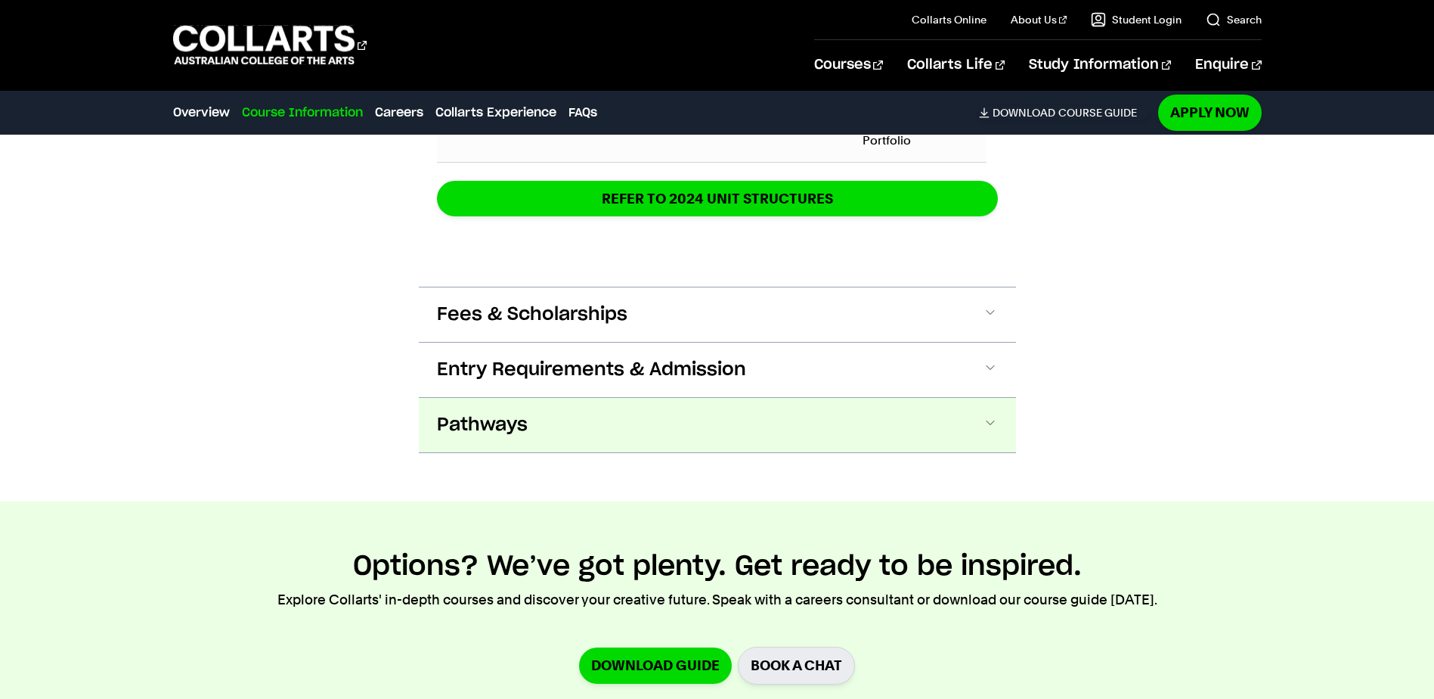
click at [615, 423] on button "Pathways" at bounding box center [717, 425] width 597 height 54
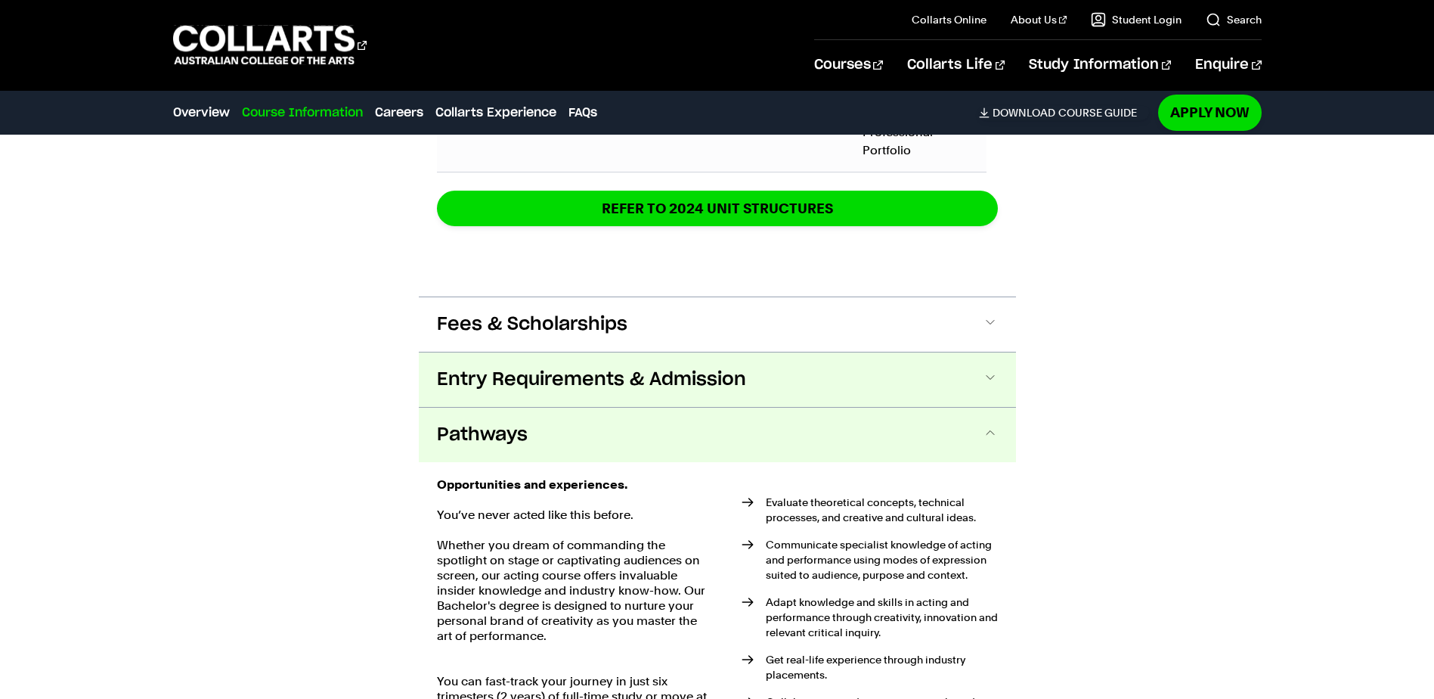
scroll to position [2525, 0]
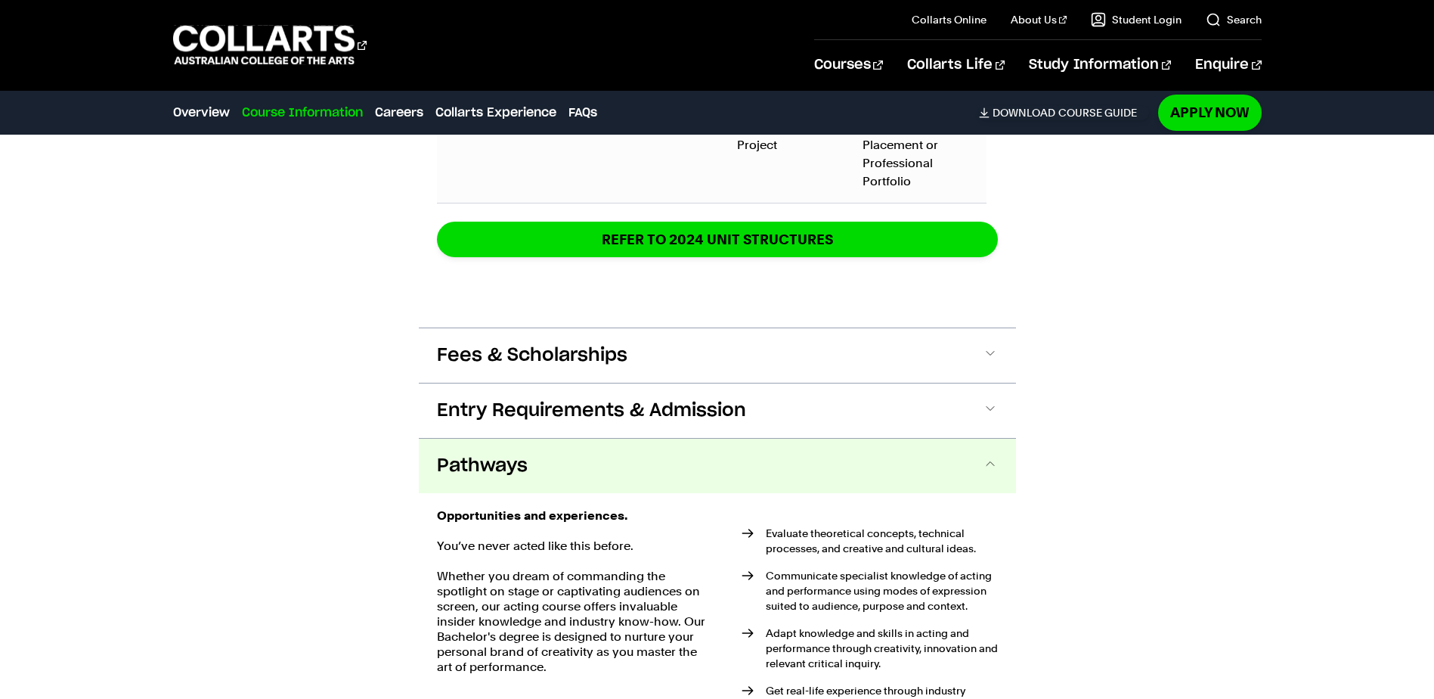
click at [926, 461] on button "Pathways" at bounding box center [717, 466] width 597 height 54
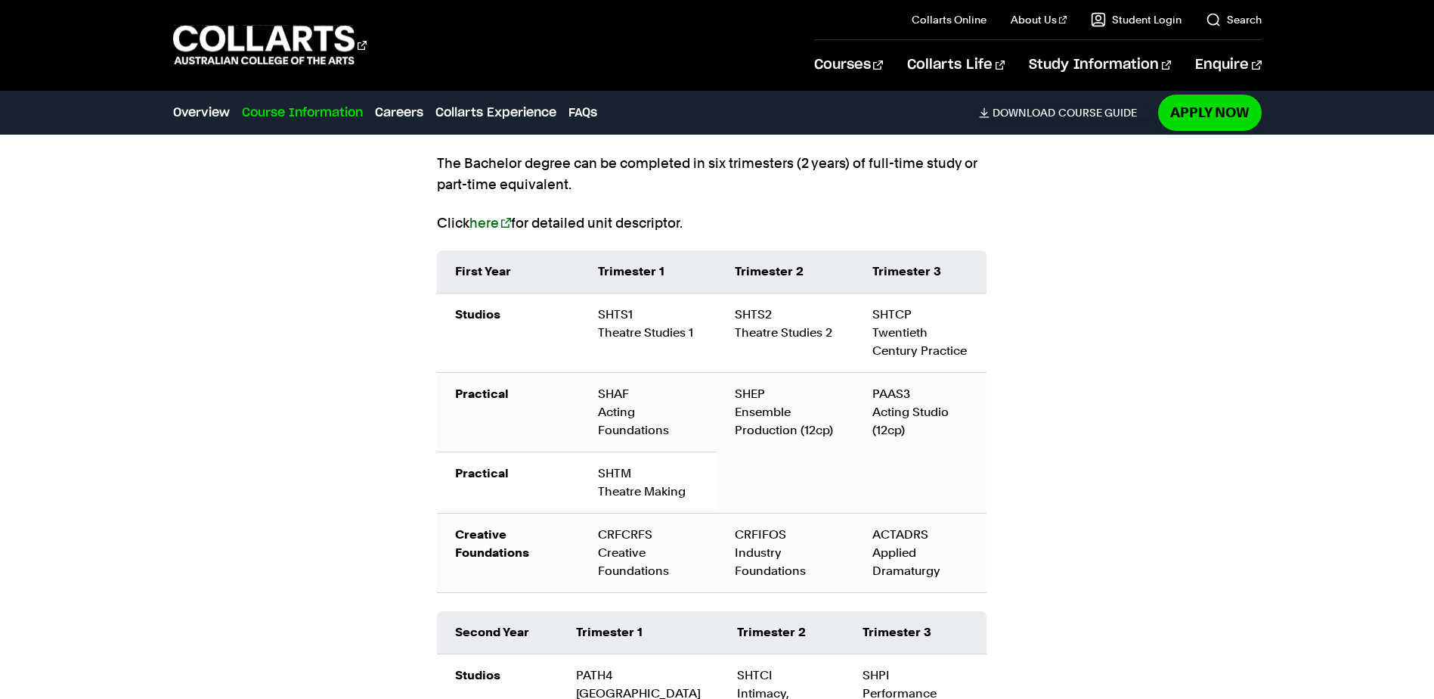
scroll to position [1542, 0]
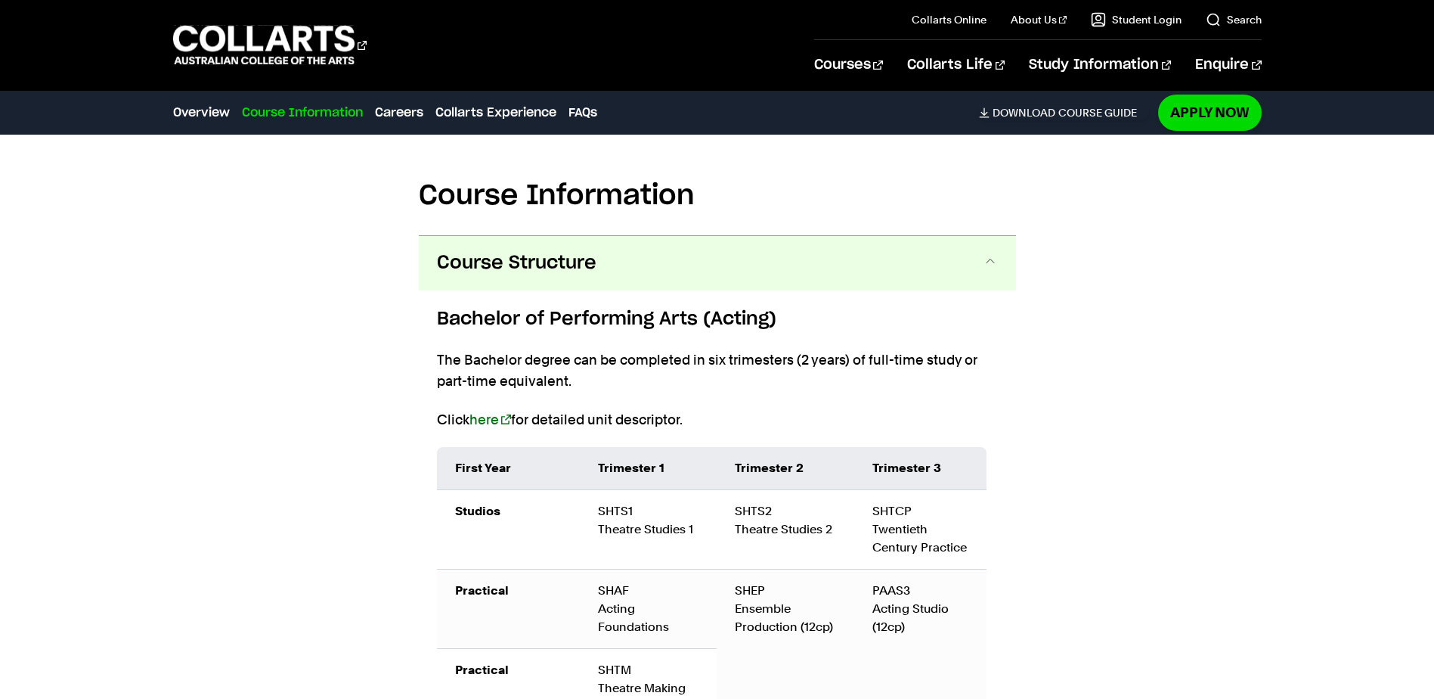
click at [997, 262] on span at bounding box center [990, 263] width 15 height 20
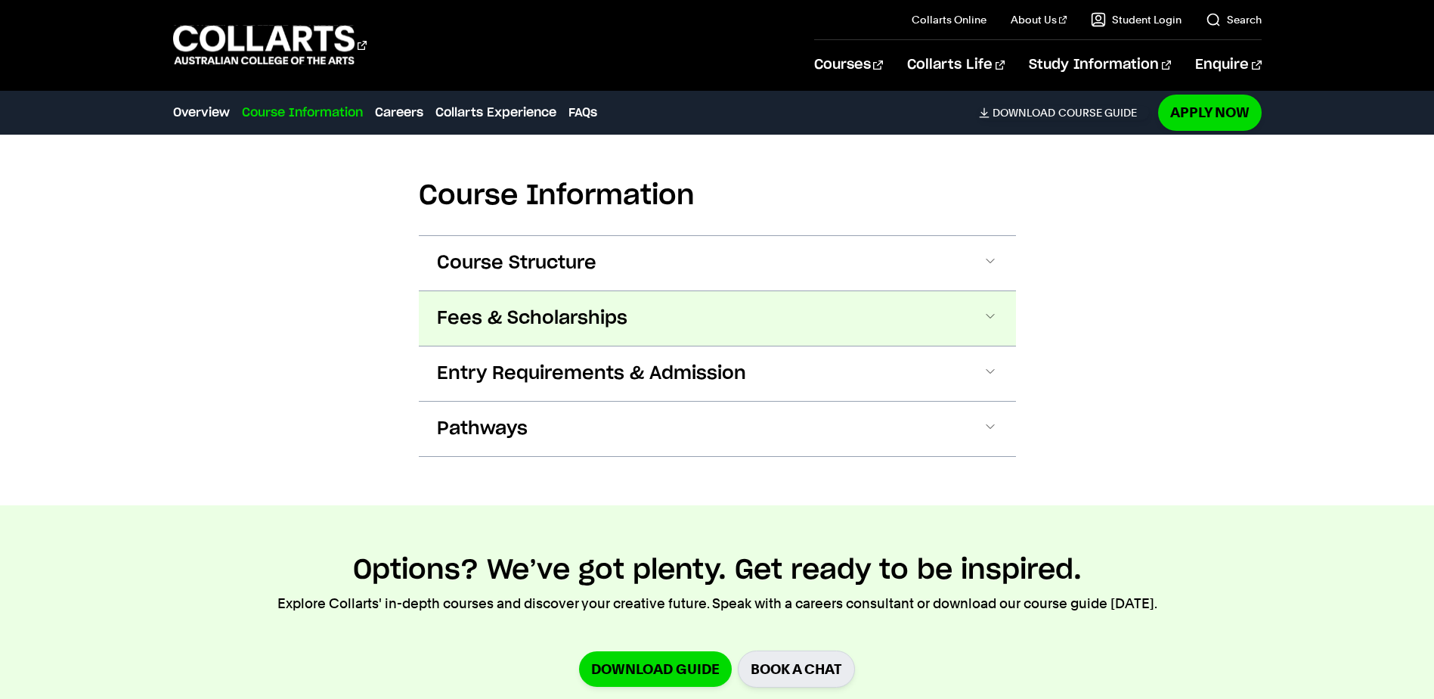
click at [1003, 313] on button "Fees & Scholarships" at bounding box center [717, 318] width 597 height 54
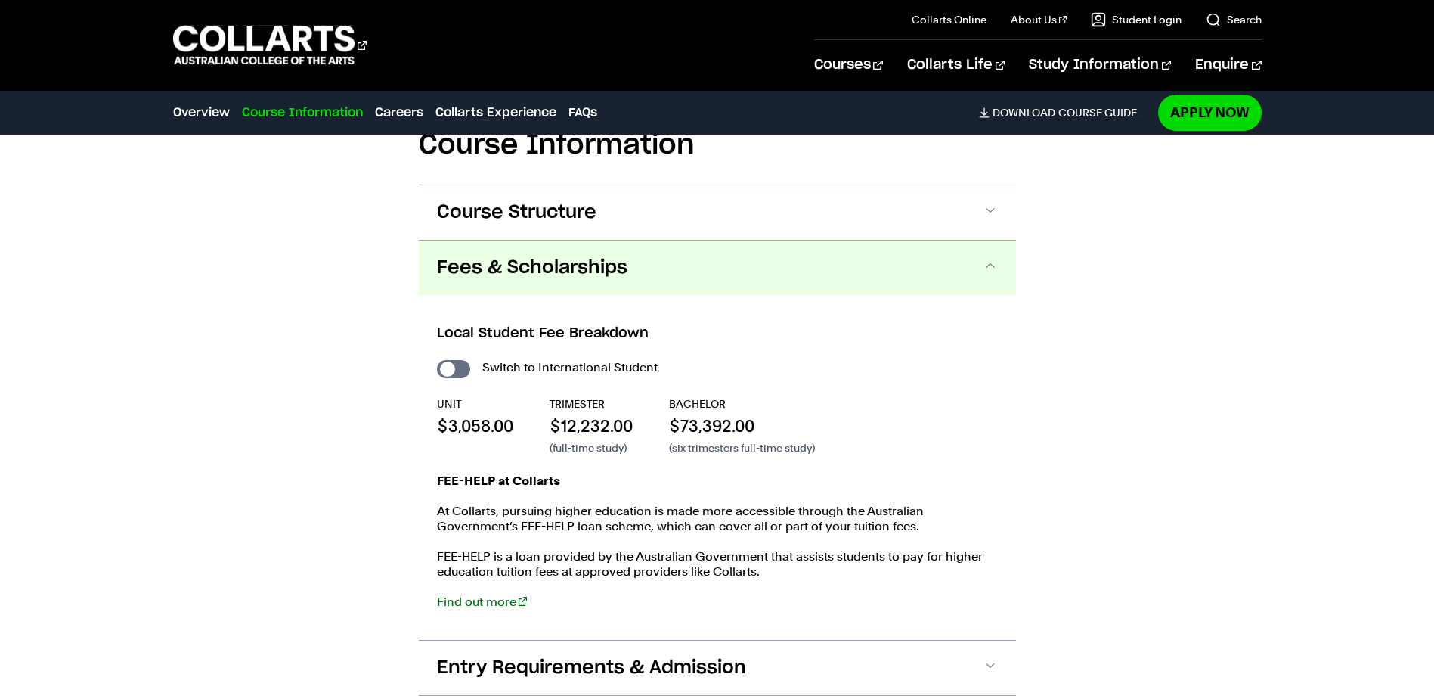
scroll to position [1546, 0]
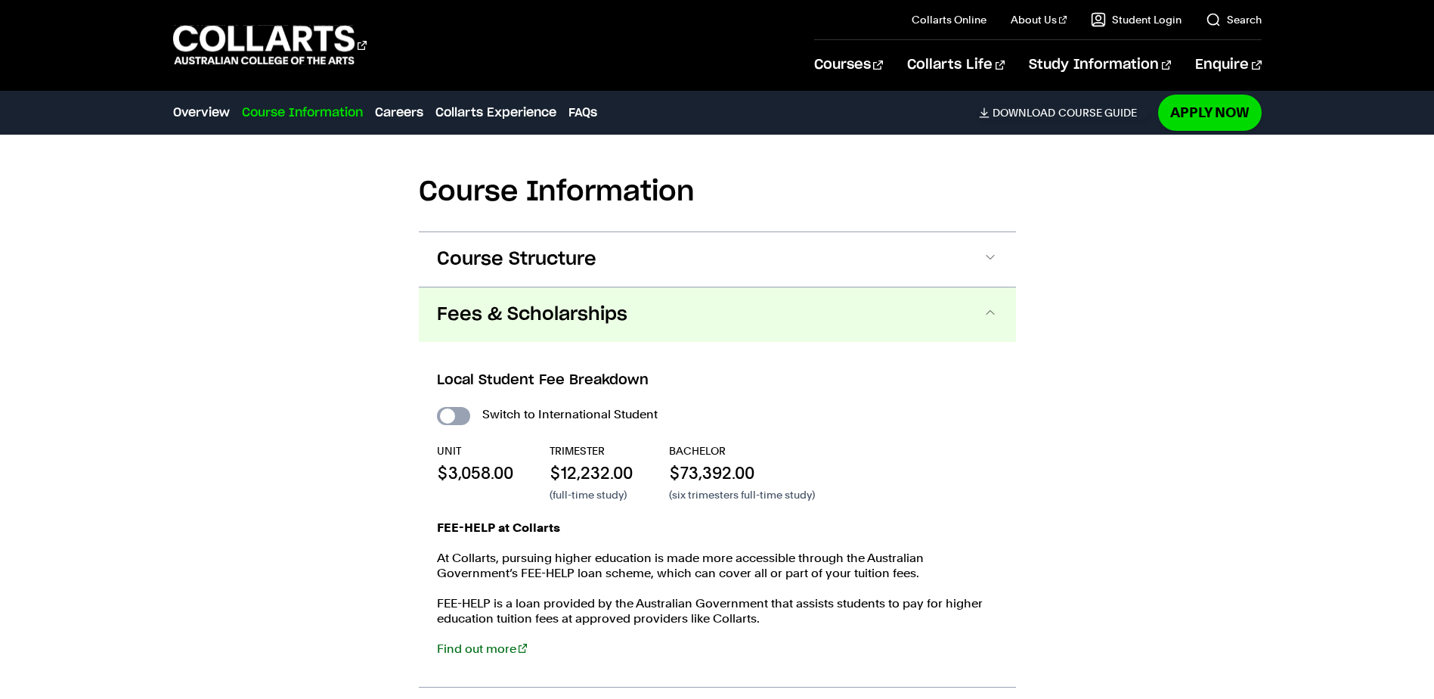
click at [457, 420] on input "International Student" at bounding box center [453, 416] width 33 height 18
checkbox input "true"
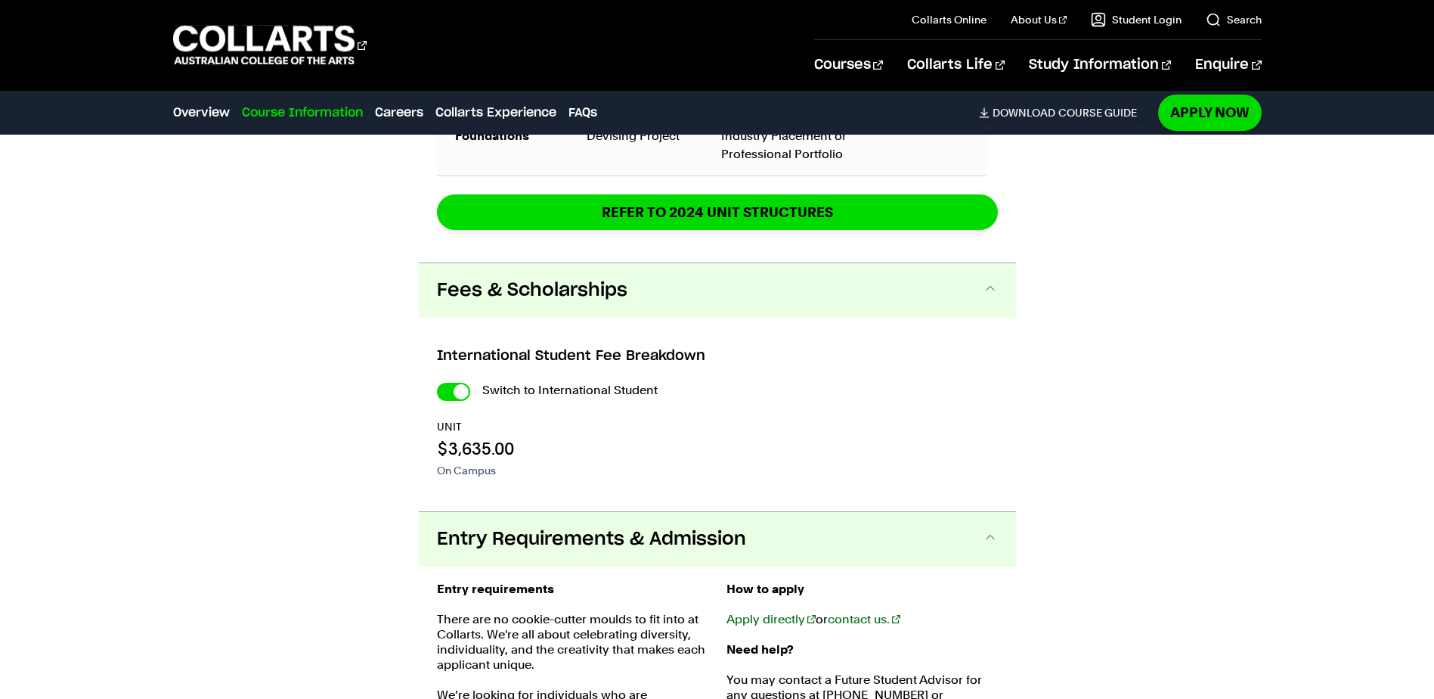
scroll to position [2831, 0]
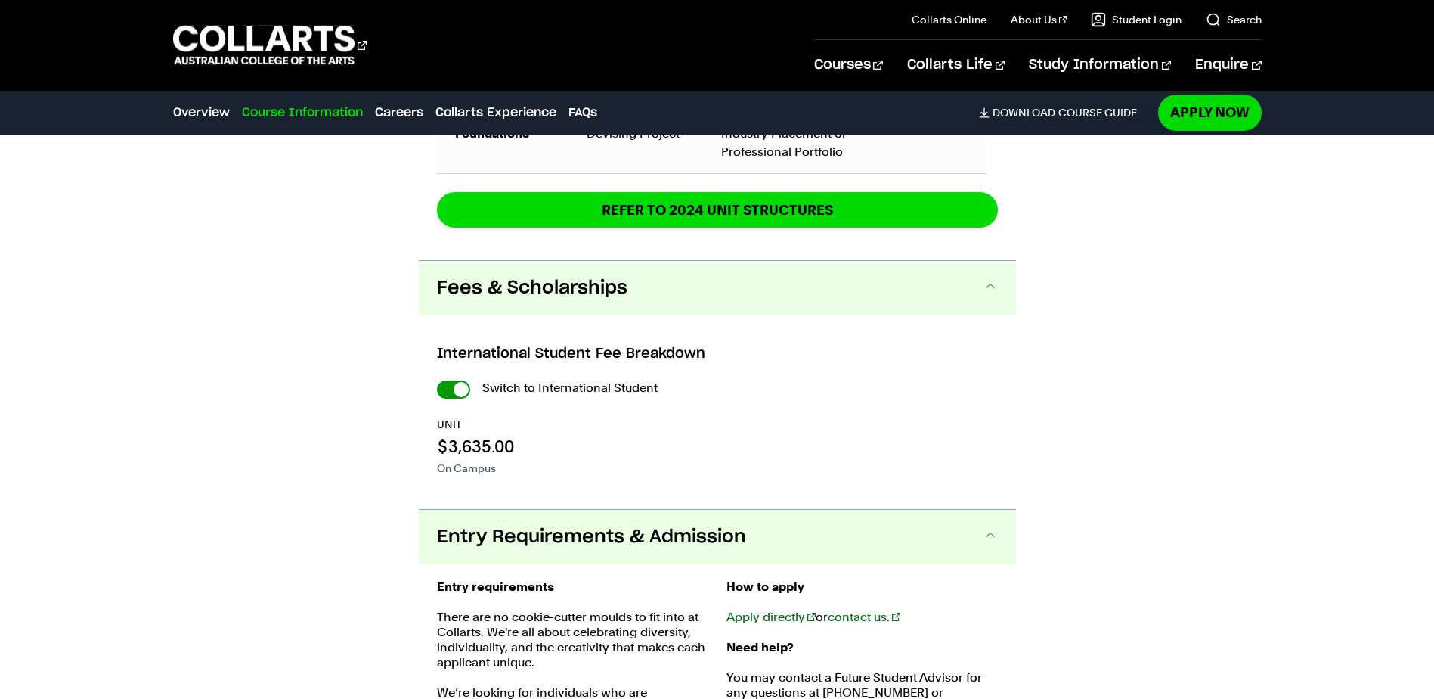
click at [458, 386] on input "International Student" at bounding box center [453, 389] width 33 height 18
checkbox input "false"
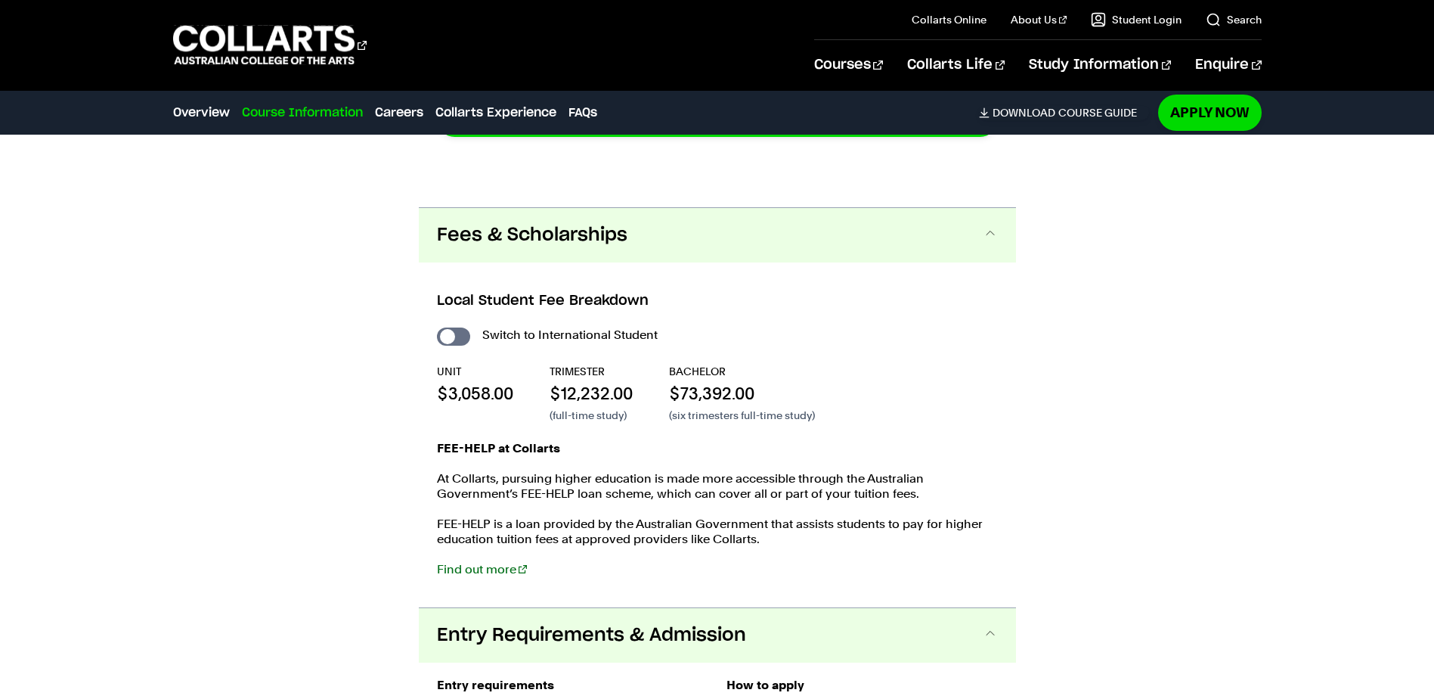
scroll to position [2529, 0]
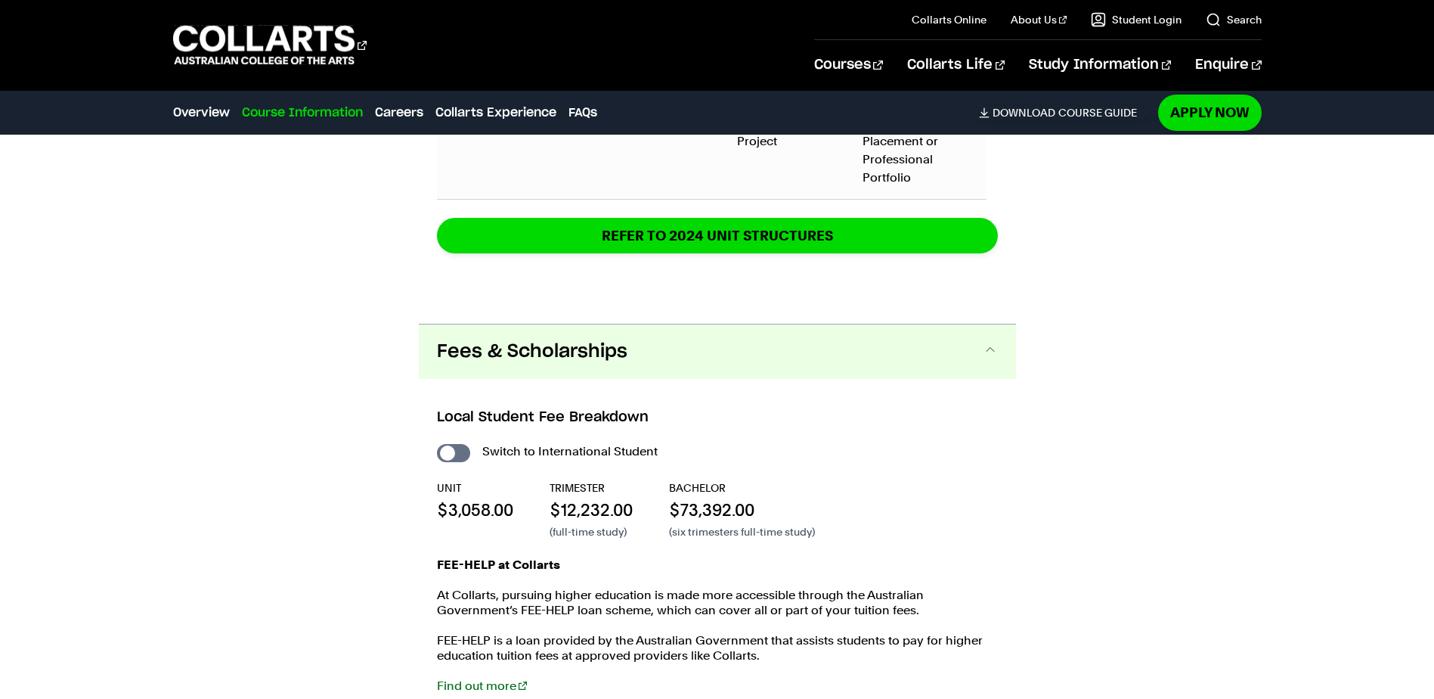
drag, startPoint x: 471, startPoint y: 420, endPoint x: 663, endPoint y: 414, distance: 192.1
click at [663, 414] on h3 "Local Student Fee Breakdown" at bounding box center [717, 418] width 561 height 20
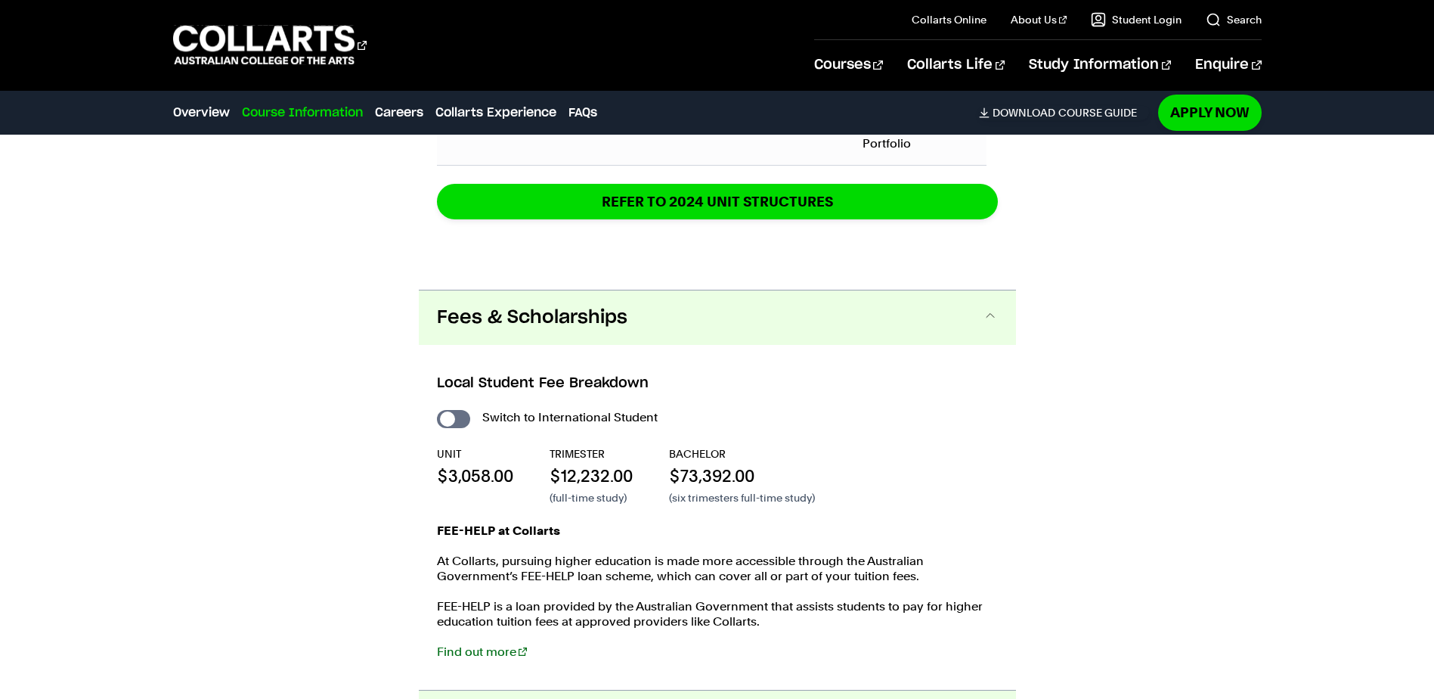
scroll to position [2605, 0]
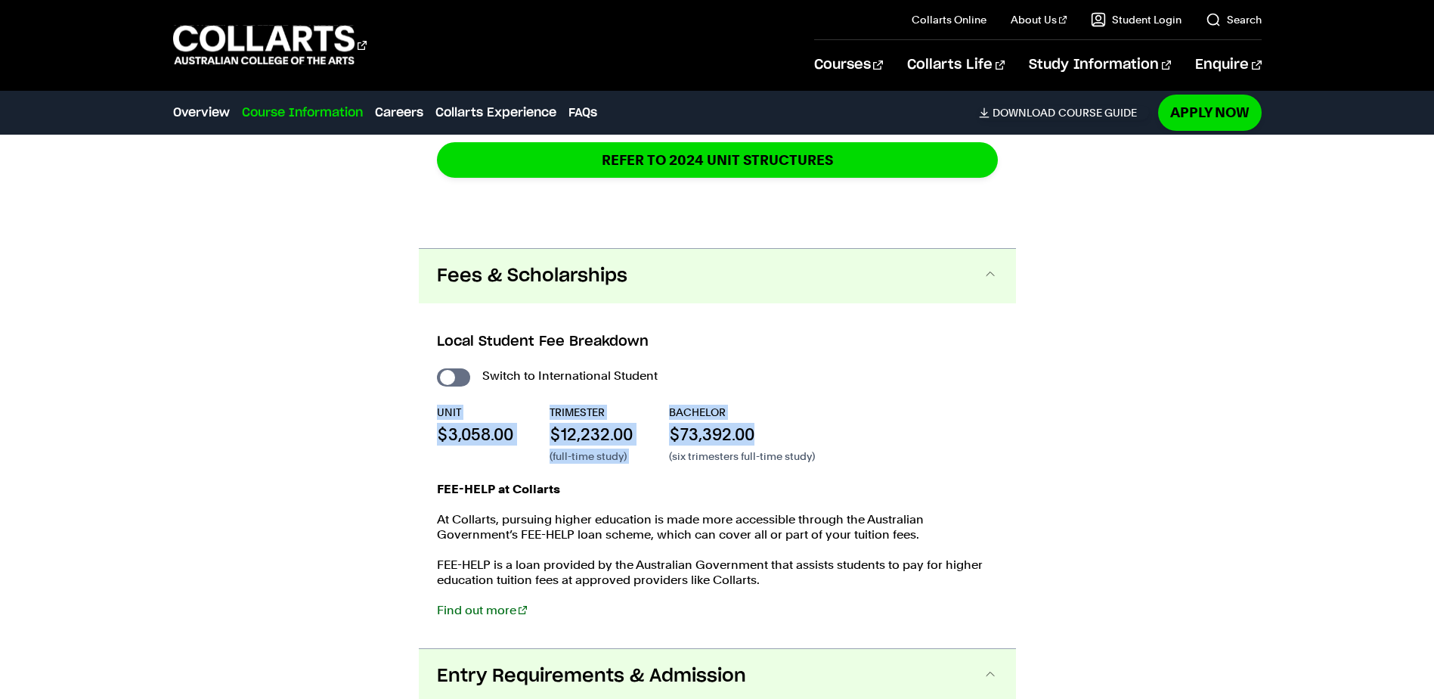
drag, startPoint x: 758, startPoint y: 435, endPoint x: 425, endPoint y: 417, distance: 333.9
click at [425, 417] on div "Local Student Fee Breakdown Switch to International Student UNIT $3,058.00 TRIM…" at bounding box center [717, 475] width 597 height 345
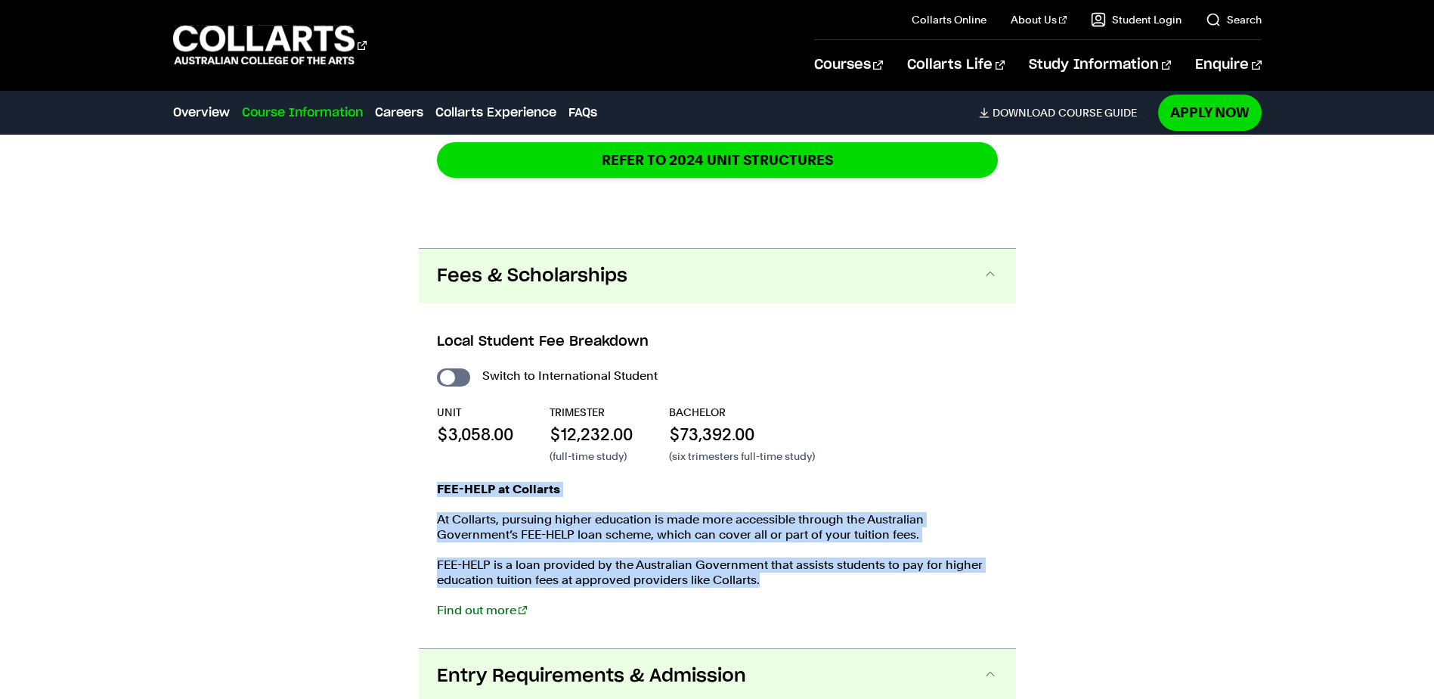
drag, startPoint x: 440, startPoint y: 486, endPoint x: 759, endPoint y: 584, distance: 333.9
click at [759, 584] on div "FEE-HELP at Collarts At Collarts, pursuing higher education is made more access…" at bounding box center [717, 557] width 561 height 151
click at [759, 584] on p "FEE-HELP is a loan provided by the Australian Government that assists students …" at bounding box center [717, 572] width 561 height 30
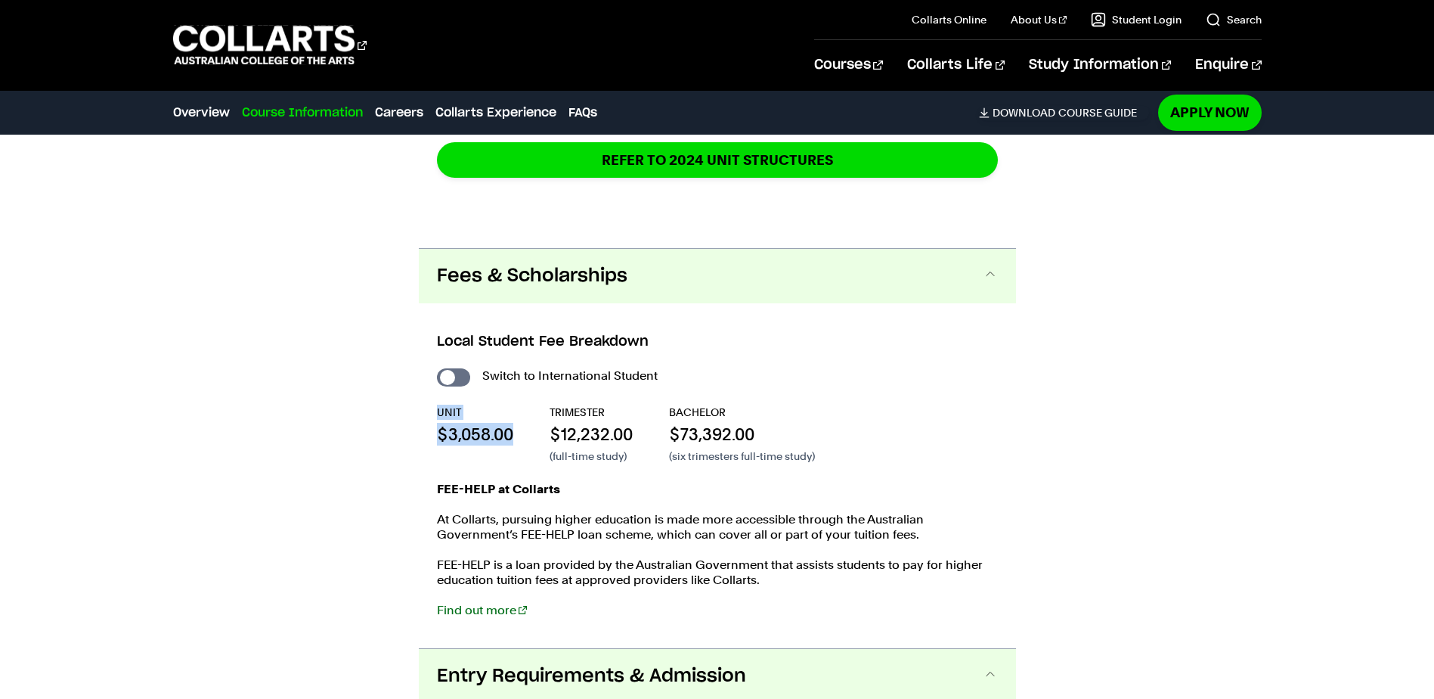
drag, startPoint x: 436, startPoint y: 416, endPoint x: 532, endPoint y: 442, distance: 98.7
click at [532, 442] on div "UNIT $3,058.00 TRIMESTER $12,232.00 (full-time study) BACHELOR $73,392.00 (six …" at bounding box center [717, 433] width 561 height 59
drag, startPoint x: 532, startPoint y: 442, endPoint x: 532, endPoint y: 493, distance: 51.4
click at [532, 493] on strong "FEE-HELP at Collarts" at bounding box center [498, 489] width 123 height 14
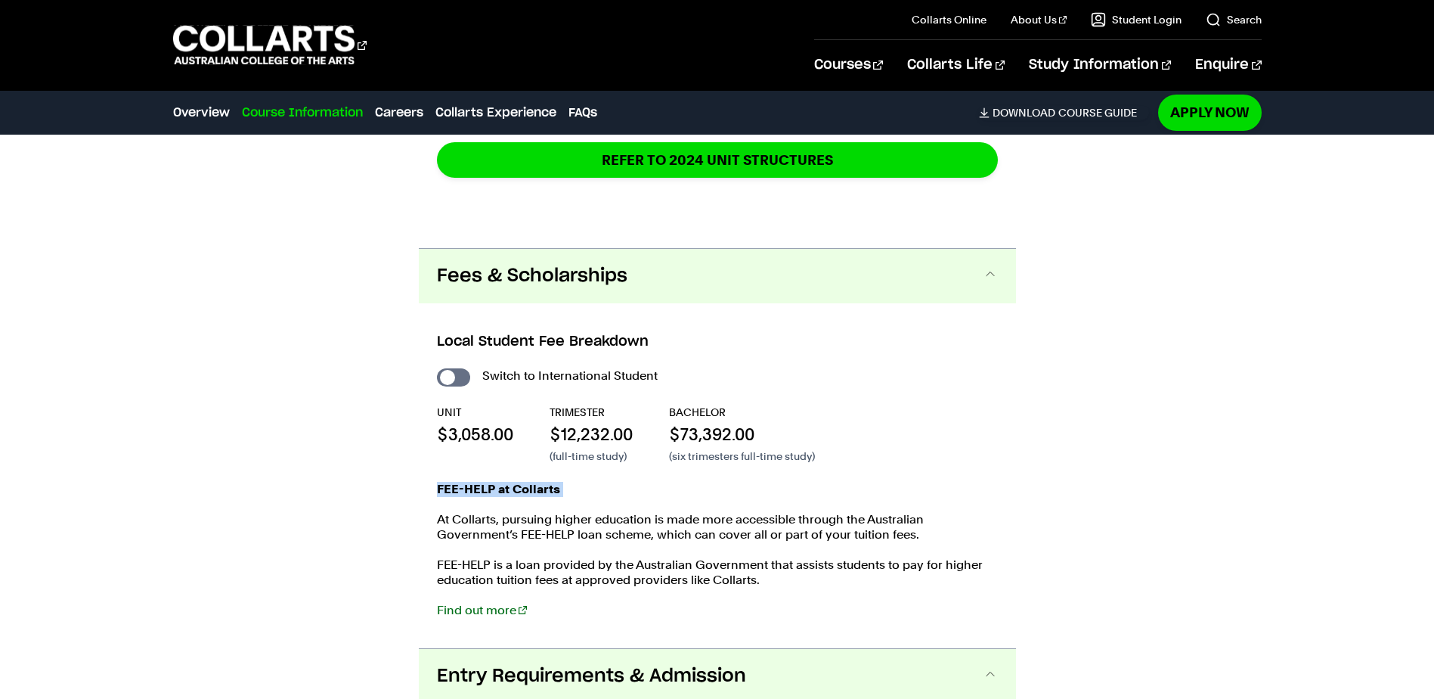
click at [532, 493] on strong "FEE-HELP at Collarts" at bounding box center [498, 489] width 123 height 14
drag, startPoint x: 532, startPoint y: 493, endPoint x: 607, endPoint y: 535, distance: 86.3
click at [604, 524] on p "At Collarts, pursuing higher education is made more accessible through the Aust…" at bounding box center [717, 527] width 561 height 30
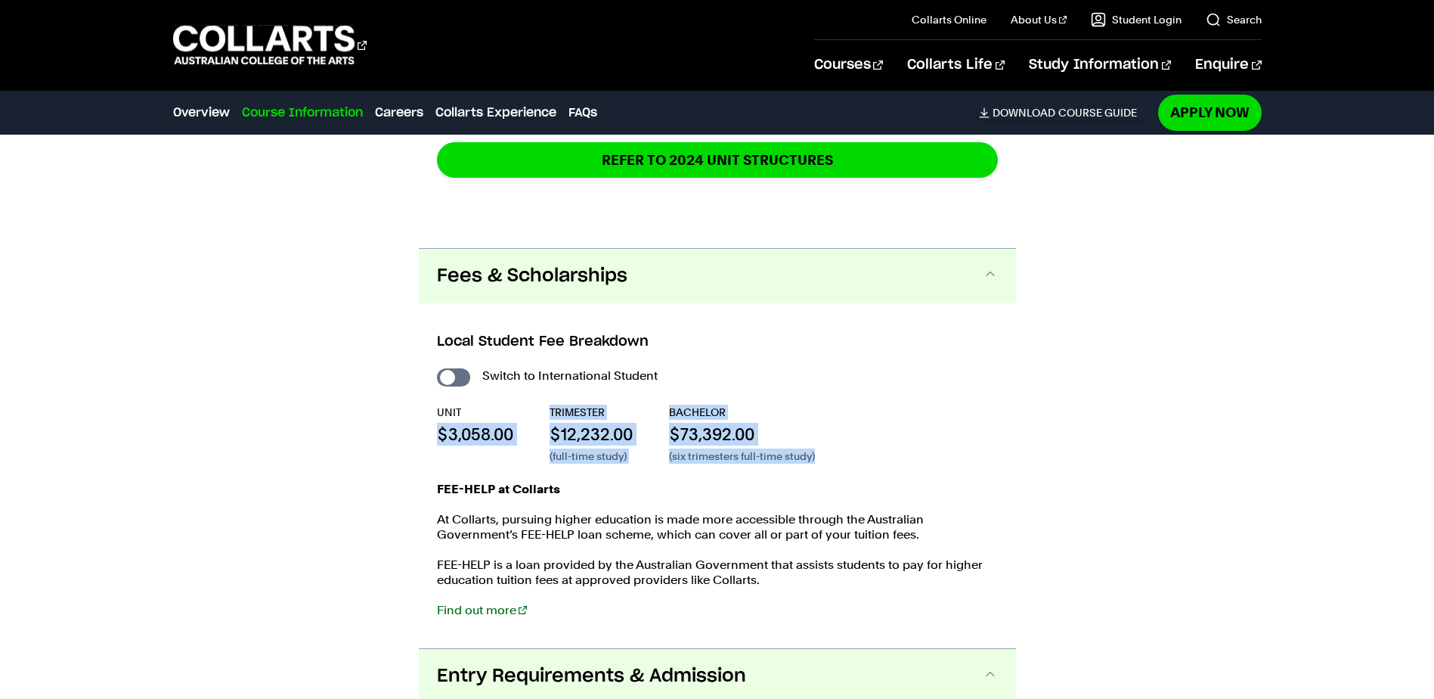
drag, startPoint x: 441, startPoint y: 434, endPoint x: 849, endPoint y: 455, distance: 408.8
click at [849, 455] on div "UNIT $3,058.00 TRIMESTER $12,232.00 (full-time study) BACHELOR $73,392.00 (six …" at bounding box center [717, 433] width 561 height 59
click at [849, 456] on div "UNIT $3,058.00 TRIMESTER $12,232.00 (full-time study) BACHELOR $73,392.00 (six …" at bounding box center [717, 433] width 561 height 59
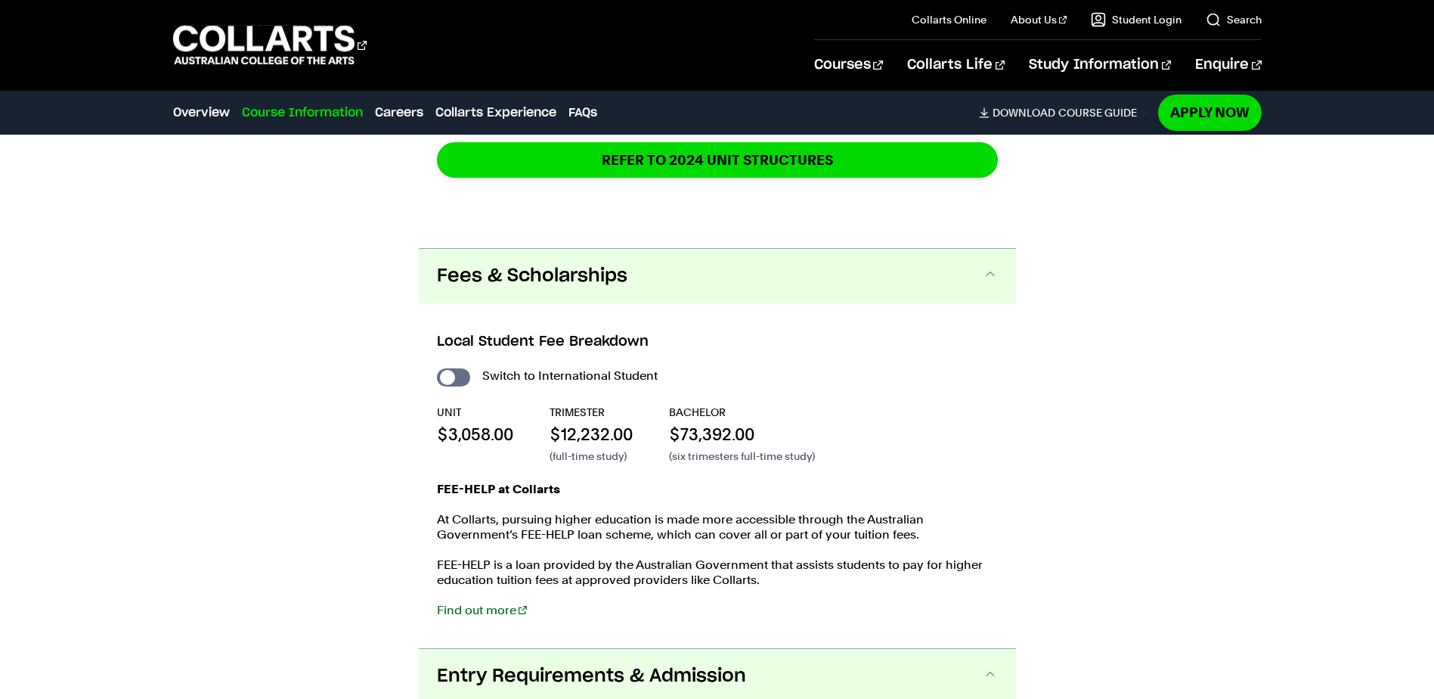
click at [501, 478] on div "Switch to International Student UNIT $3,058.00 TRIMESTER $12,232.00 (full-time …" at bounding box center [717, 499] width 561 height 268
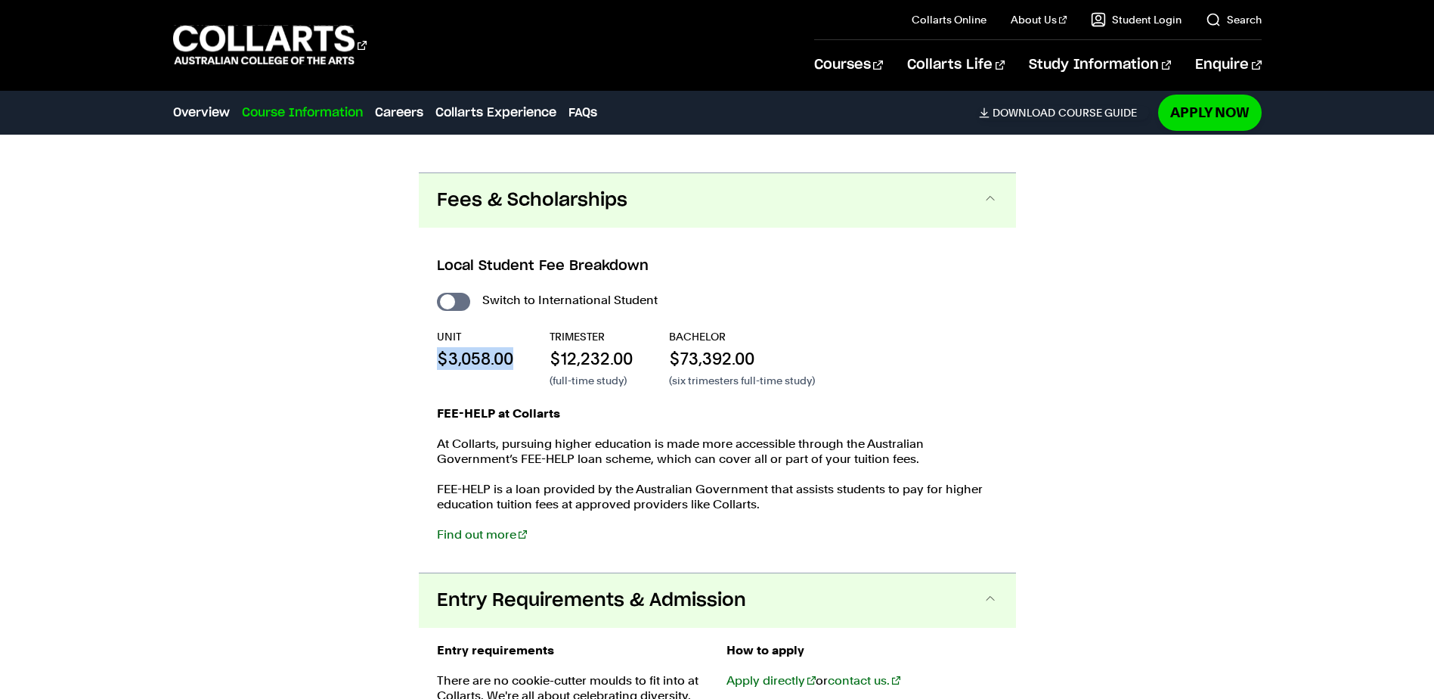
drag, startPoint x: 432, startPoint y: 349, endPoint x: 516, endPoint y: 356, distance: 84.2
click at [516, 356] on div "Local Student Fee Breakdown Switch to International Student UNIT $3,058.00 TRIM…" at bounding box center [717, 400] width 597 height 345
click at [516, 356] on div "UNIT $3,058.00 TRIMESTER $12,232.00 (full-time study) BACHELOR $73,392.00 (six …" at bounding box center [717, 358] width 561 height 59
drag, startPoint x: 481, startPoint y: 357, endPoint x: 434, endPoint y: 359, distance: 46.9
click at [434, 359] on div "Local Student Fee Breakdown Switch to International Student UNIT $3,058.00 TRIM…" at bounding box center [717, 400] width 597 height 345
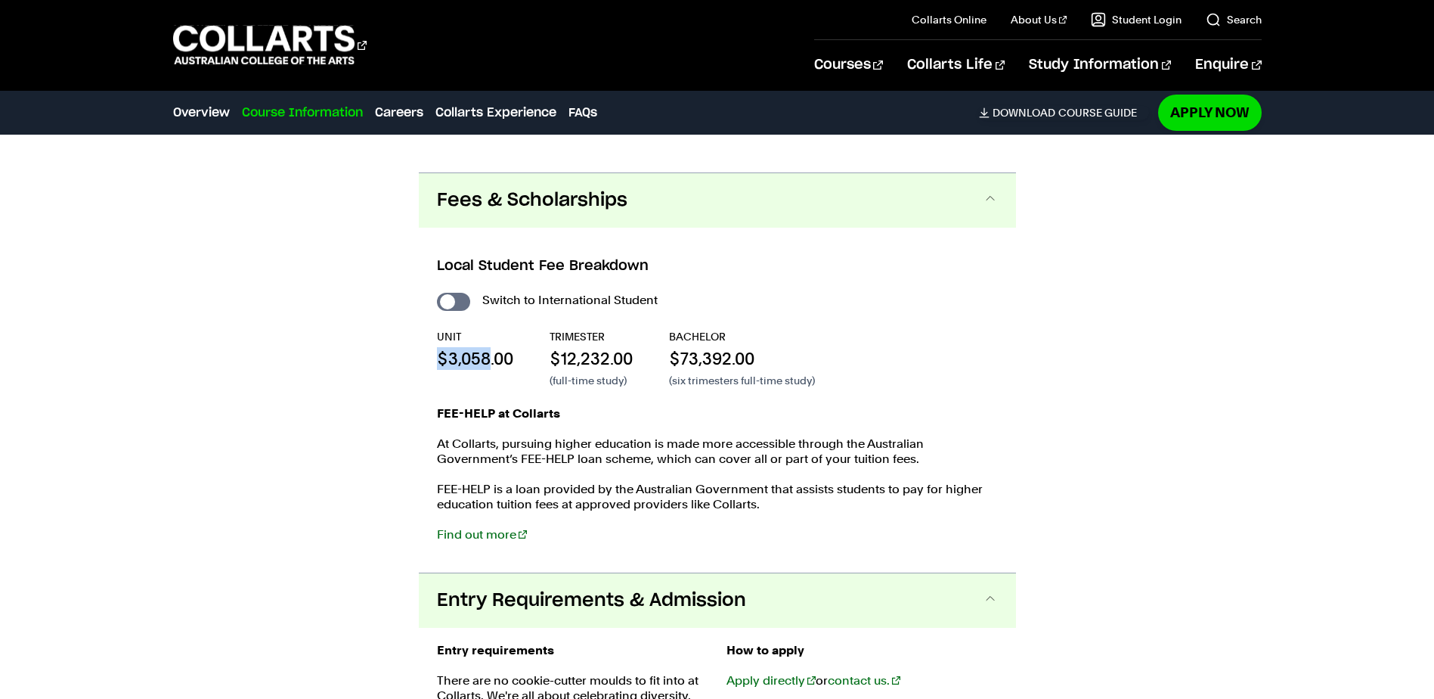
click at [434, 359] on div "Local Student Fee Breakdown Switch to International Student UNIT $3,058.00 TRIM…" at bounding box center [717, 400] width 597 height 345
click at [445, 336] on p "UNIT" at bounding box center [475, 336] width 76 height 15
drag, startPoint x: 445, startPoint y: 336, endPoint x: 513, endPoint y: 365, distance: 74.6
click at [513, 365] on div "UNIT $3,058.00" at bounding box center [475, 358] width 76 height 59
click at [513, 365] on p "$3,058.00" at bounding box center [475, 358] width 76 height 23
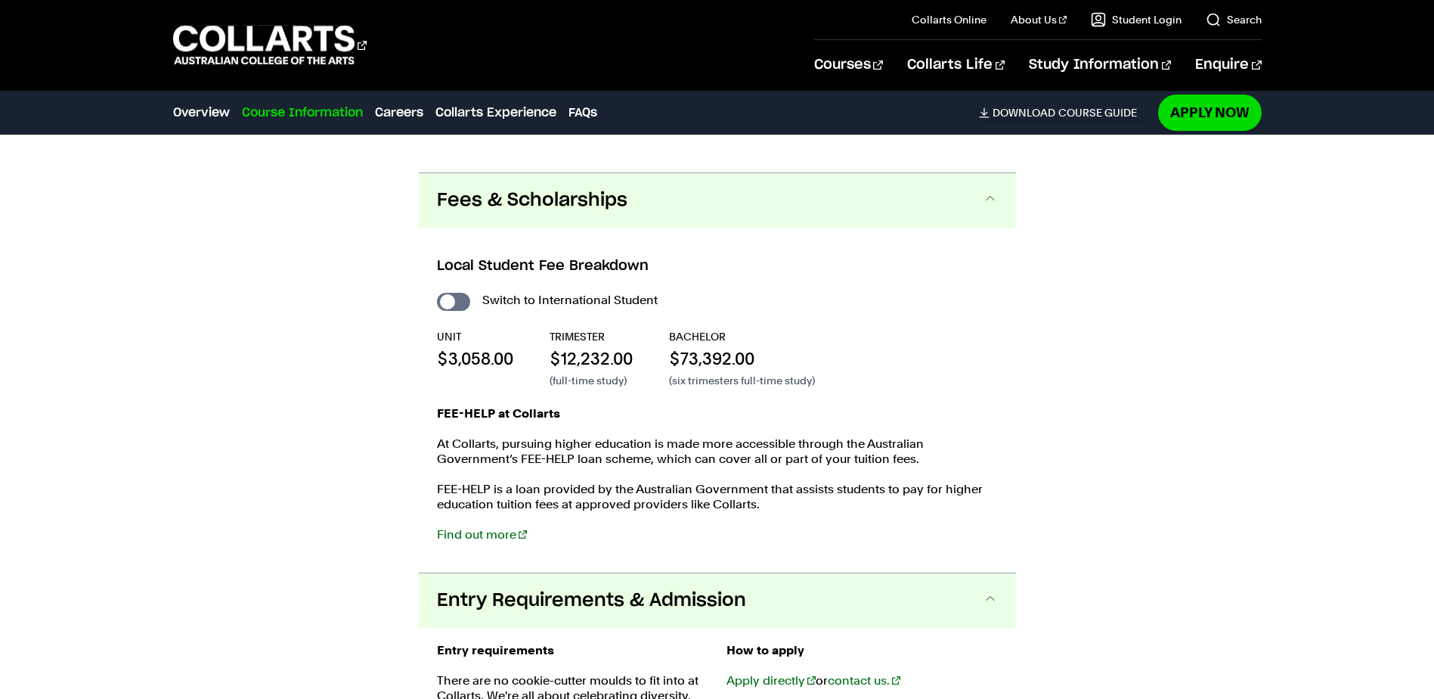
click at [454, 342] on p "UNIT" at bounding box center [475, 336] width 76 height 15
drag, startPoint x: 454, startPoint y: 342, endPoint x: 451, endPoint y: 366, distance: 24.5
click at [451, 366] on p "$3,058.00" at bounding box center [475, 358] width 76 height 23
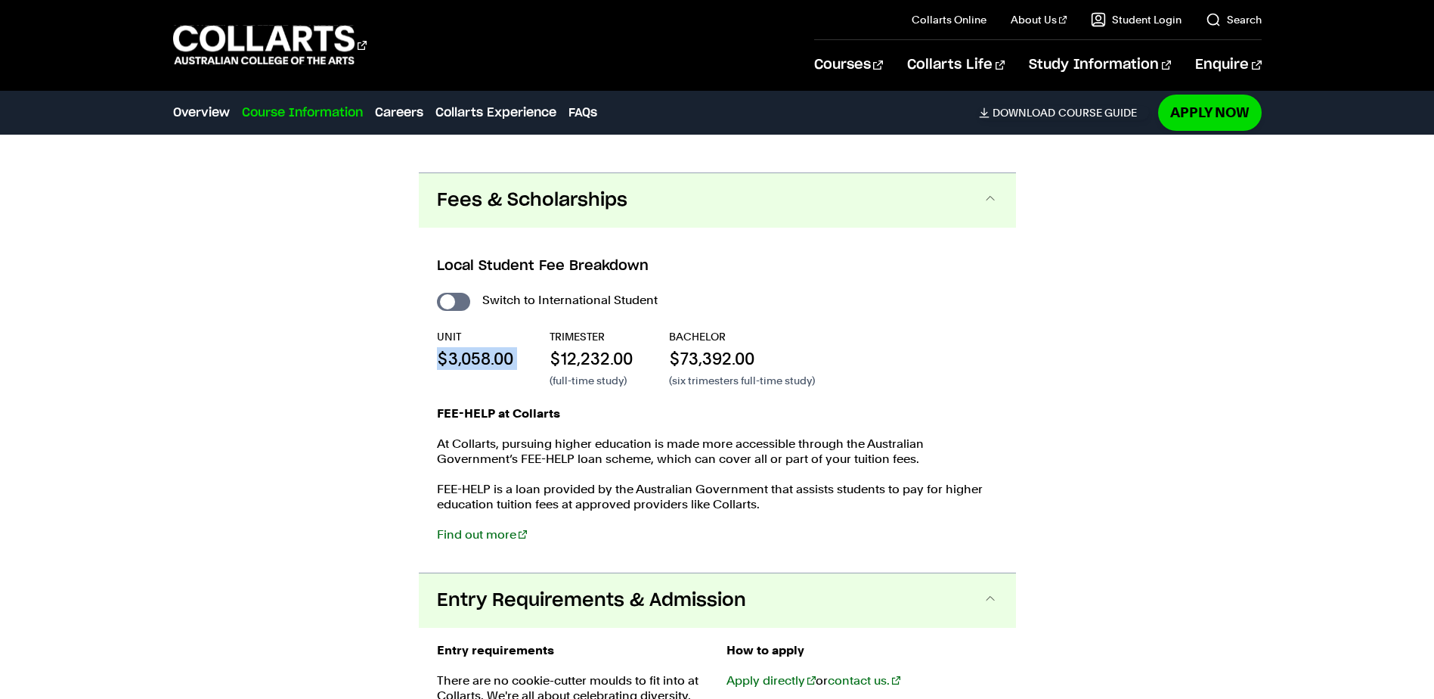
click at [451, 366] on p "$3,058.00" at bounding box center [475, 358] width 76 height 23
click at [635, 349] on div "UNIT $3,058.00 TRIMESTER $12,232.00 (full-time study) BACHELOR $73,392.00 (six …" at bounding box center [717, 358] width 561 height 59
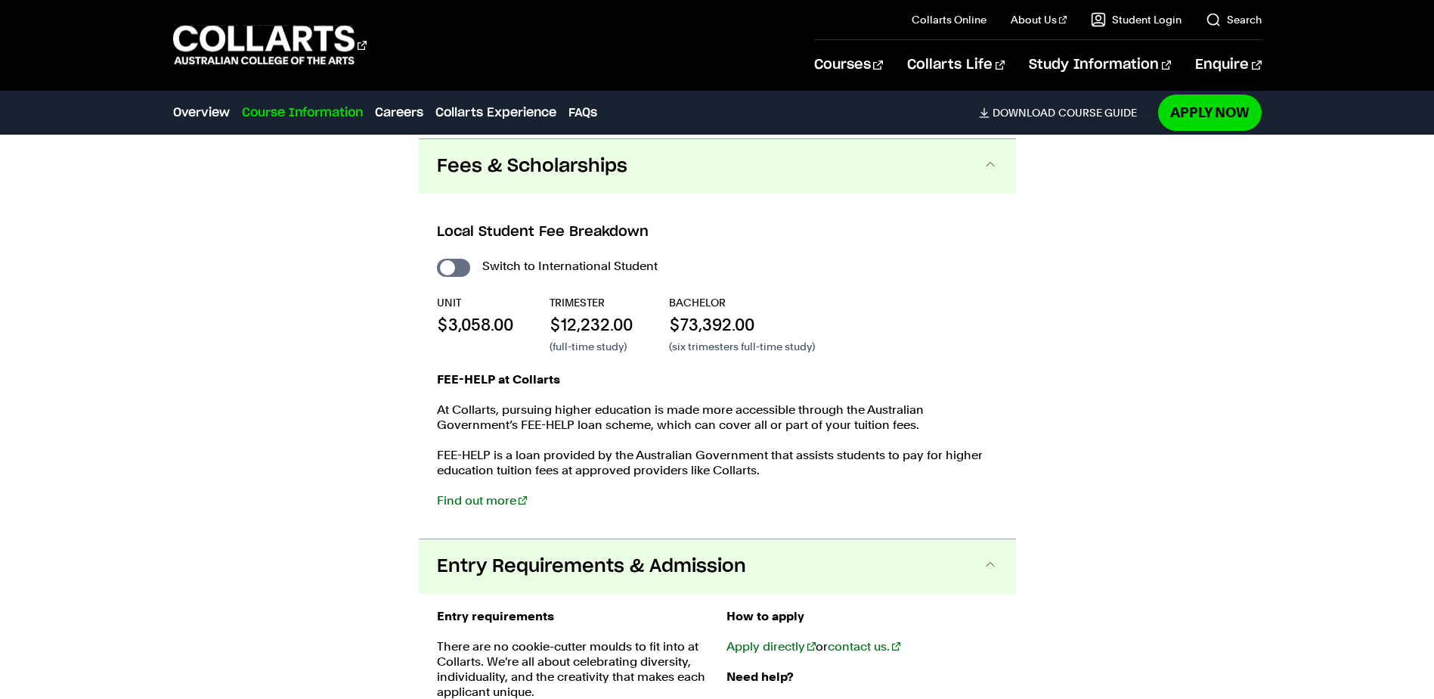
scroll to position [2756, 0]
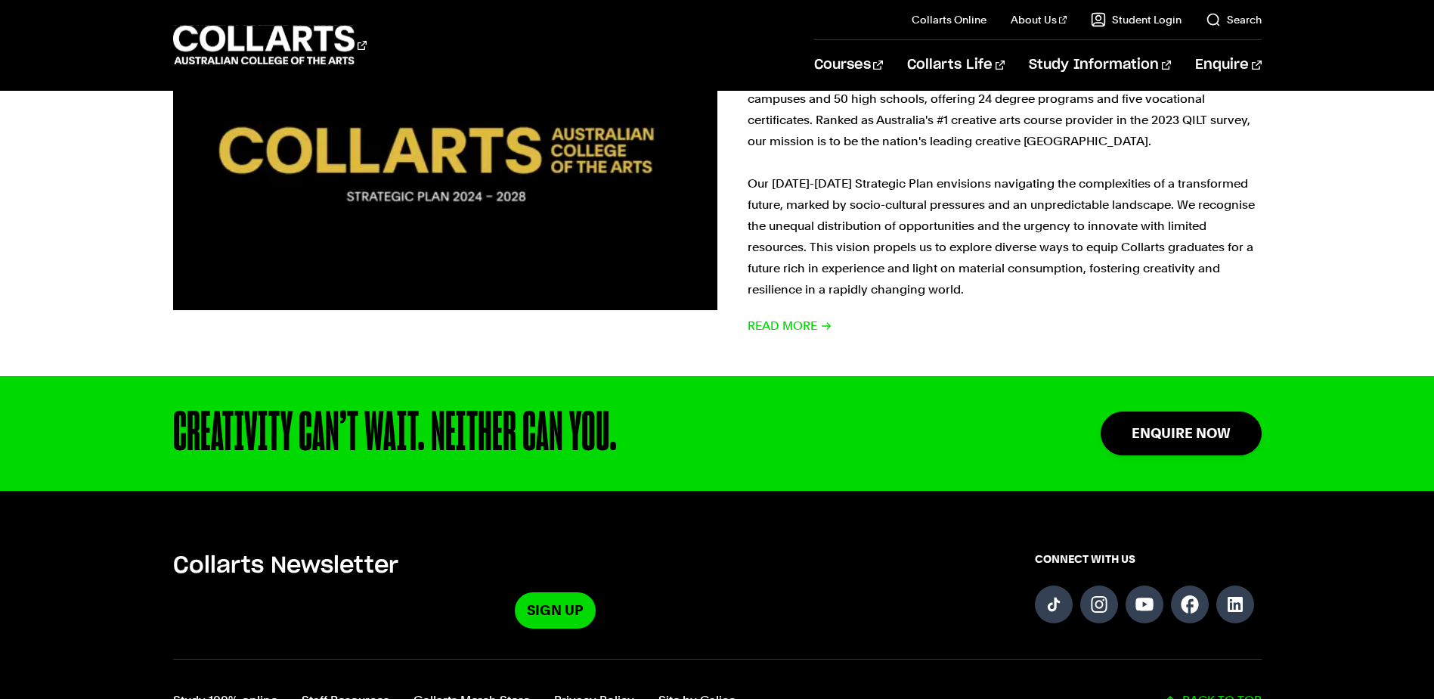
scroll to position [191, 0]
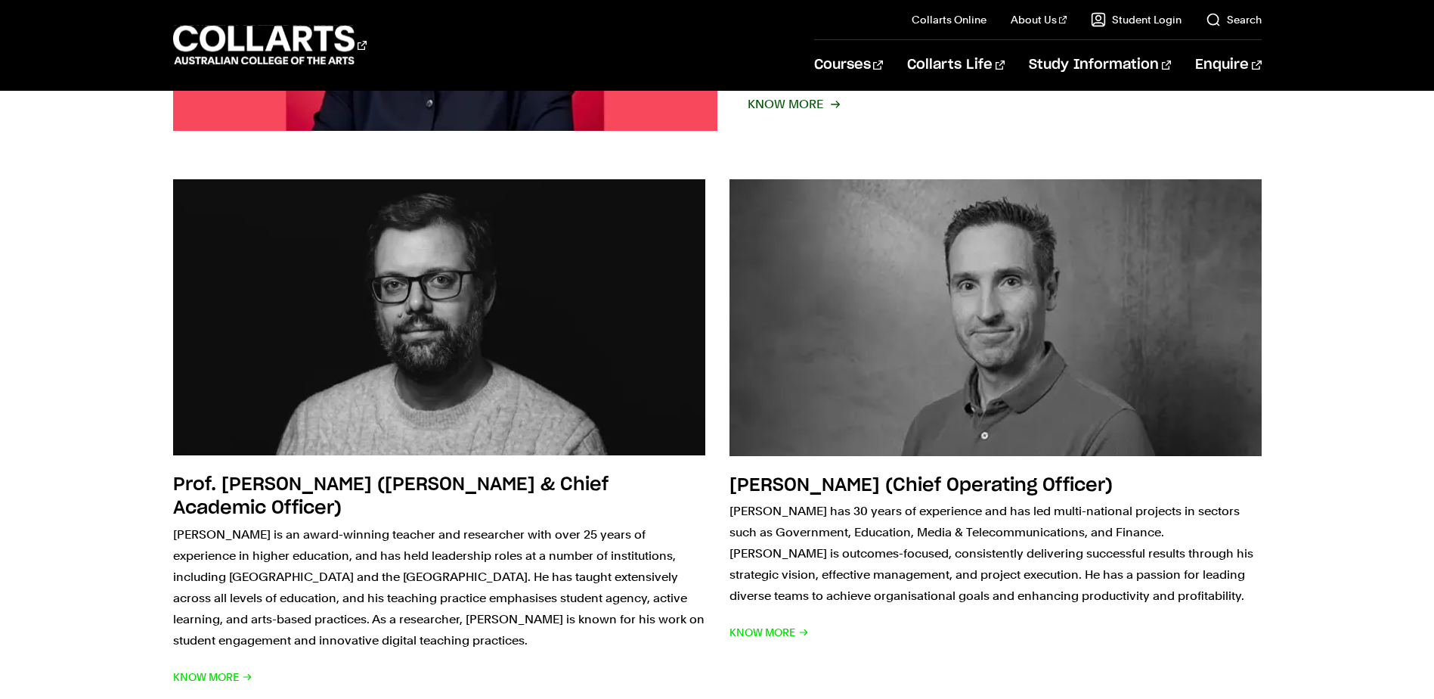
scroll to position [1285, 0]
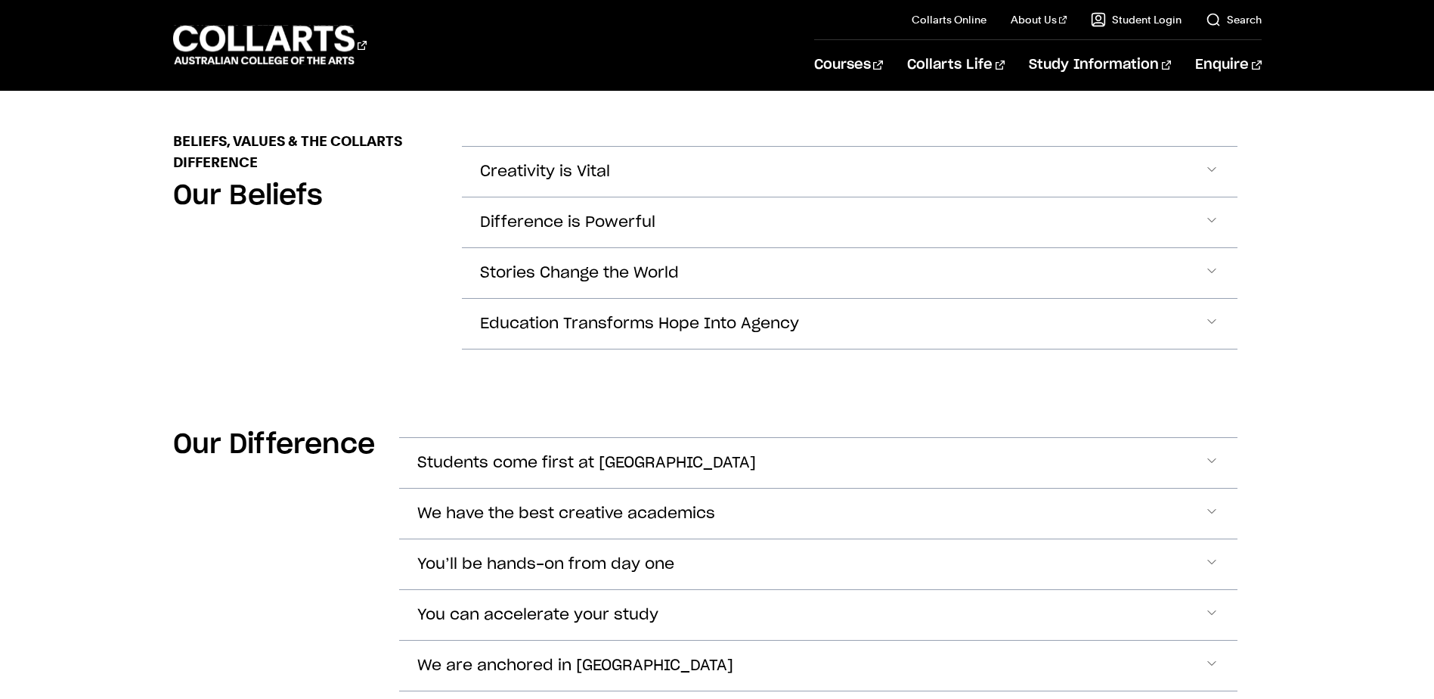
scroll to position [296, 0]
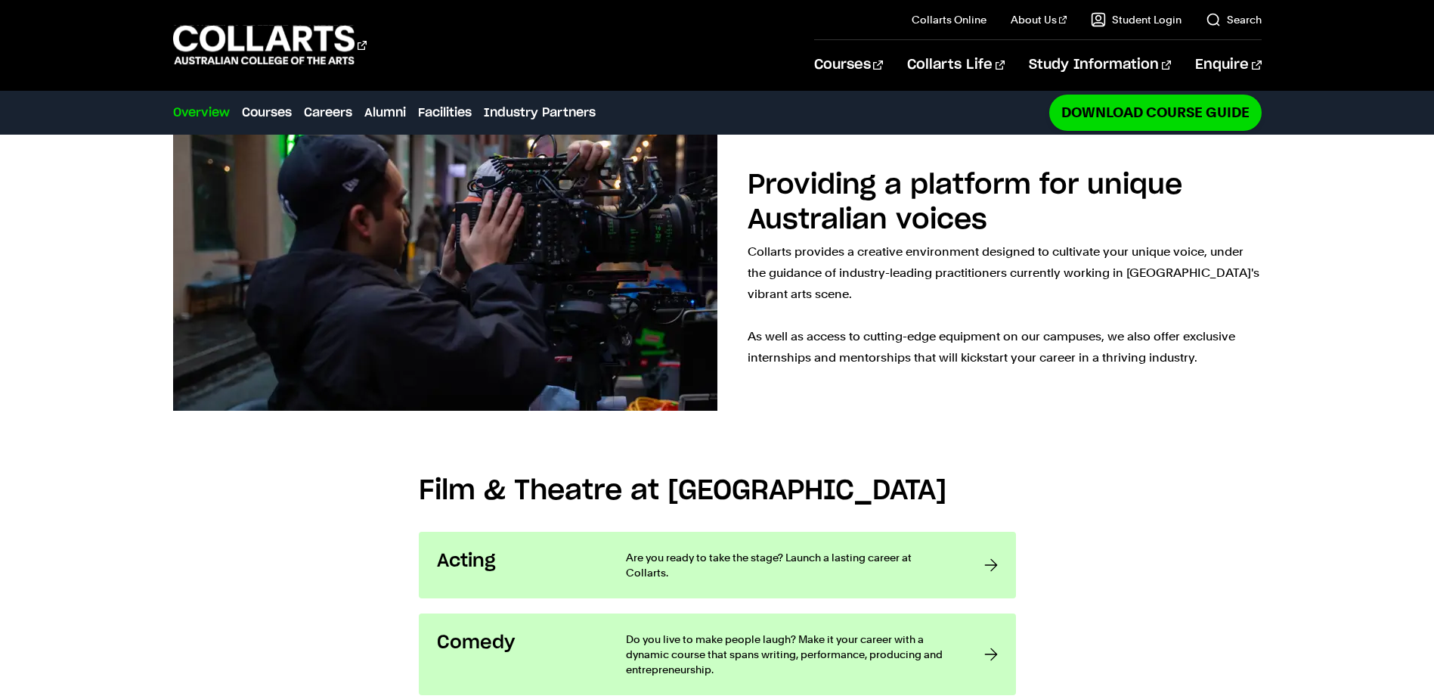
scroll to position [1286, 0]
